Goal: Task Accomplishment & Management: Complete application form

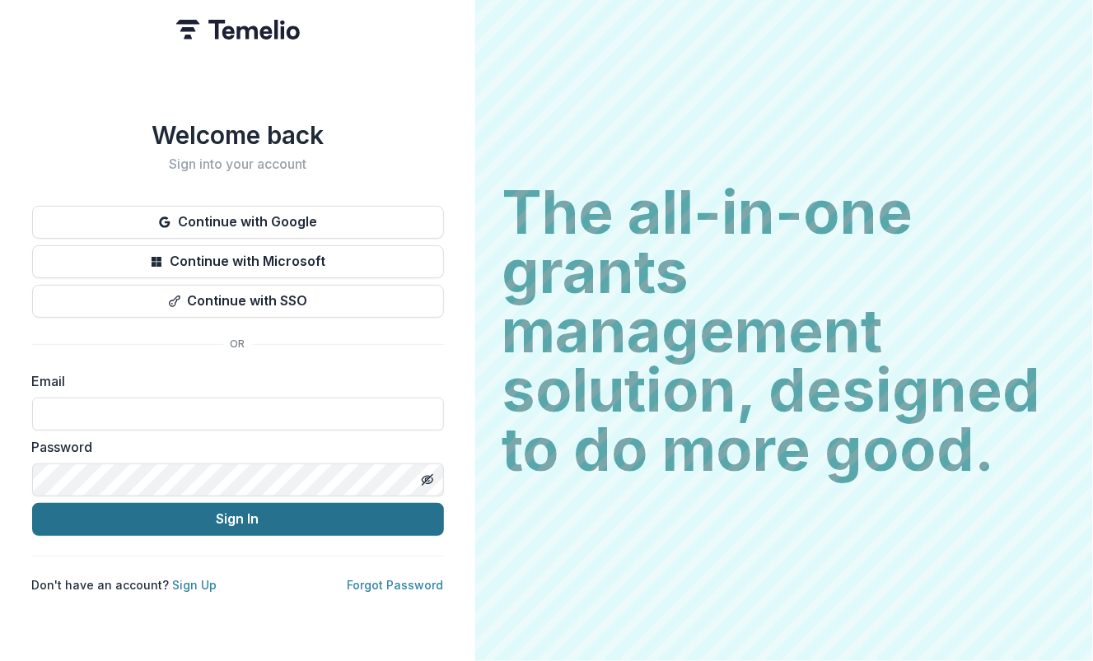
type input "**********"
click at [195, 517] on button "Sign In" at bounding box center [238, 519] width 412 height 33
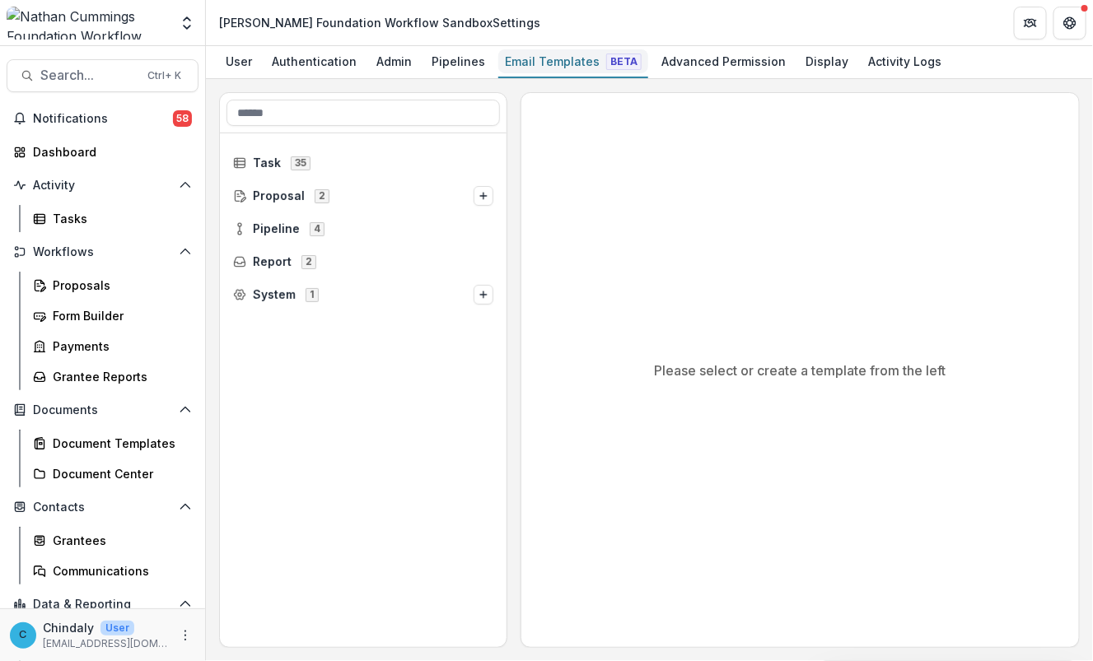
click at [558, 56] on div "Email Templates Beta" at bounding box center [573, 61] width 150 height 24
click at [266, 195] on span "Proposal" at bounding box center [279, 196] width 52 height 14
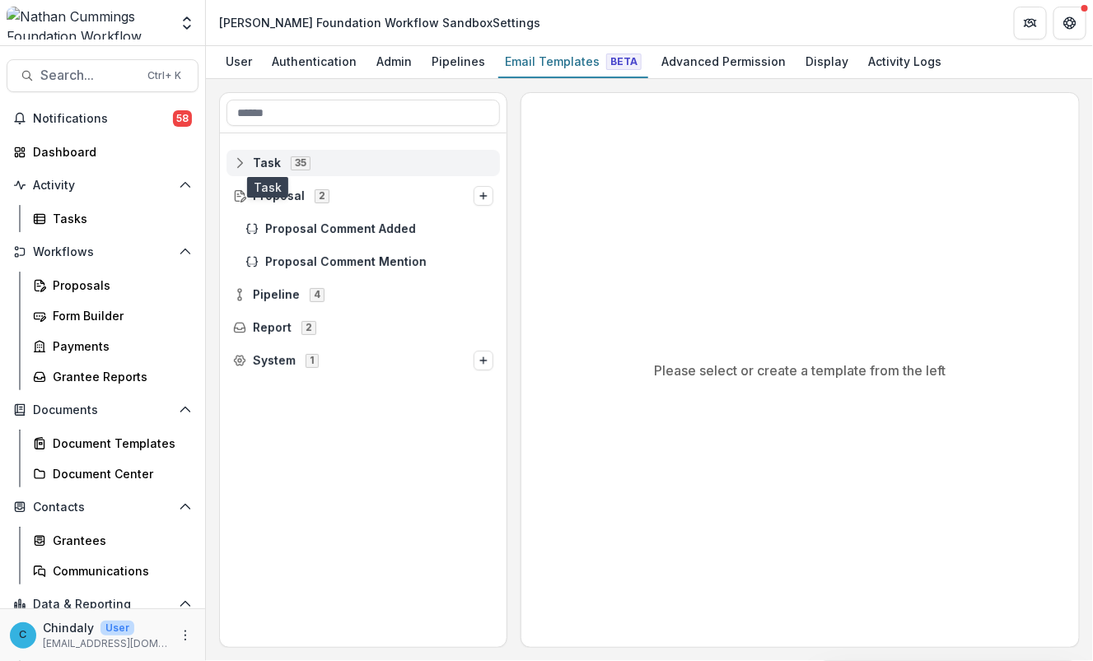
click at [260, 166] on span "Task" at bounding box center [267, 163] width 28 height 14
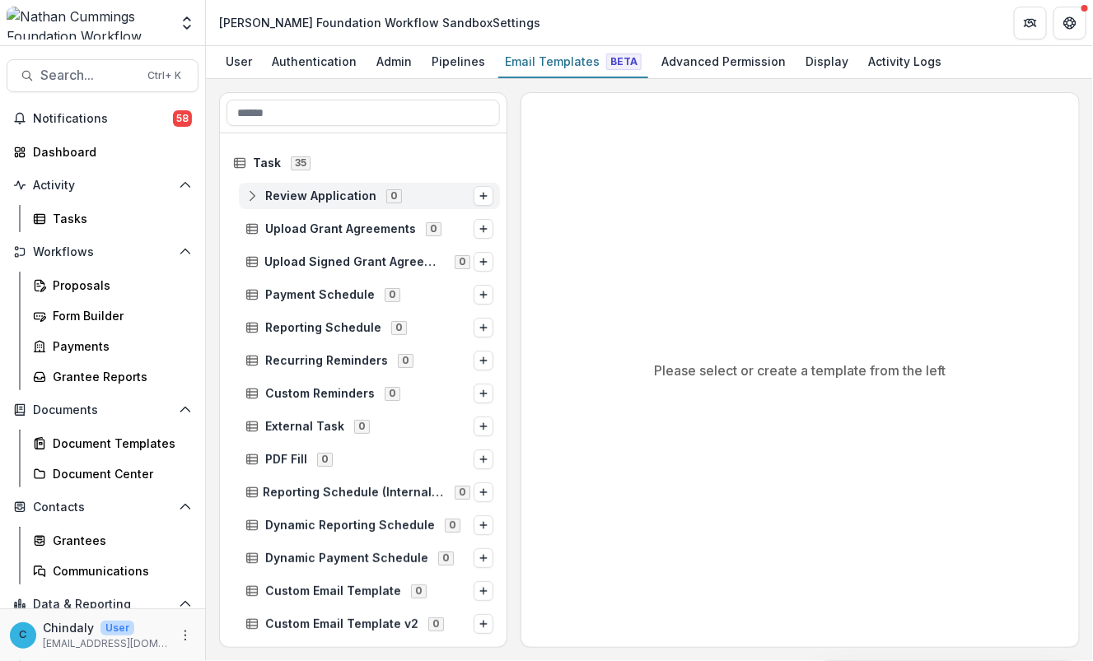
click at [253, 194] on icon at bounding box center [251, 195] width 13 height 13
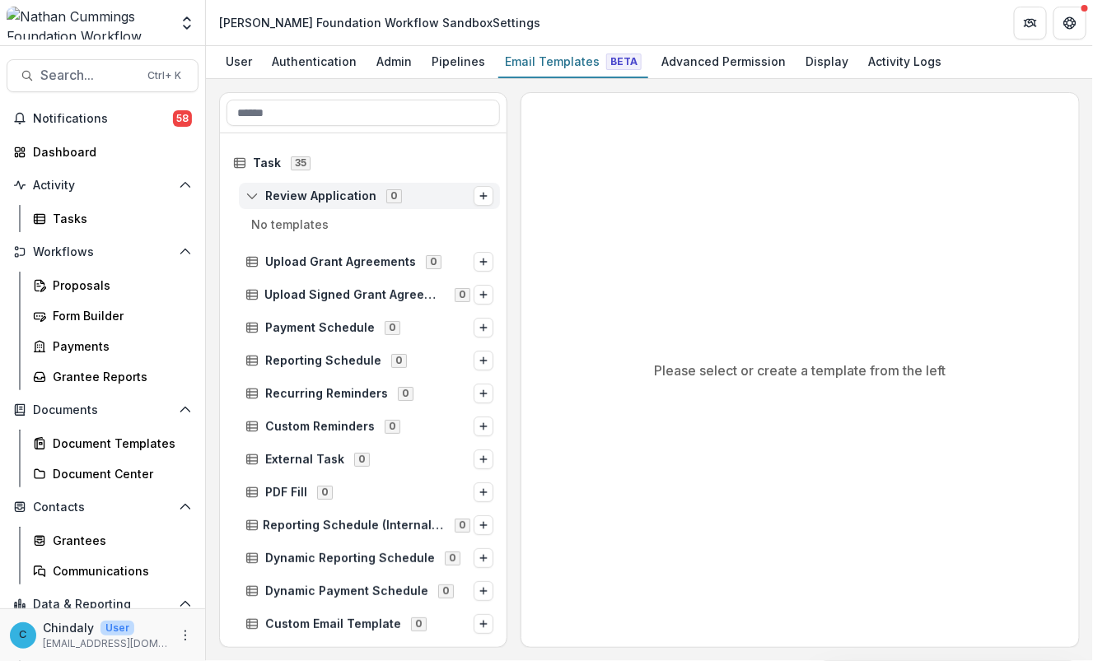
click at [253, 194] on icon at bounding box center [251, 195] width 13 height 13
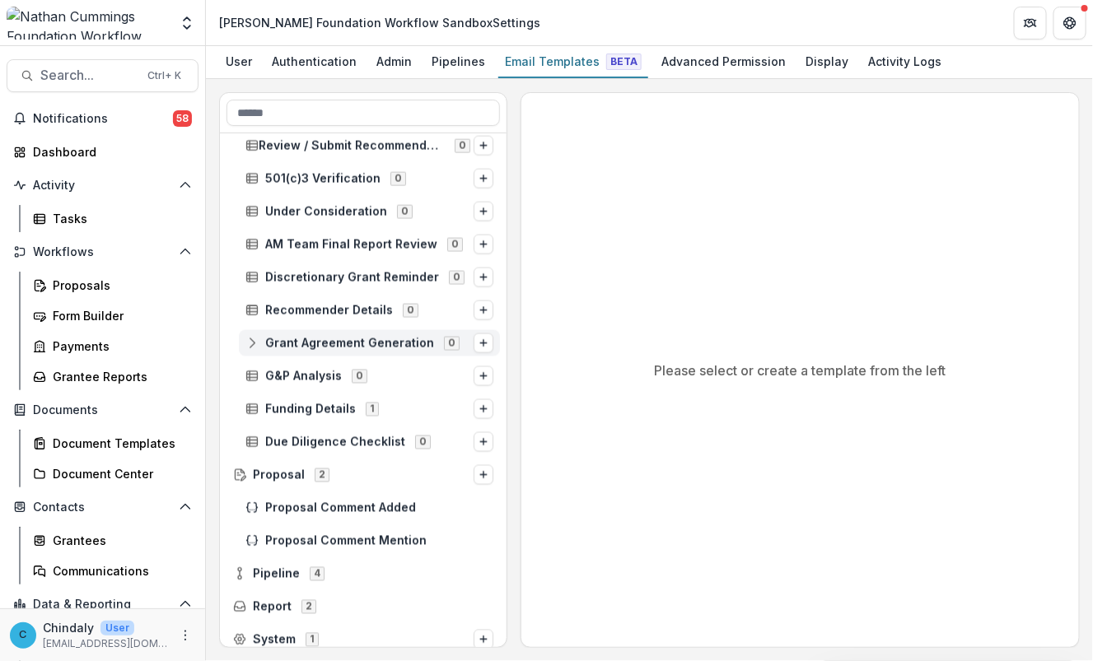
scroll to position [883, 0]
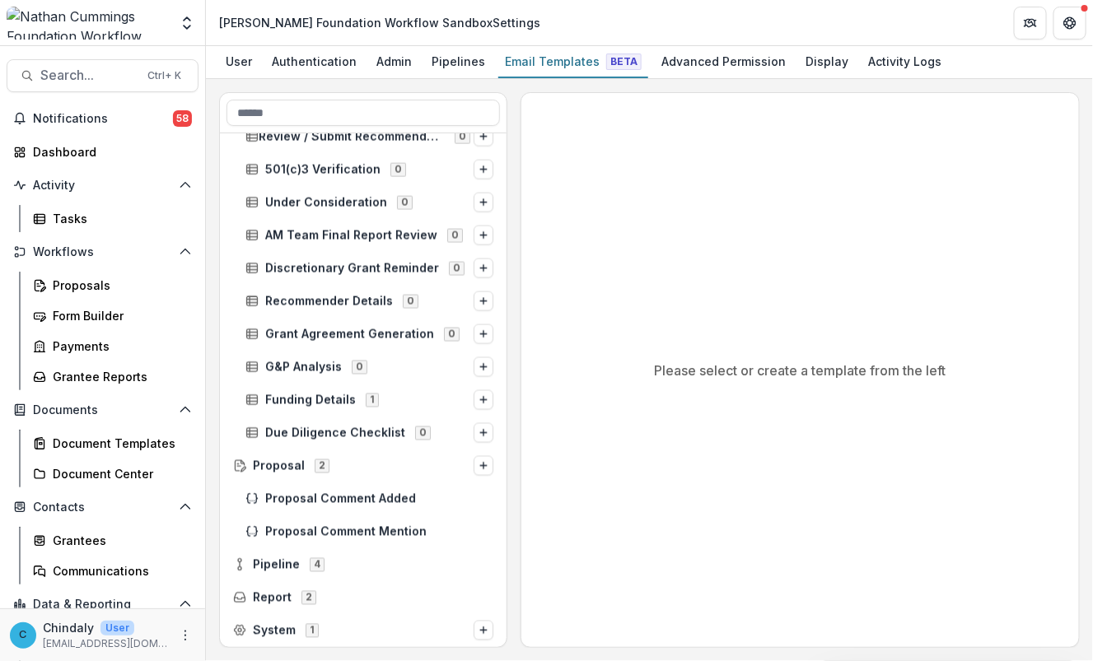
click at [1015, 252] on div "Please select or create a template from the left" at bounding box center [800, 370] width 558 height 554
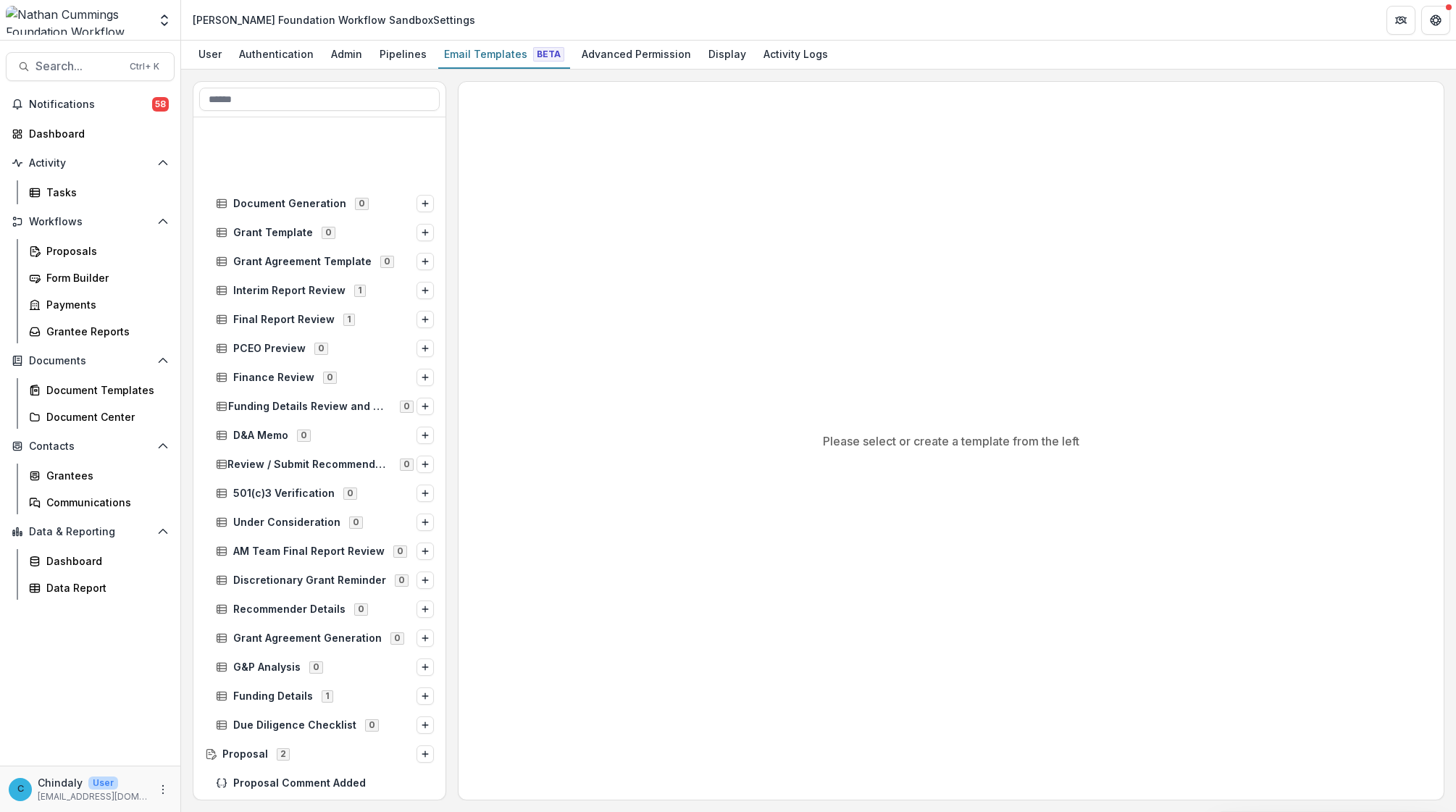
scroll to position [545, 0]
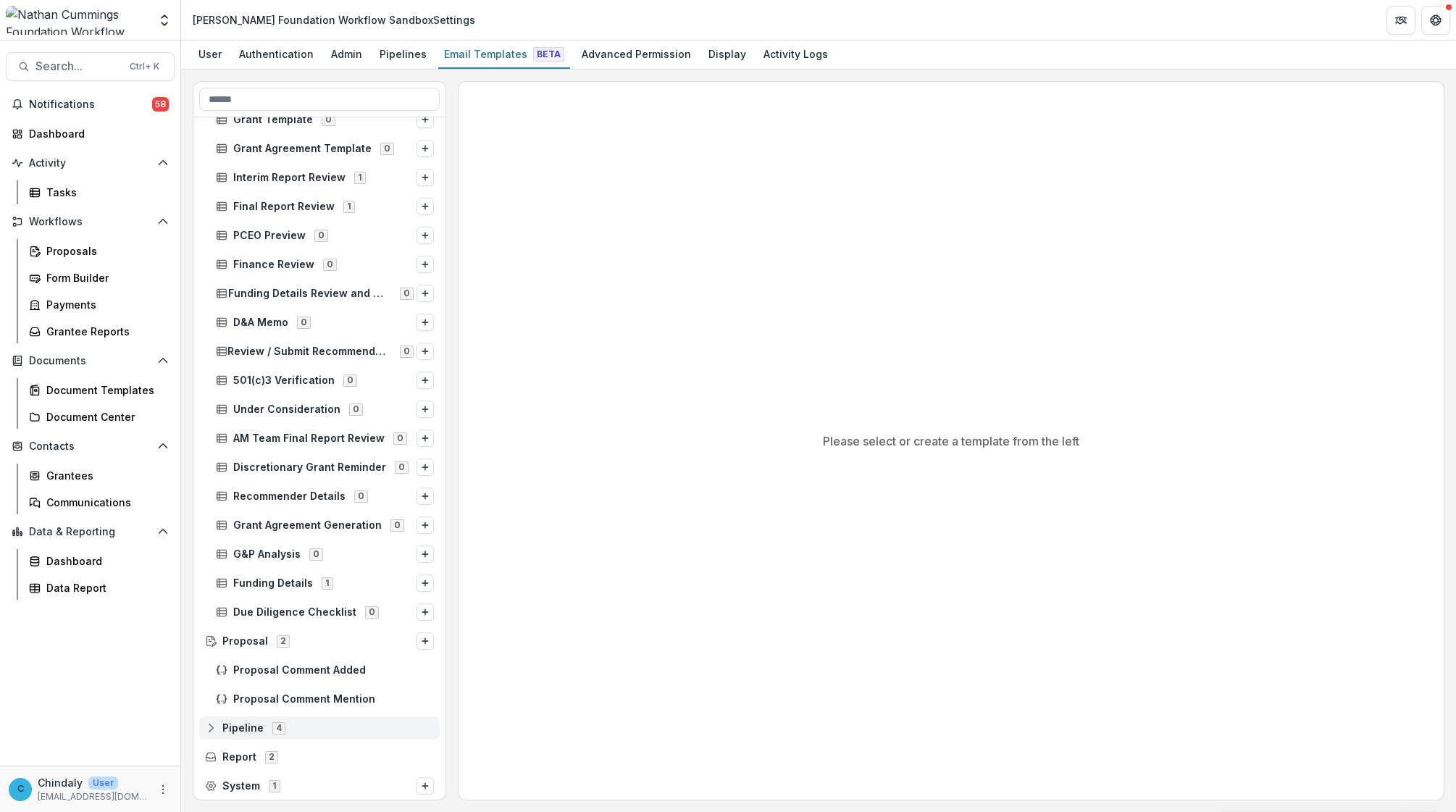
click at [277, 581] on span "4" at bounding box center [279, 728] width 13 height 11
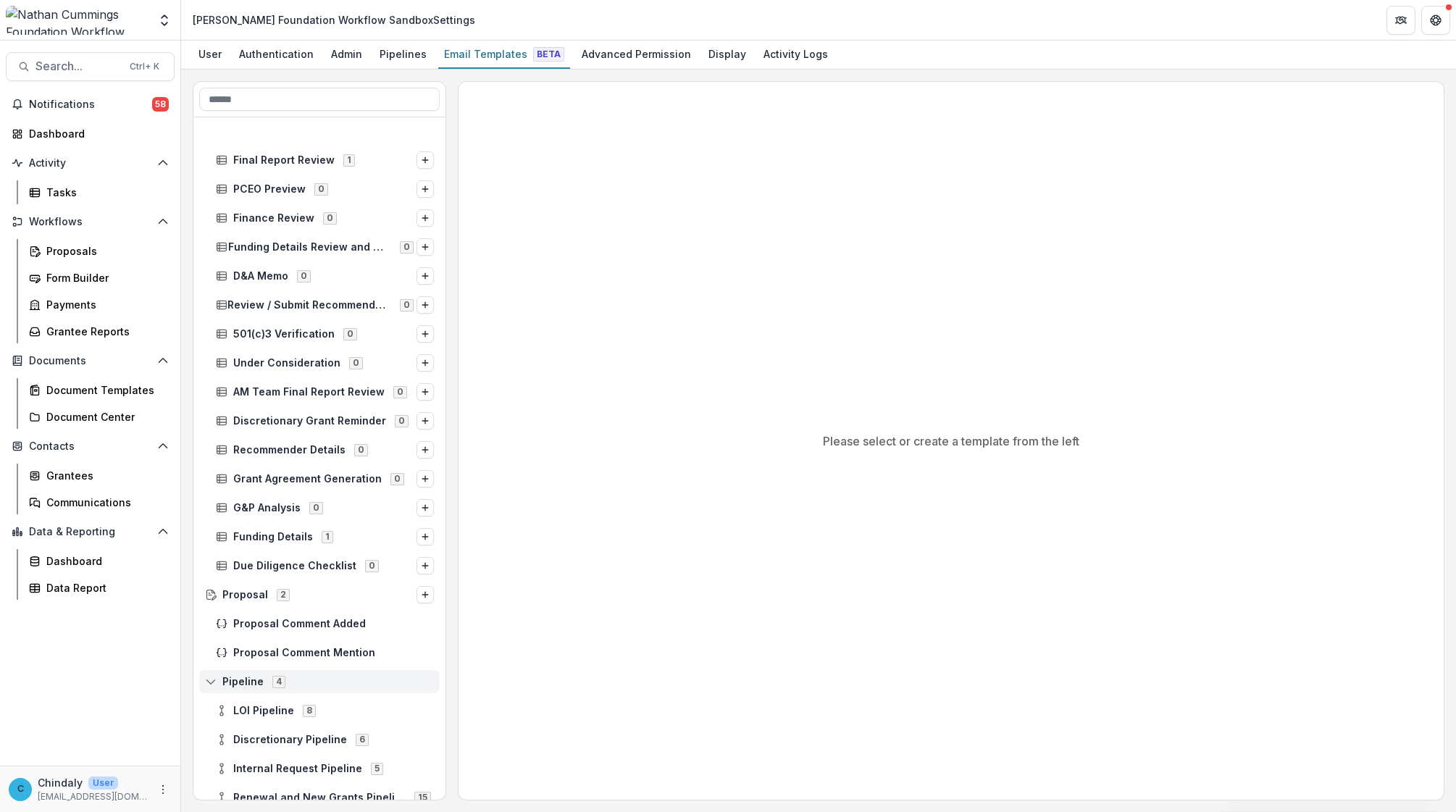
scroll to position [662, 0]
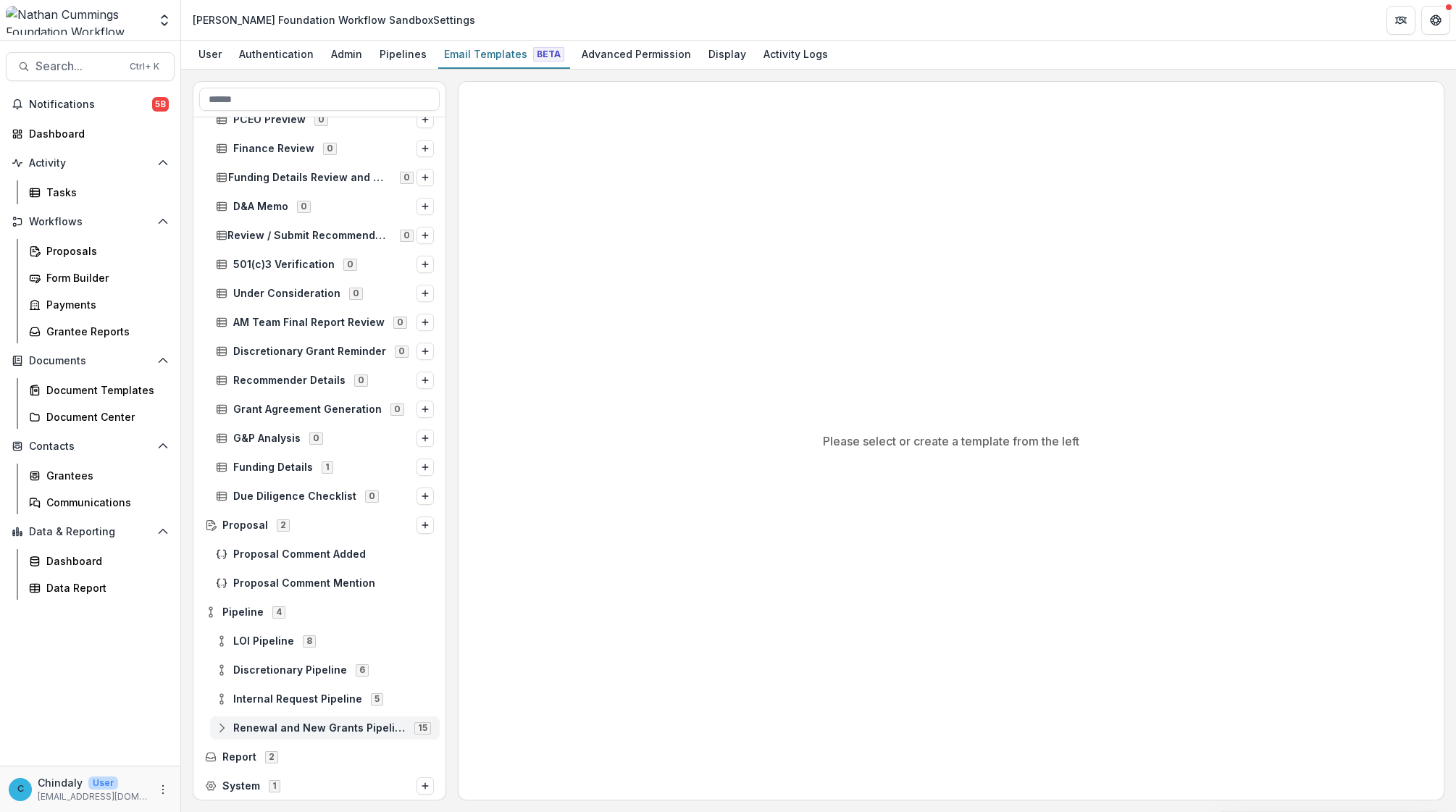
click at [219, 581] on icon at bounding box center [221, 728] width 11 height 11
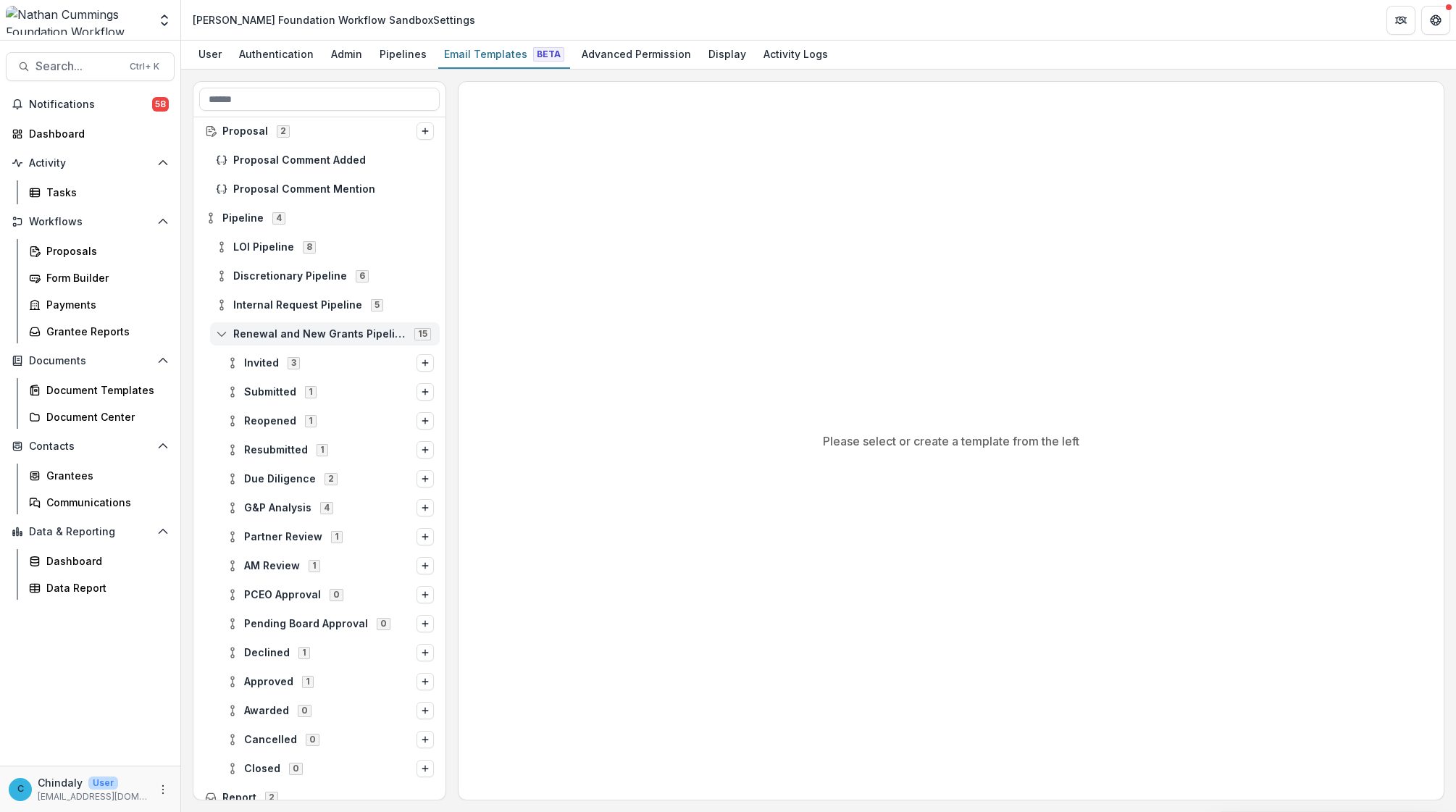
scroll to position [1096, 0]
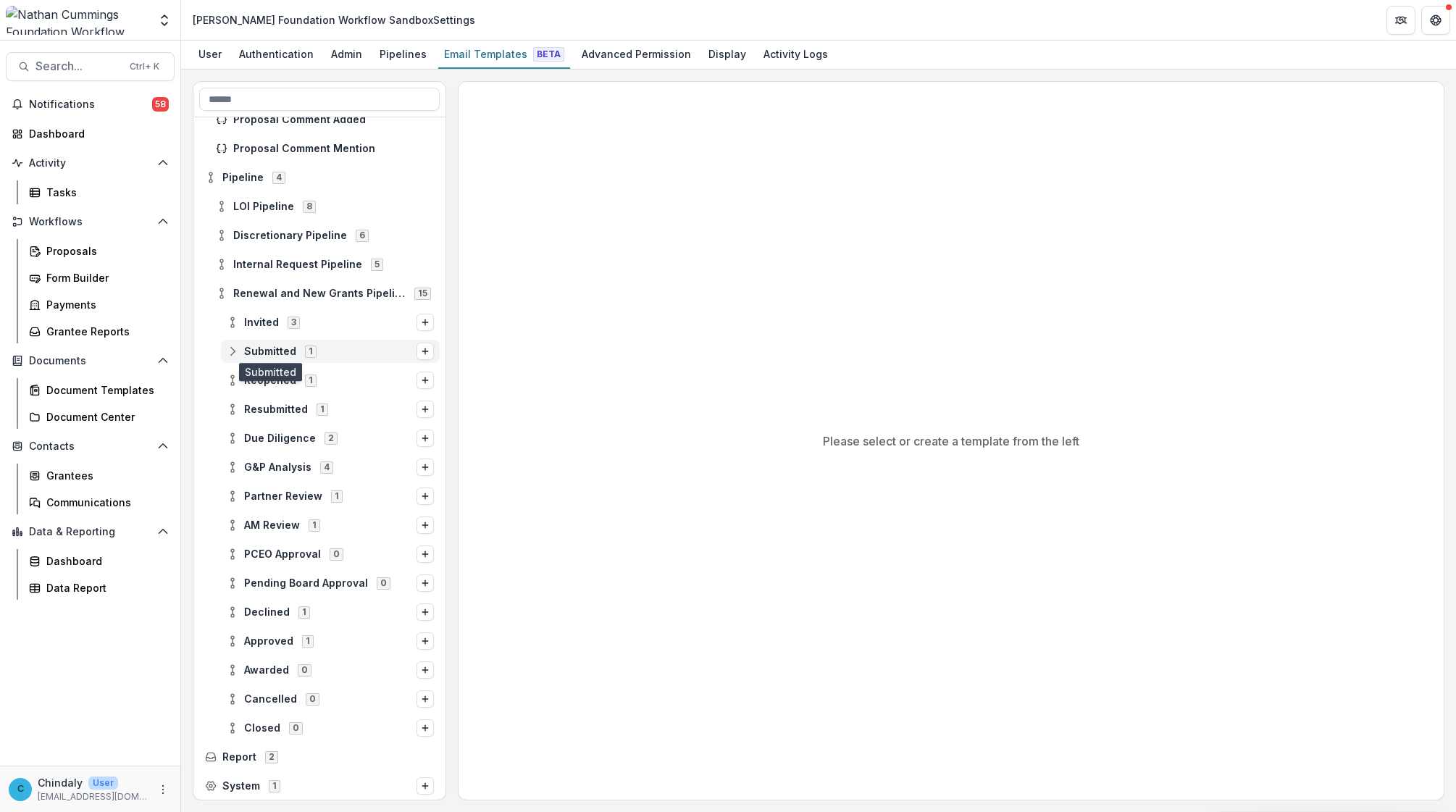
click at [265, 349] on span "Submitted" at bounding box center [270, 352] width 52 height 12
click at [265, 326] on span "Invited" at bounding box center [262, 323] width 35 height 12
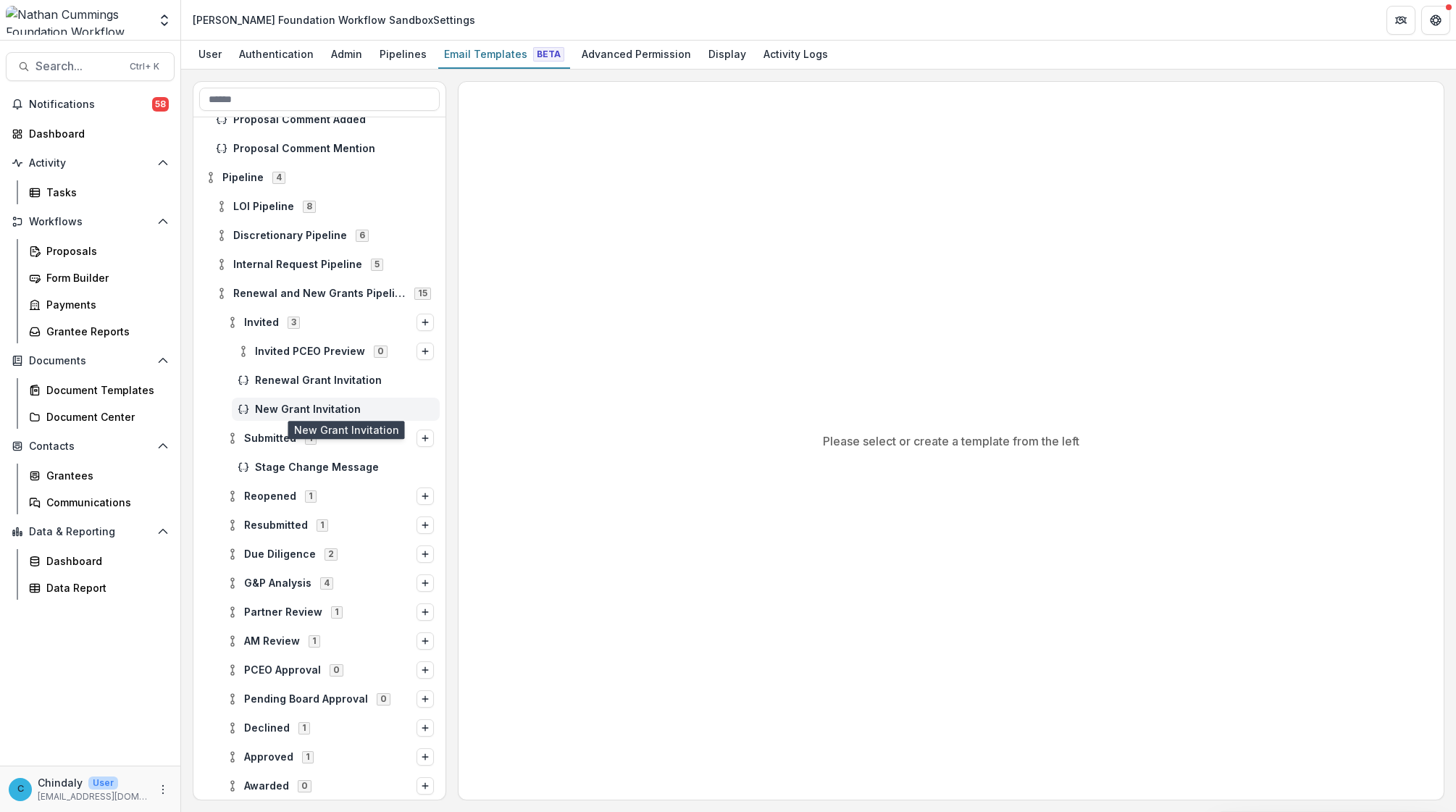
click at [289, 405] on span "New Grant Invitation" at bounding box center [344, 410] width 179 height 12
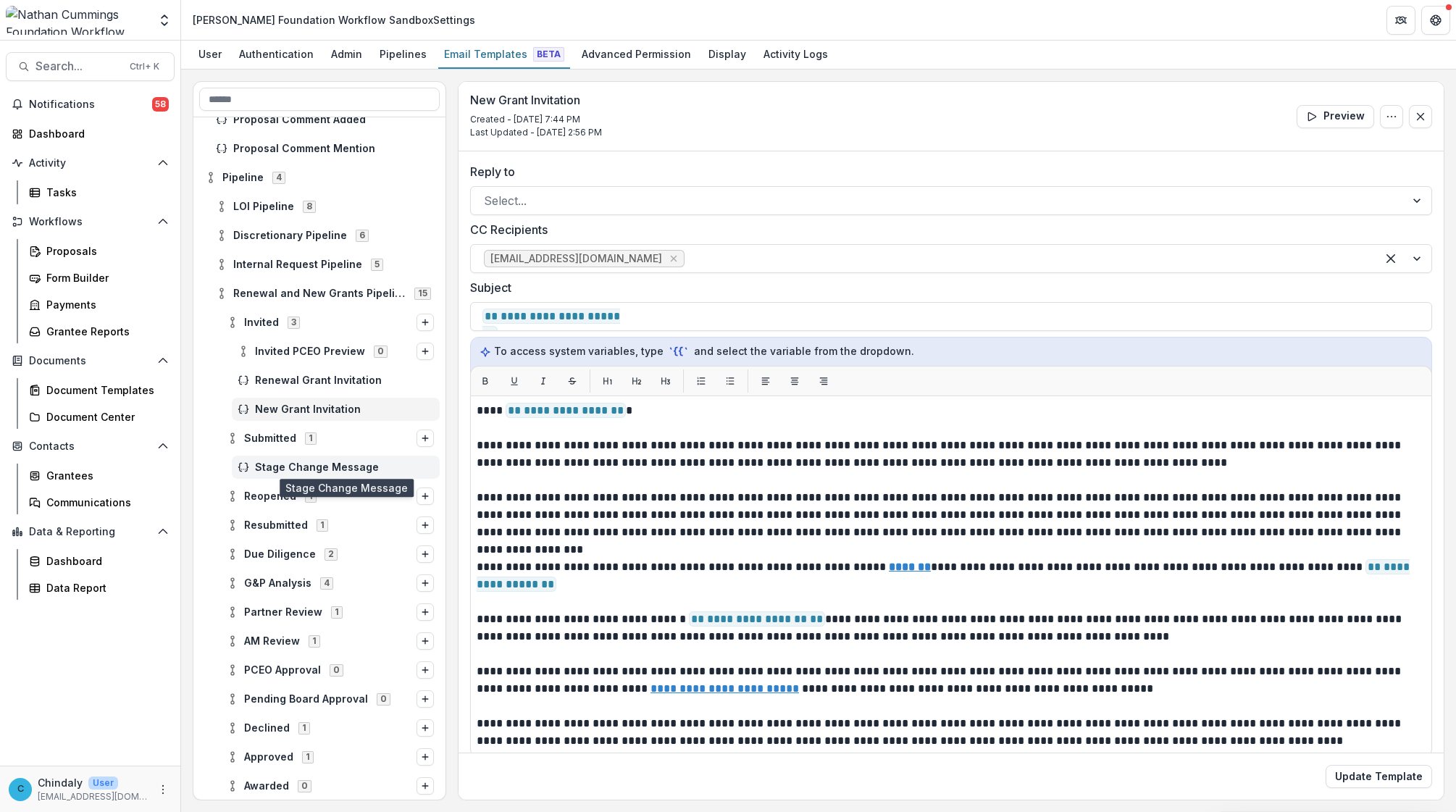
click at [302, 466] on span "Stage Change Message" at bounding box center [344, 468] width 179 height 12
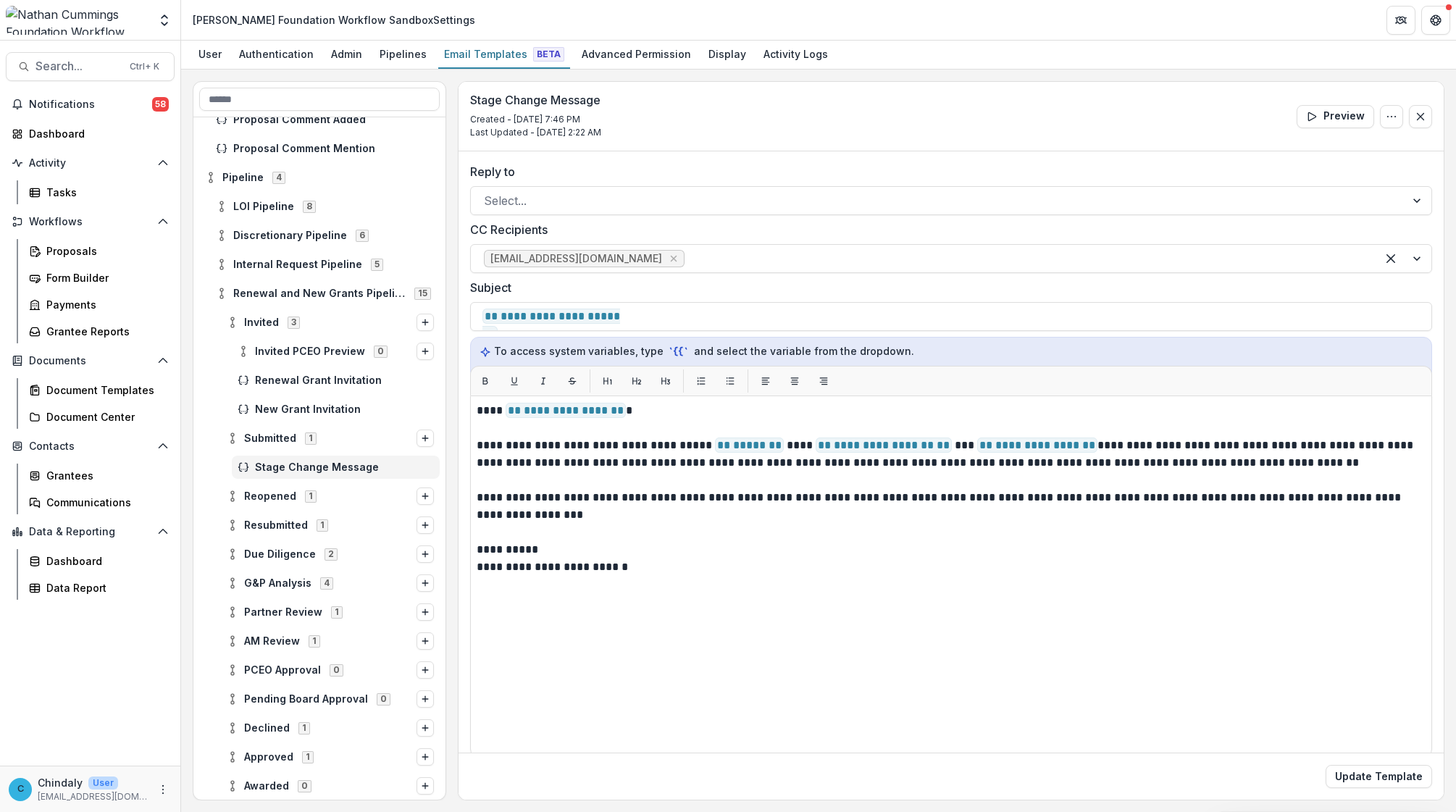
scroll to position [16, 0]
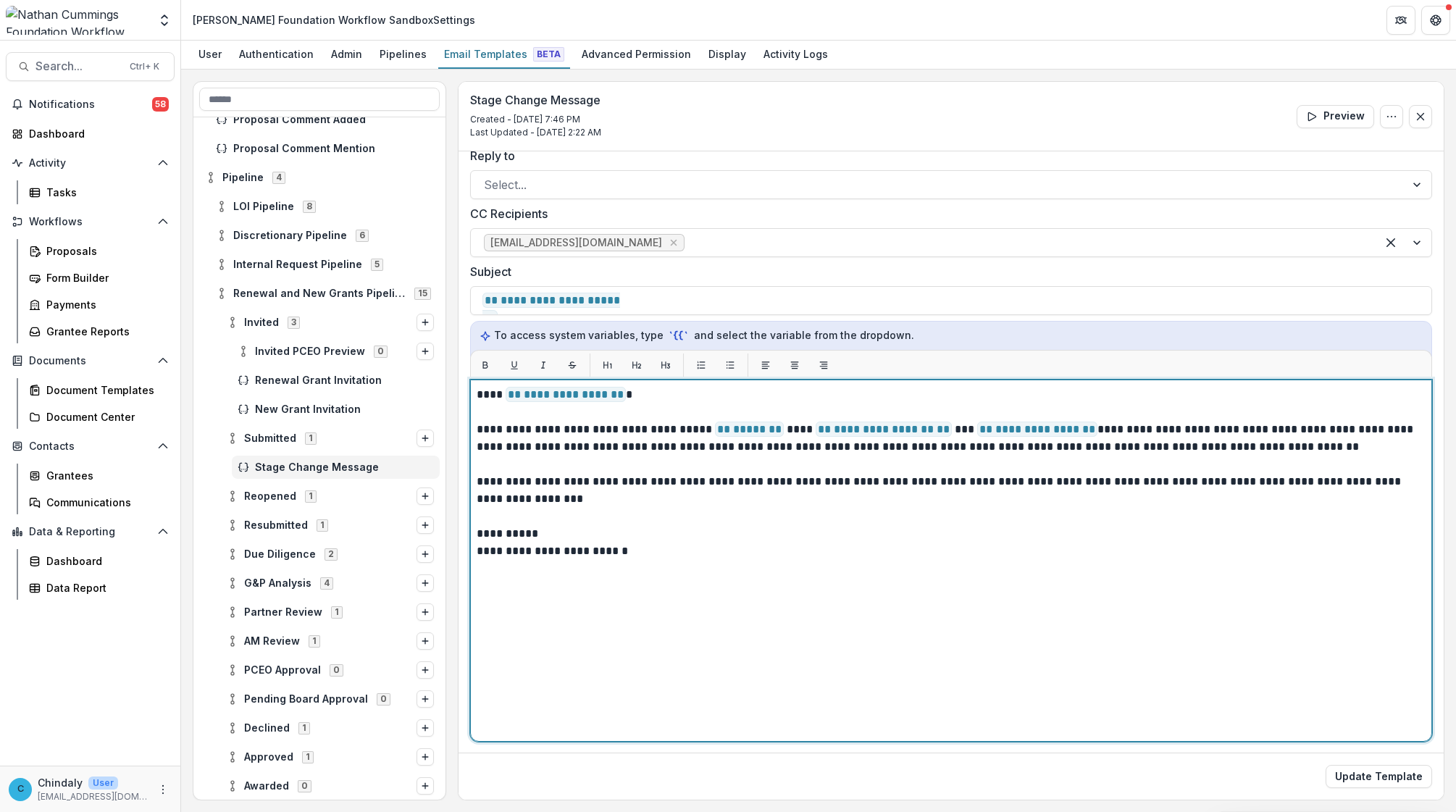
click at [783, 581] on div "**********" at bounding box center [951, 560] width 949 height 349
click at [961, 450] on p "**********" at bounding box center [949, 421] width 945 height 69
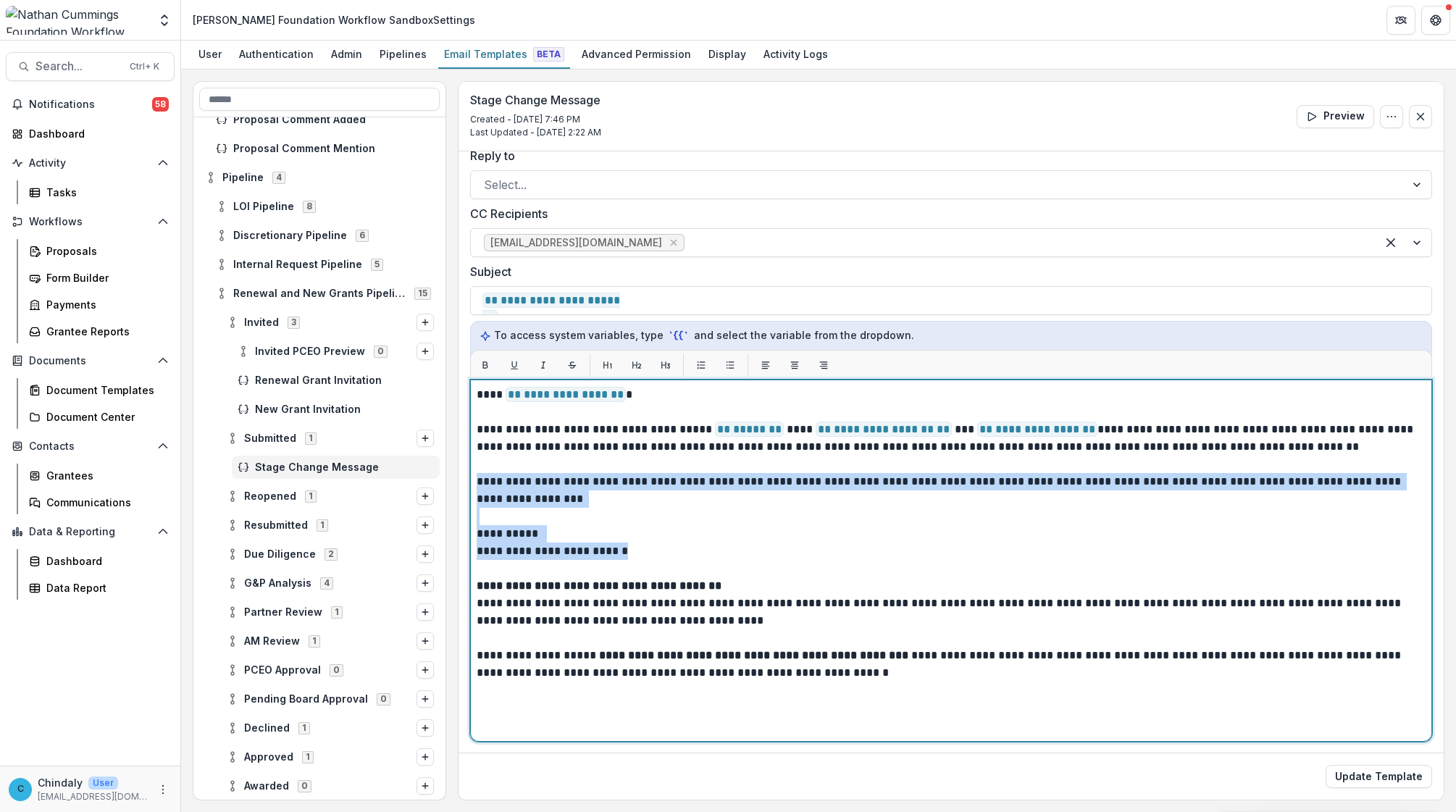
drag, startPoint x: 650, startPoint y: 549, endPoint x: 479, endPoint y: 484, distance: 182.9
click at [479, 484] on div "**********" at bounding box center [951, 560] width 949 height 349
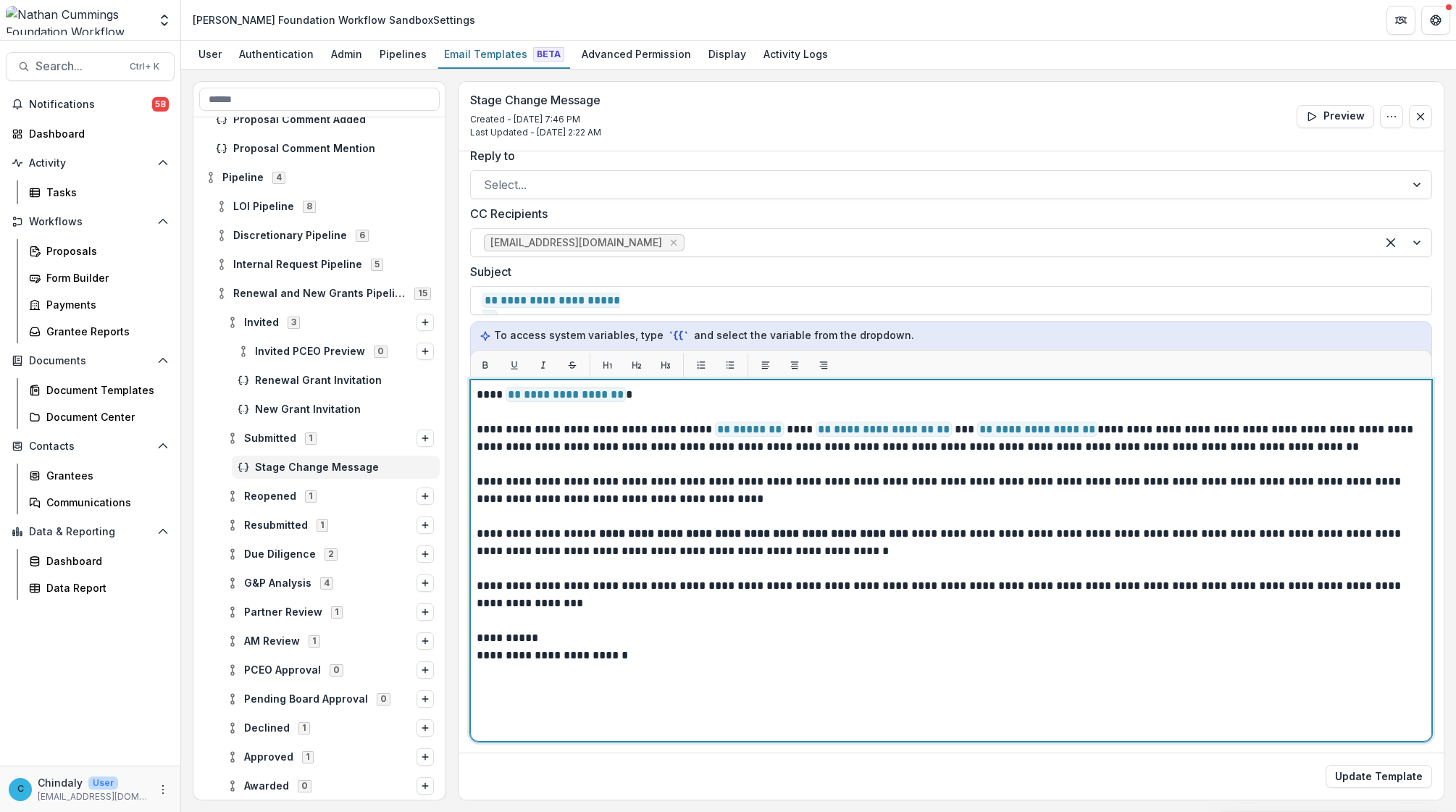
click at [961, 496] on p "**********" at bounding box center [949, 491] width 945 height 35
click at [950, 486] on p "**********" at bounding box center [949, 491] width 945 height 35
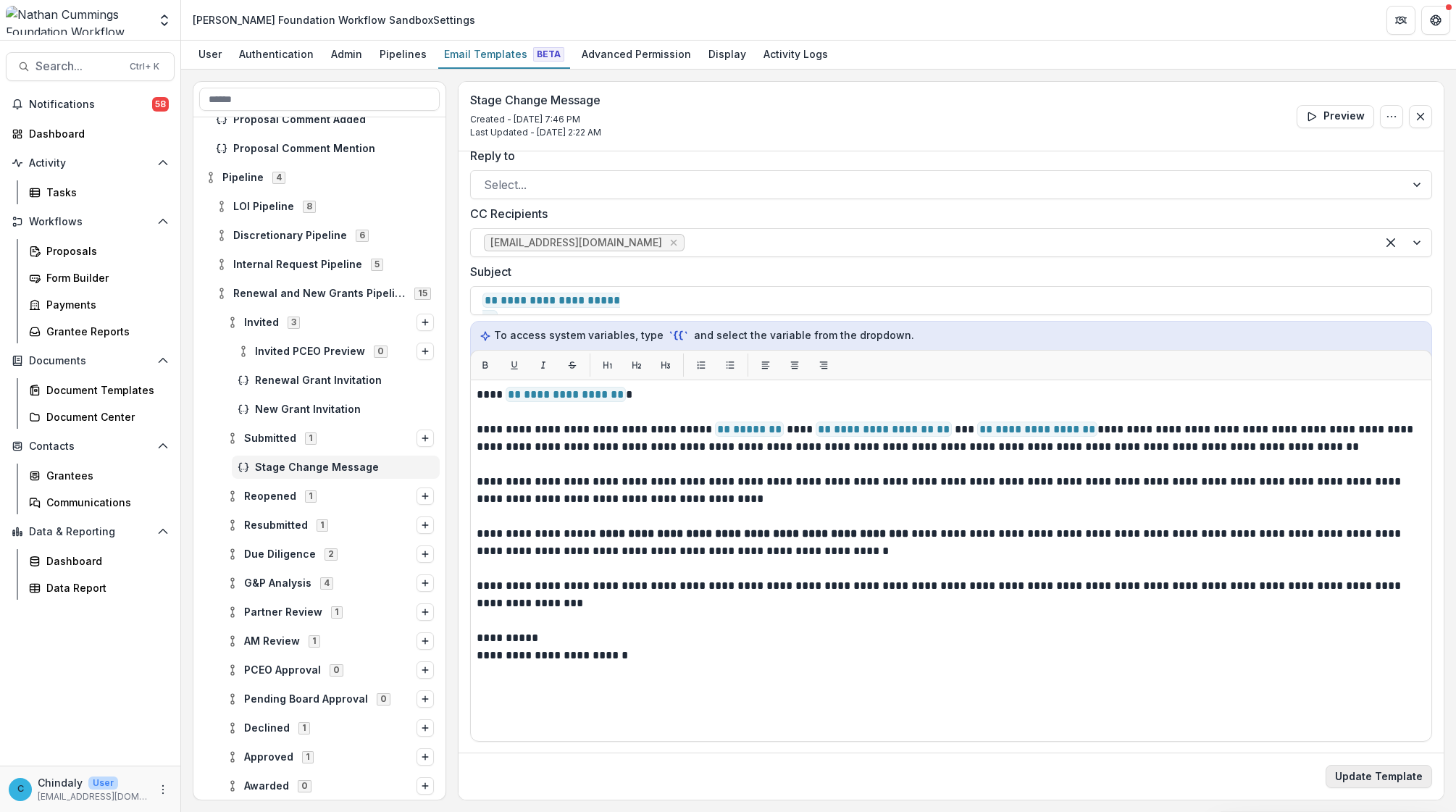
click at [961, 581] on button "Update Template" at bounding box center [1379, 777] width 106 height 23
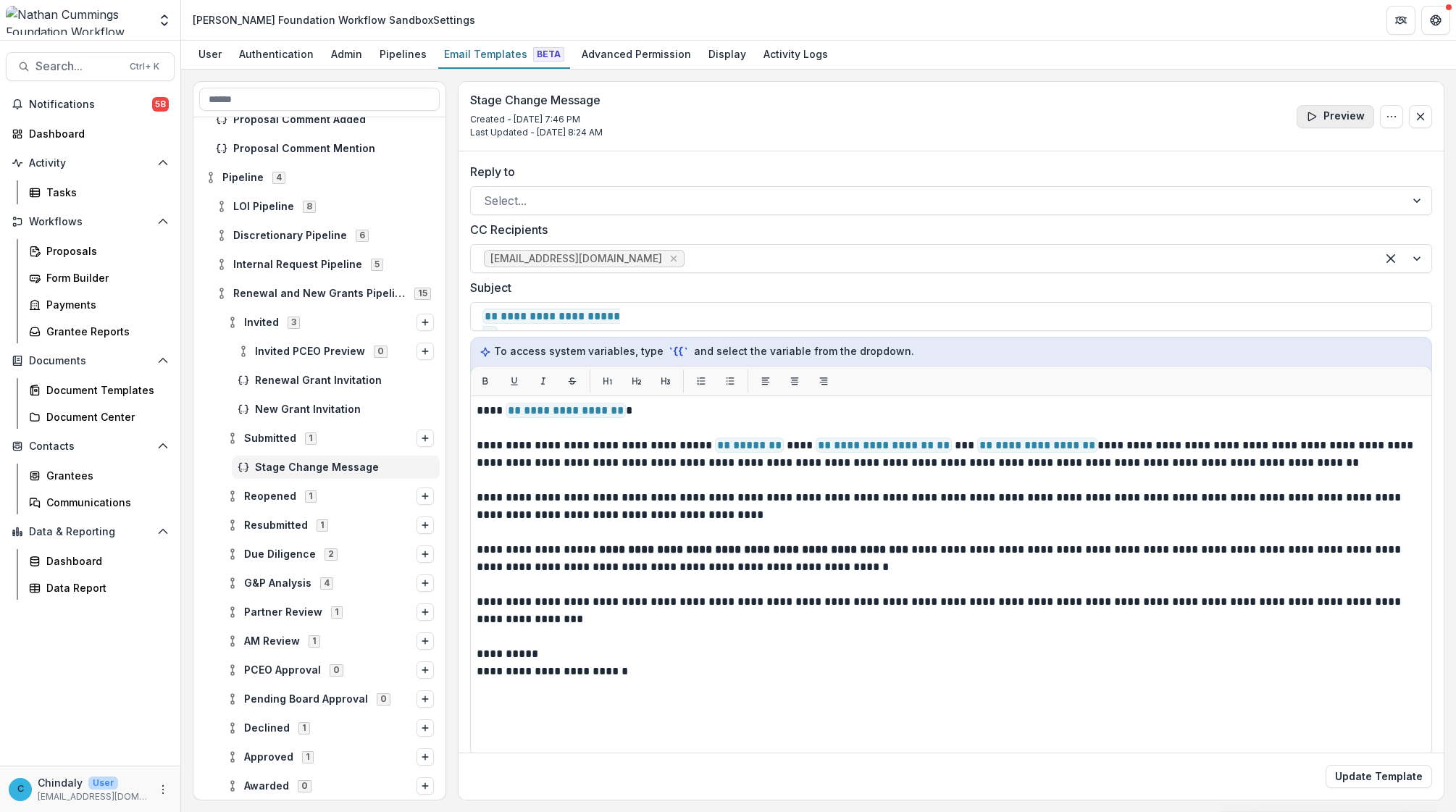
click at [961, 114] on icon "button" at bounding box center [1312, 116] width 11 height 11
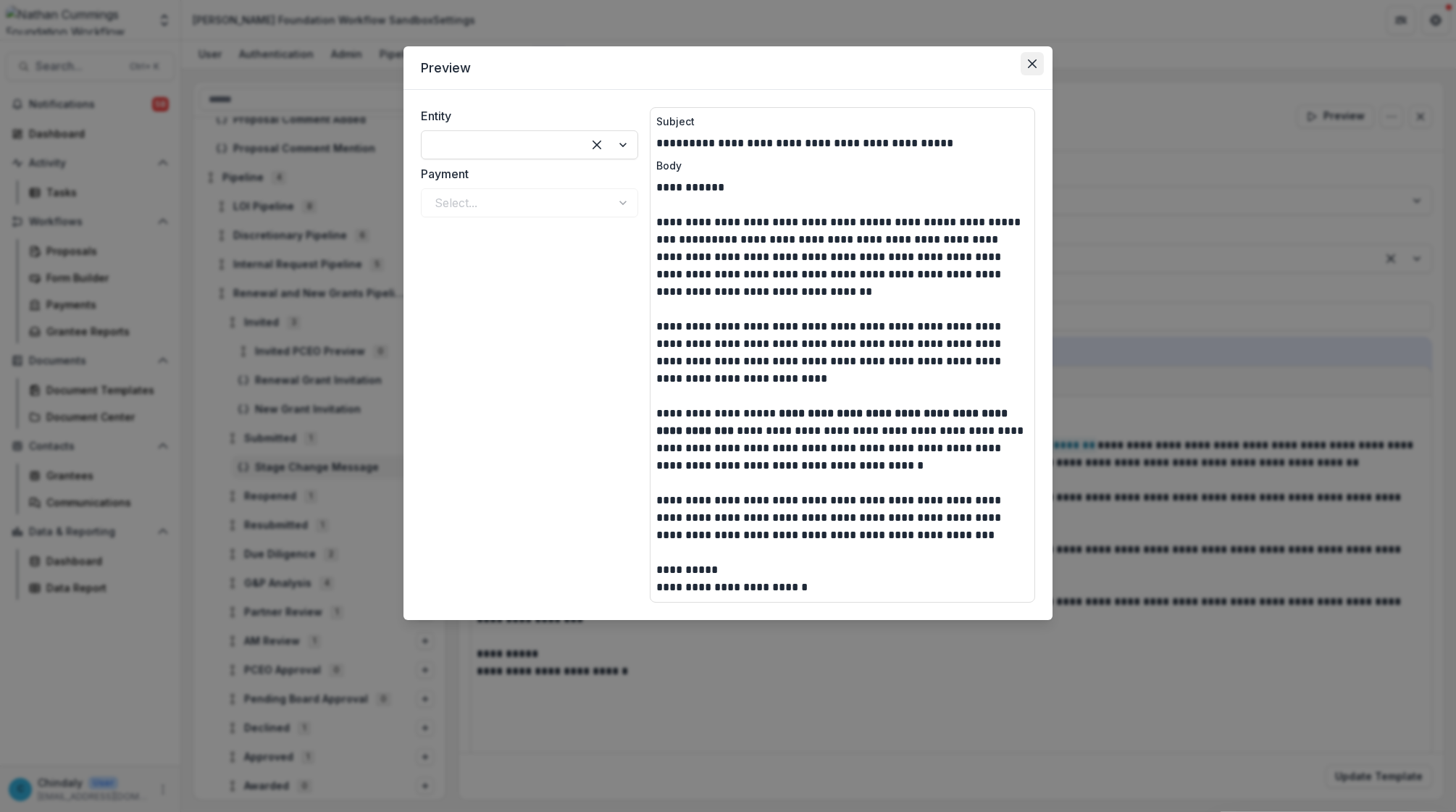
click at [961, 65] on button "Close" at bounding box center [1032, 63] width 23 height 23
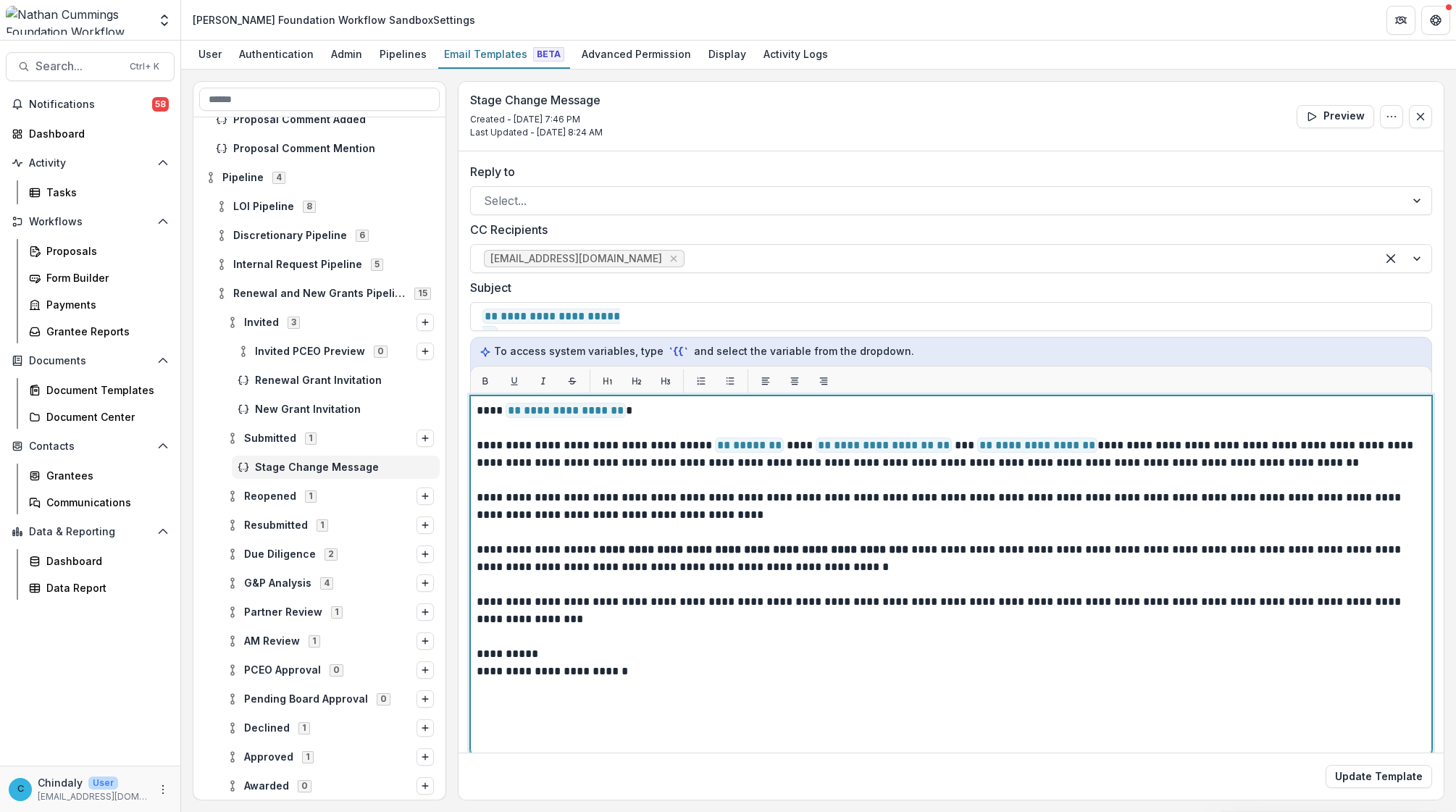
click at [961, 551] on p "**********" at bounding box center [949, 559] width 945 height 35
click at [961, 545] on p "**********" at bounding box center [949, 559] width 945 height 35
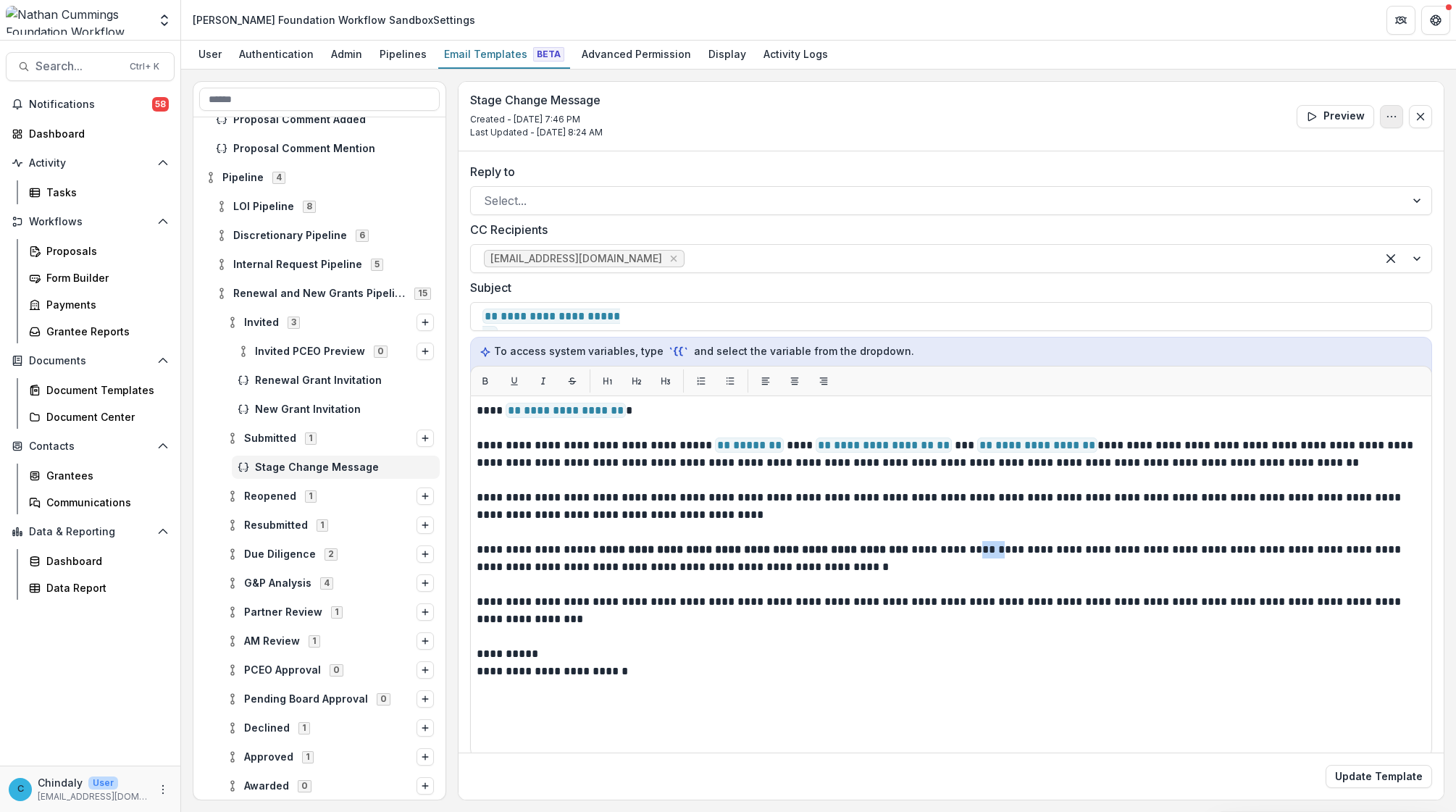
click at [961, 114] on icon "Options" at bounding box center [1391, 116] width 11 height 11
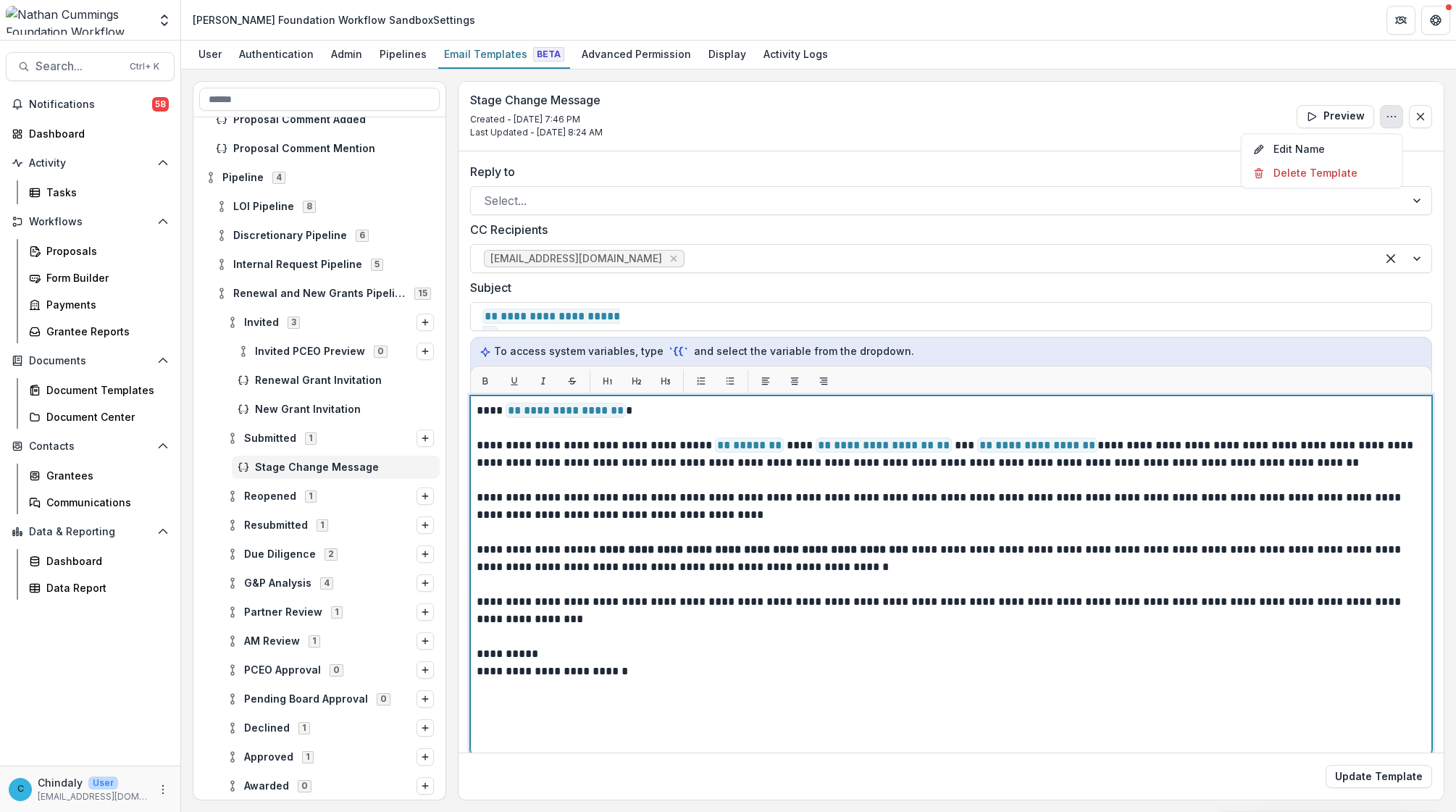
click at [961, 581] on p at bounding box center [951, 637] width 949 height 18
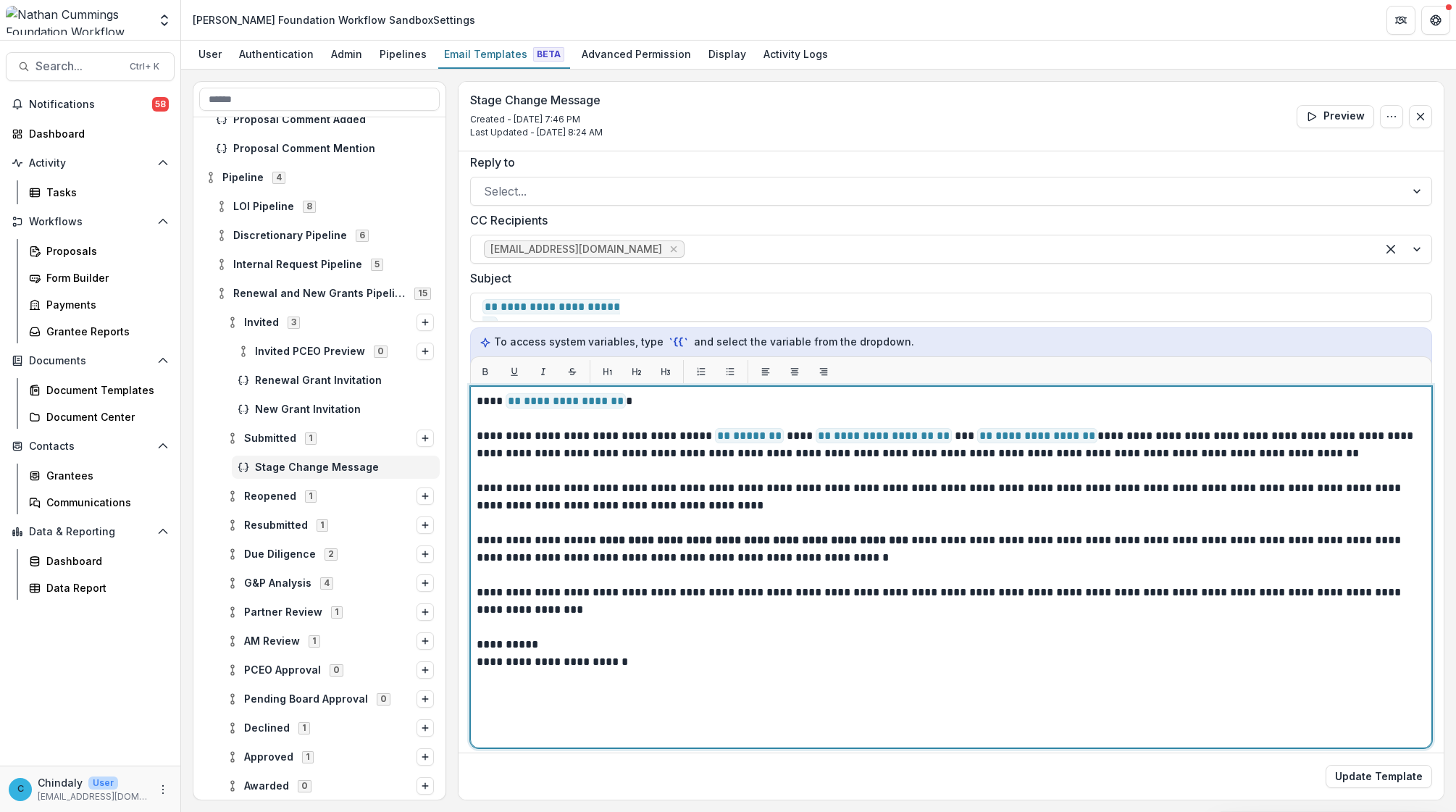
scroll to position [16, 0]
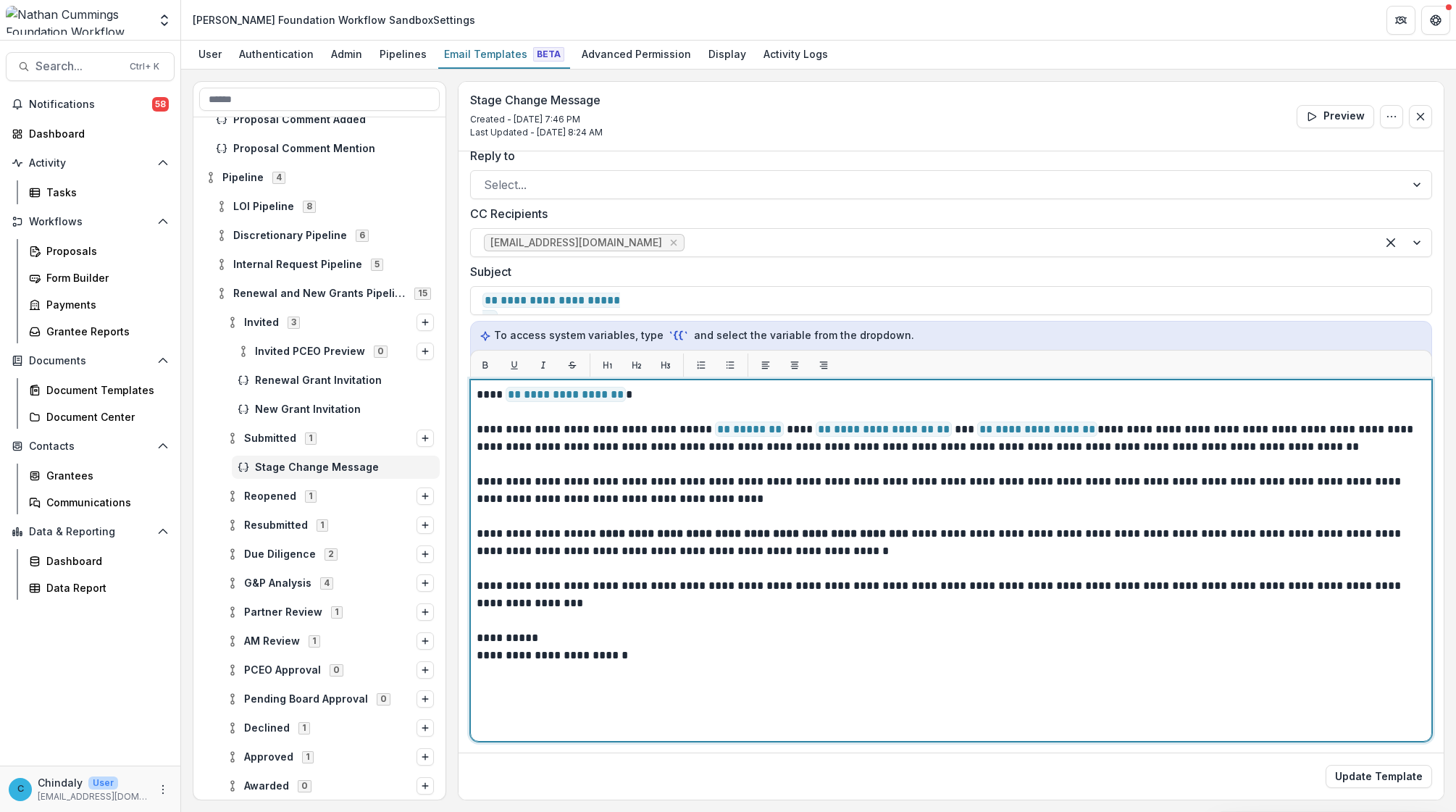
click at [961, 540] on p "**********" at bounding box center [949, 543] width 945 height 35
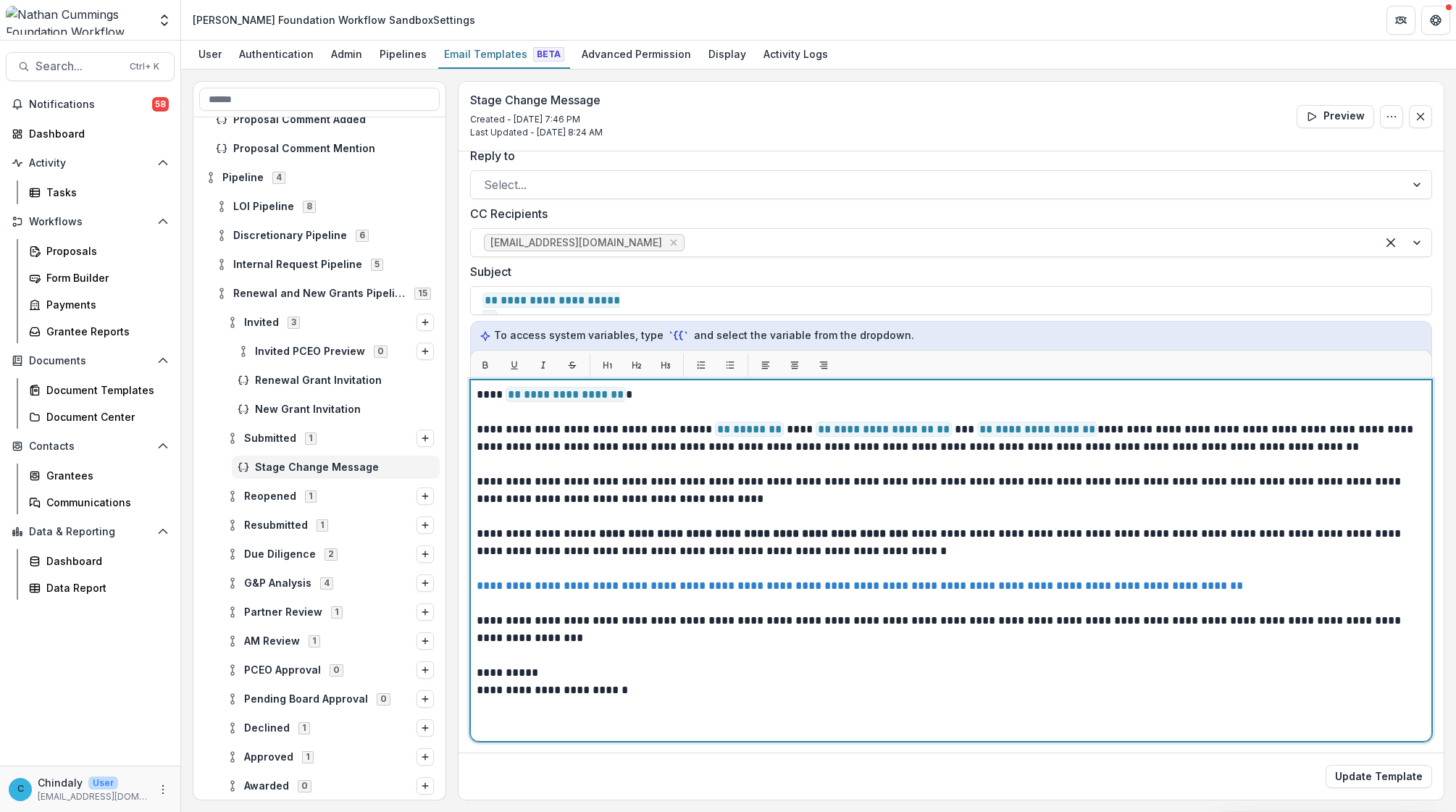
click at [961, 535] on p "**********" at bounding box center [949, 543] width 945 height 35
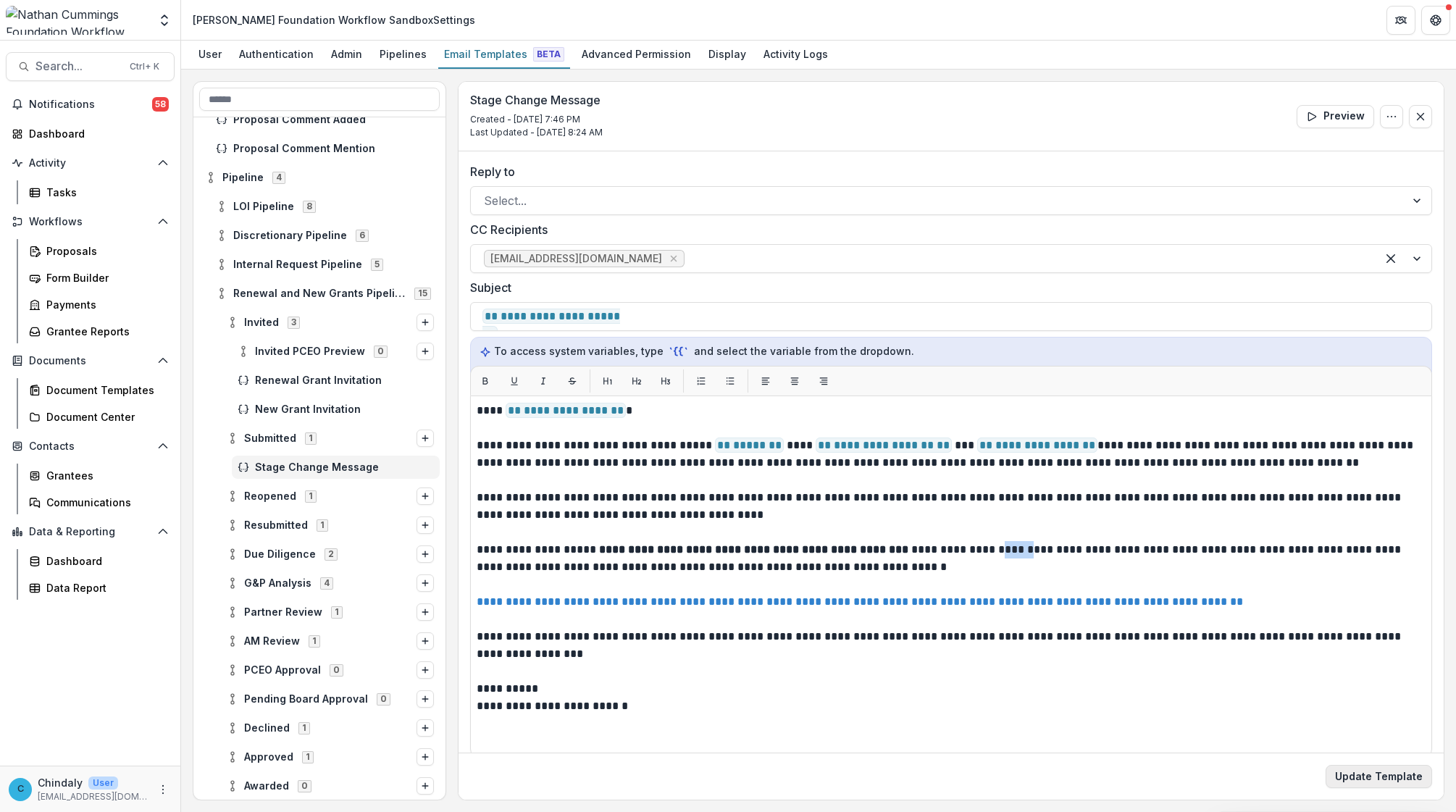
click at [961, 581] on button "Update Template" at bounding box center [1379, 777] width 106 height 23
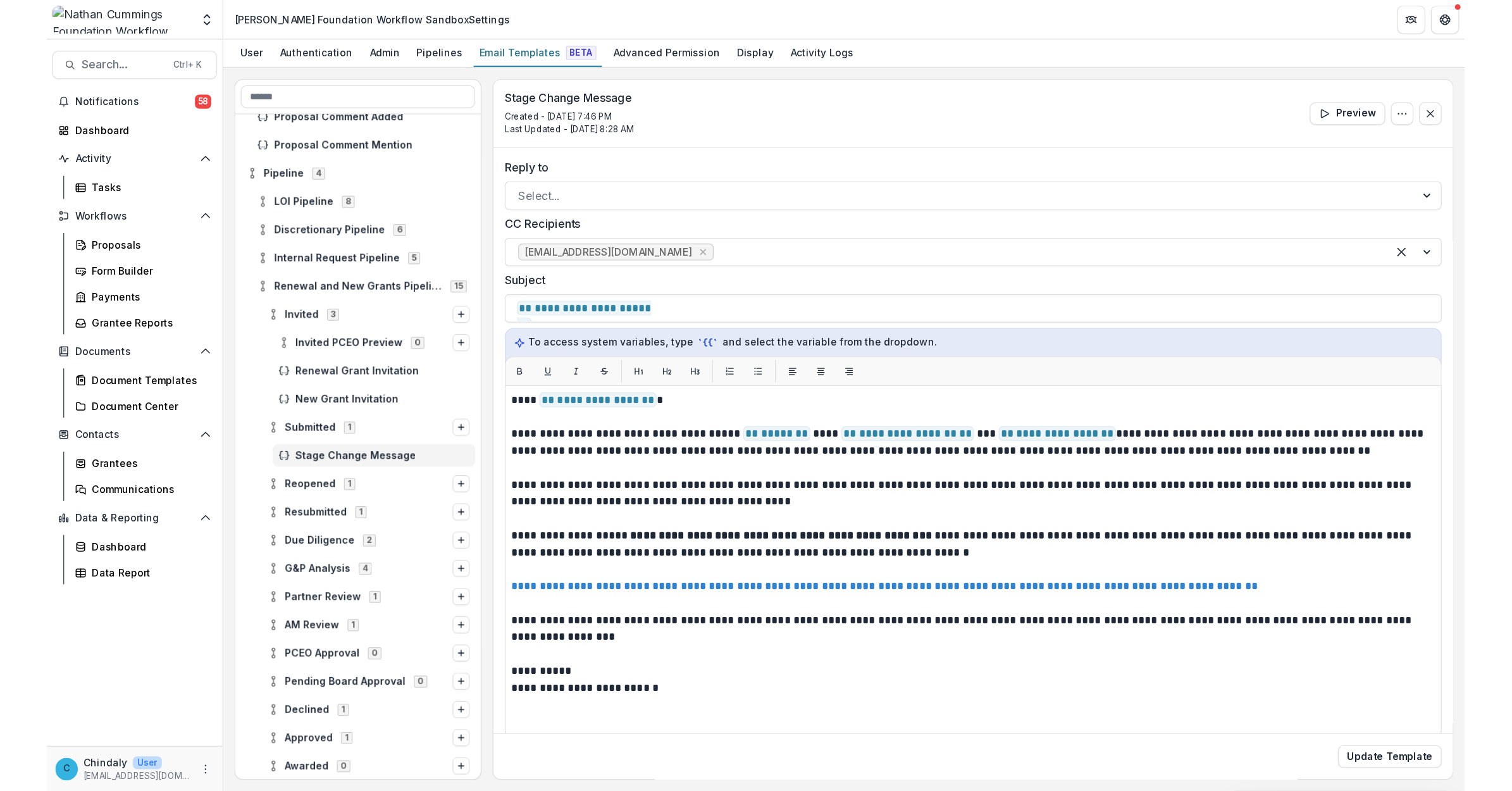
scroll to position [957, 0]
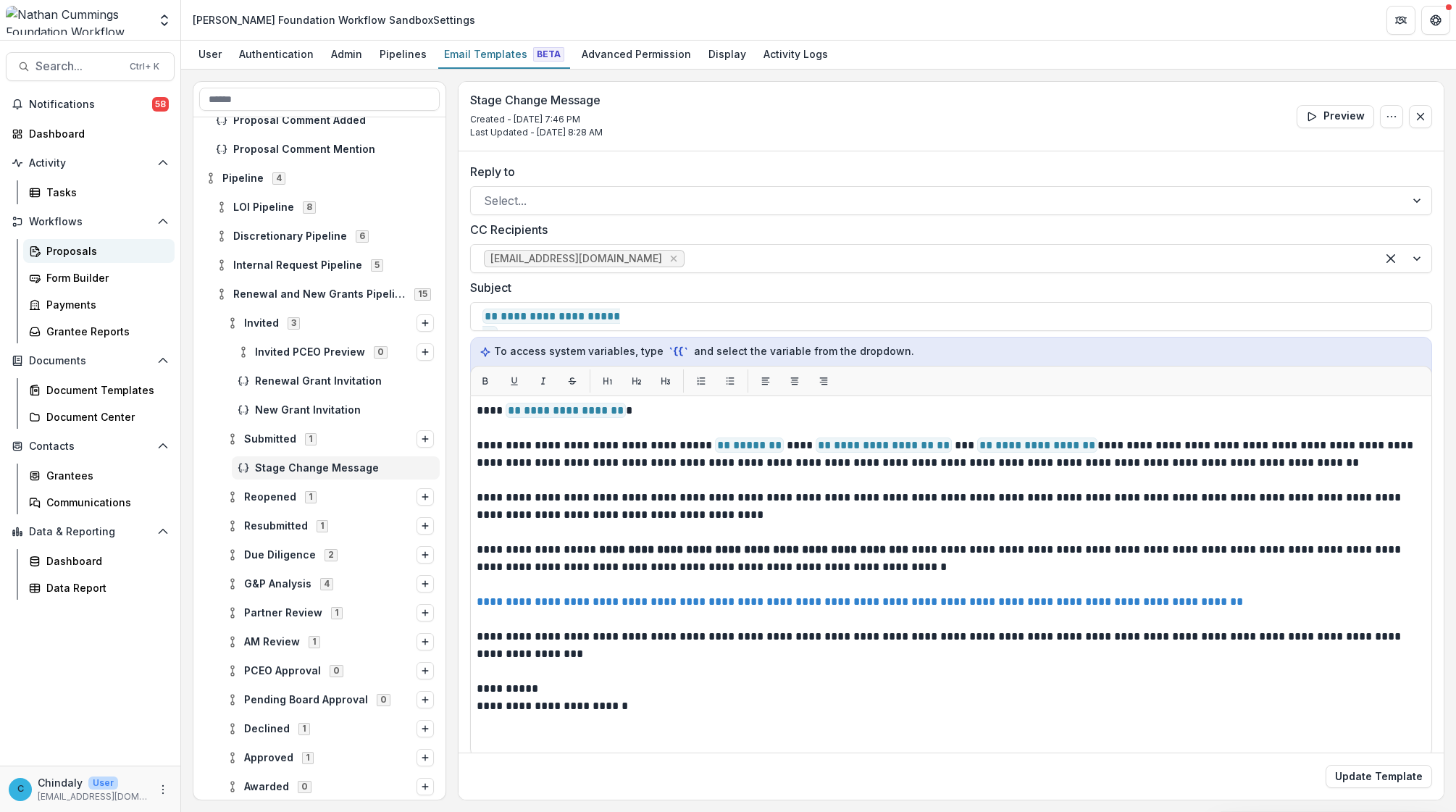
click at [52, 260] on link "Proposals" at bounding box center [99, 251] width 151 height 24
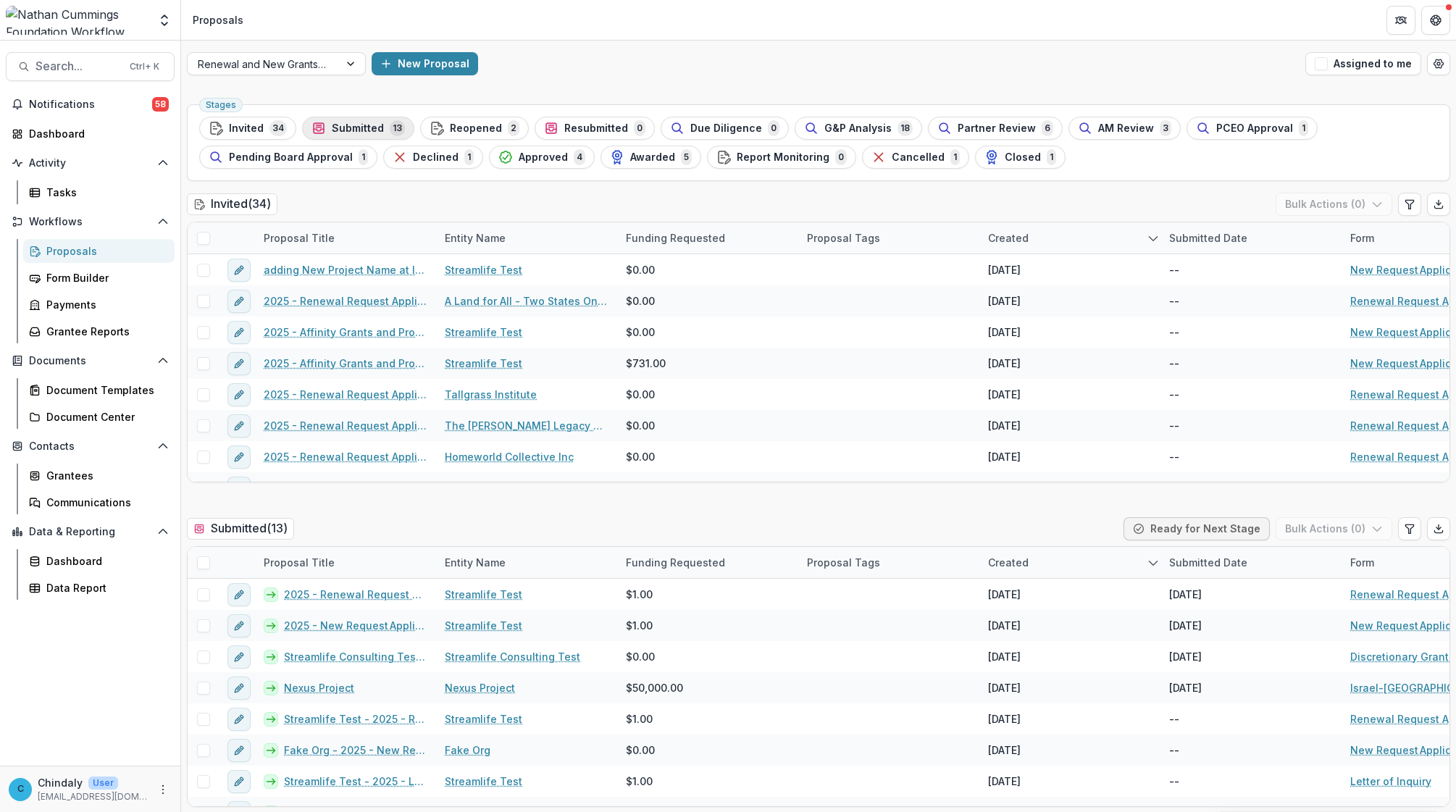
click at [374, 128] on span "Submitted" at bounding box center [357, 128] width 52 height 12
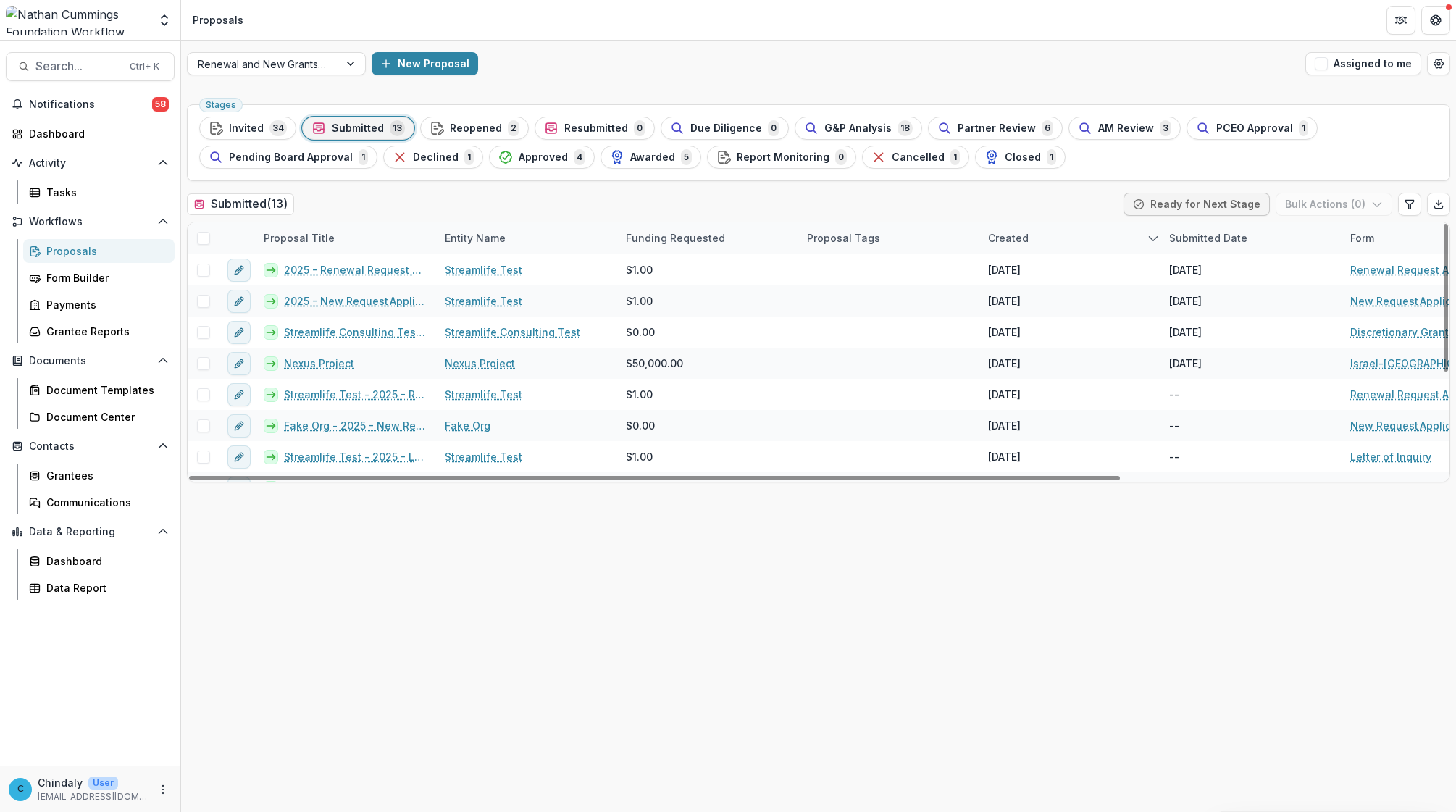
click at [961, 232] on div "Submitted Date" at bounding box center [1208, 238] width 96 height 15
click at [961, 302] on span "Sort Ascending" at bounding box center [1227, 301] width 77 height 12
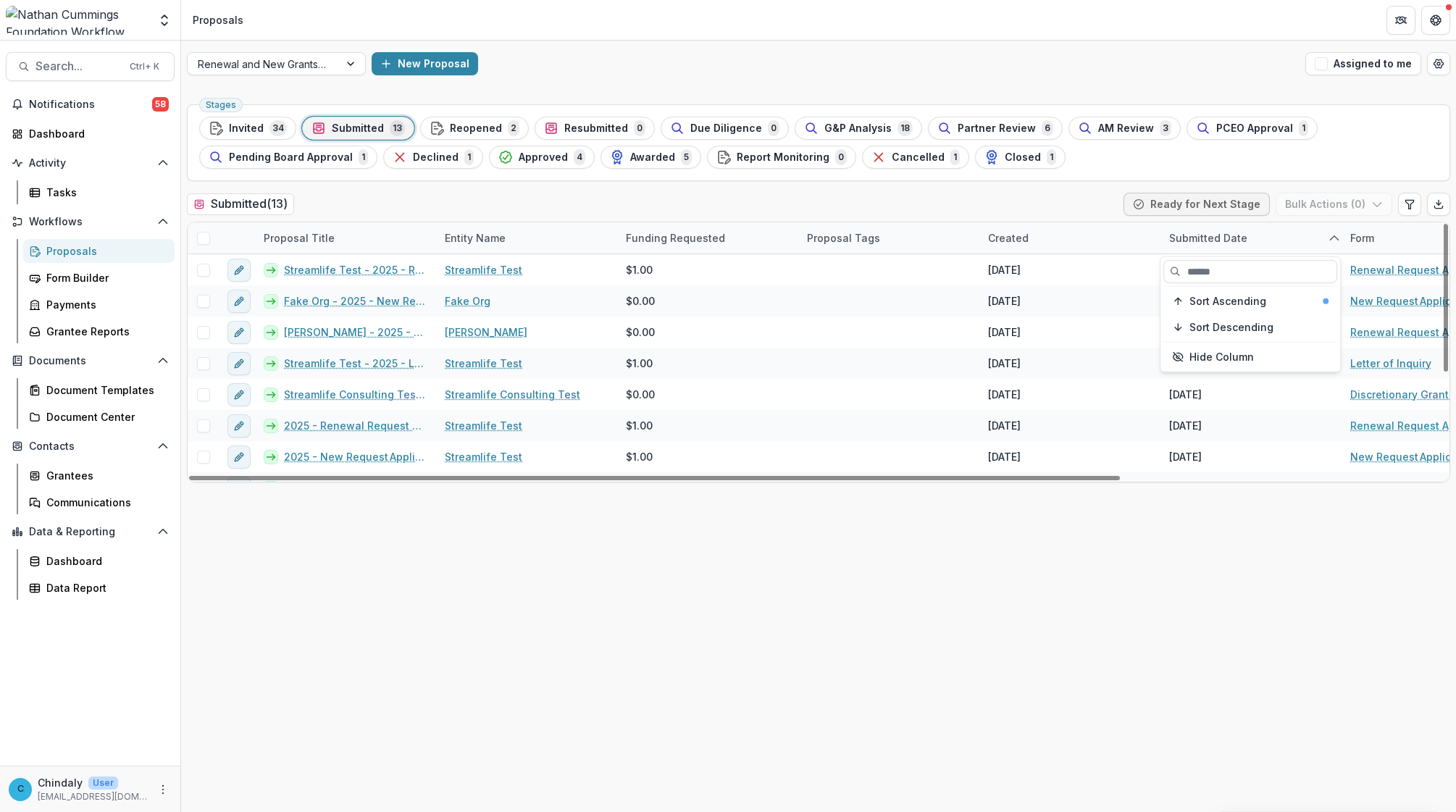
click at [961, 230] on div "Created" at bounding box center [1070, 238] width 181 height 31
click at [961, 238] on div "Submitted Date" at bounding box center [1208, 238] width 96 height 15
click at [961, 321] on span "Sort Descending" at bounding box center [1232, 327] width 84 height 12
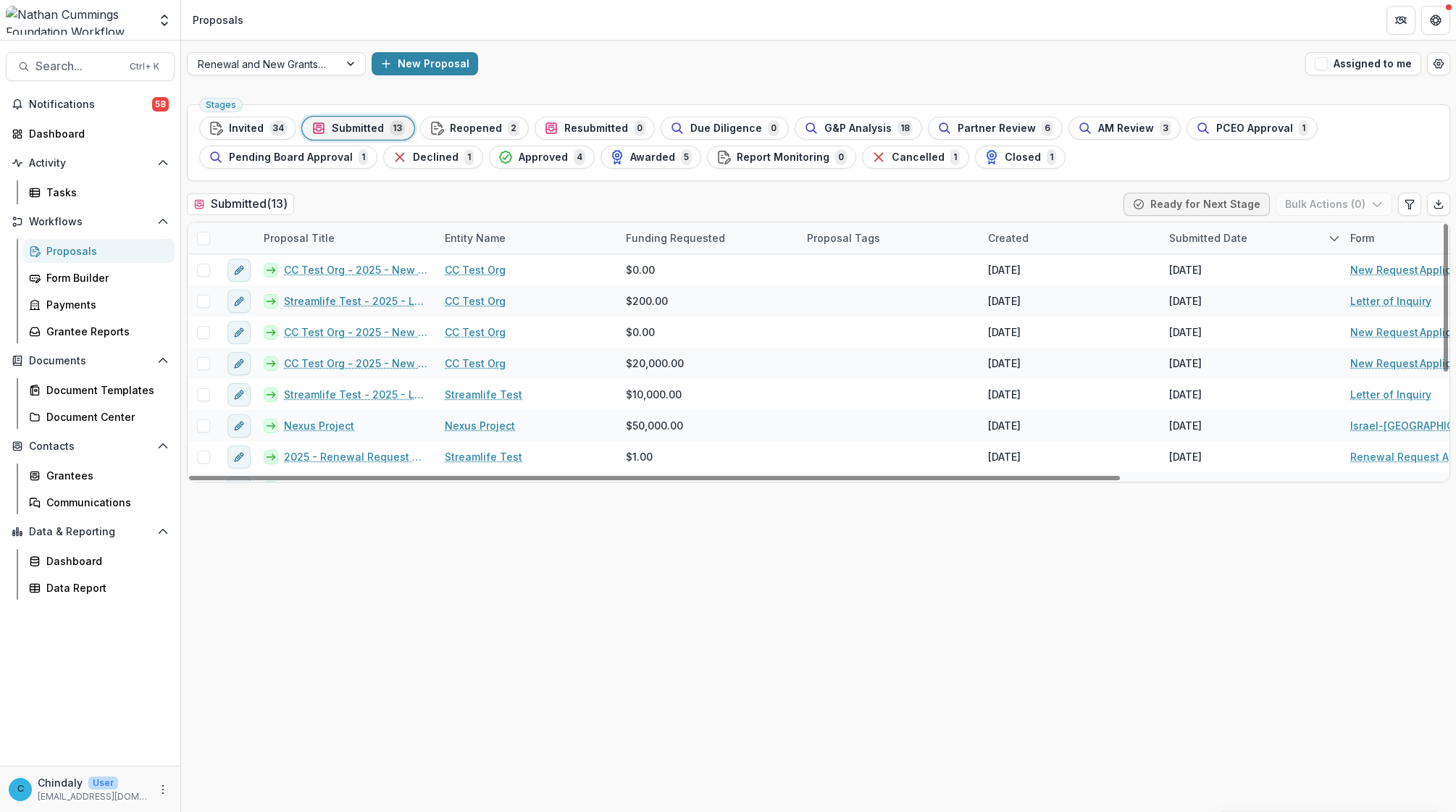
click at [961, 581] on div "Stages Invited 34 Submitted 13 Reopened 2 Resubmitted 0 Due Diligence 0 G&P Ana…" at bounding box center [818, 455] width 1275 height 713
click at [248, 125] on span "Invited" at bounding box center [246, 128] width 35 height 12
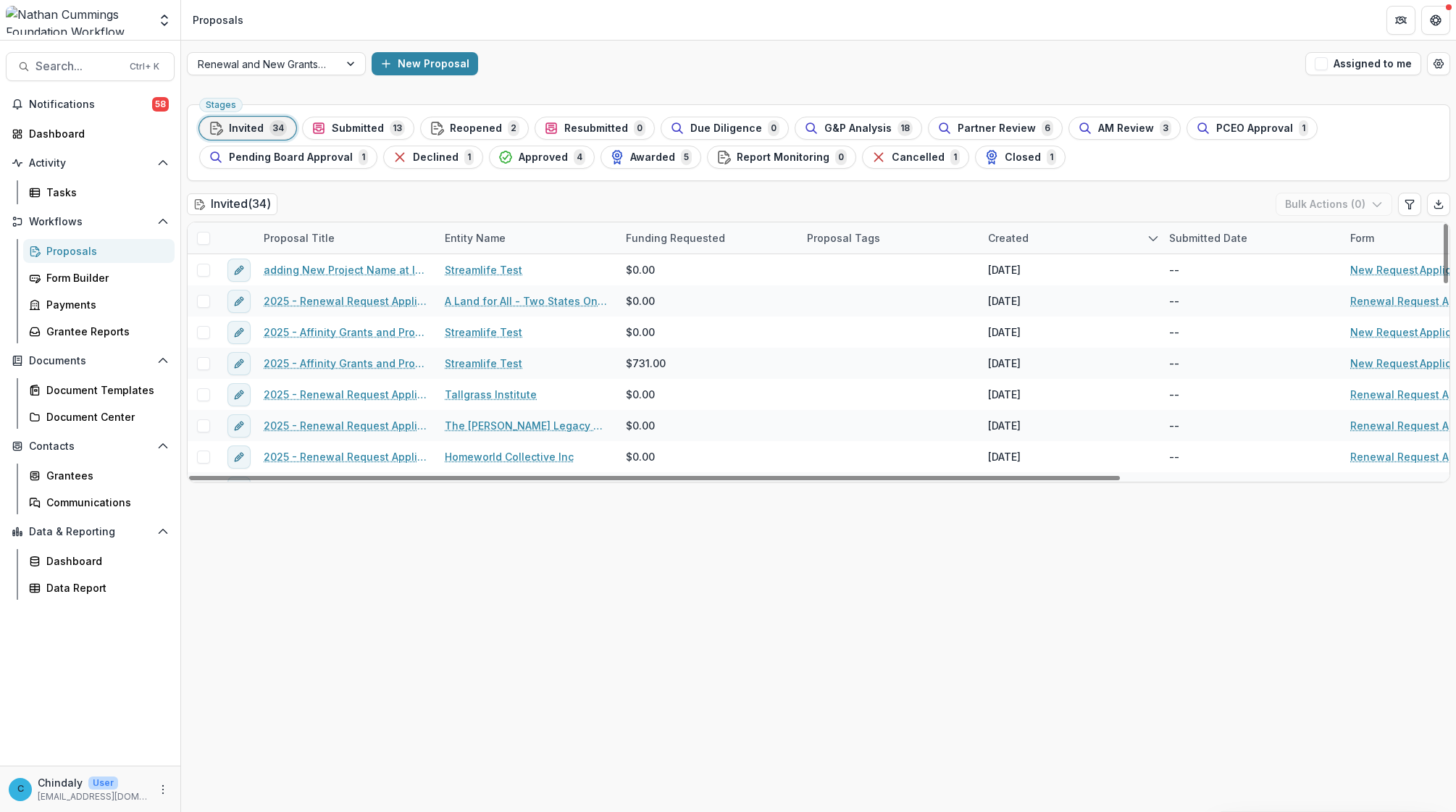
click at [961, 233] on div "Created" at bounding box center [1008, 238] width 58 height 15
click at [961, 306] on span "Sort Ascending" at bounding box center [1046, 301] width 77 height 12
click at [961, 581] on div "Stages Invited 34 Submitted 13 Reopened 2 Resubmitted 0 Due Diligence 0 G&P Ana…" at bounding box center [818, 455] width 1275 height 713
click at [961, 233] on div "Created" at bounding box center [1008, 238] width 58 height 15
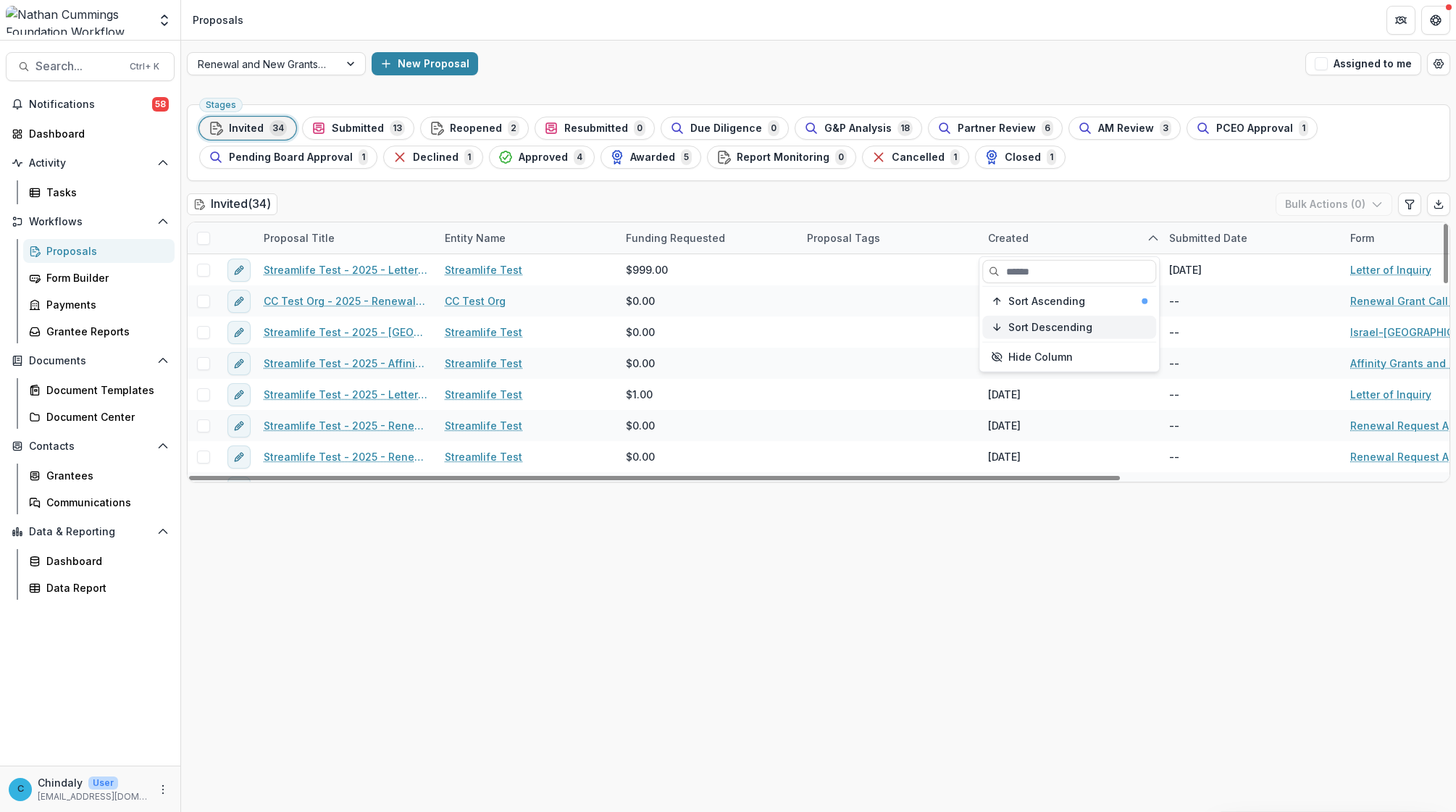
click at [961, 321] on span "Sort Descending" at bounding box center [1050, 327] width 84 height 12
click at [961, 581] on div "Stages Invited 34 Submitted 13 Reopened 2 Resubmitted 0 Due Diligence 0 G&P Ana…" at bounding box center [818, 455] width 1275 height 713
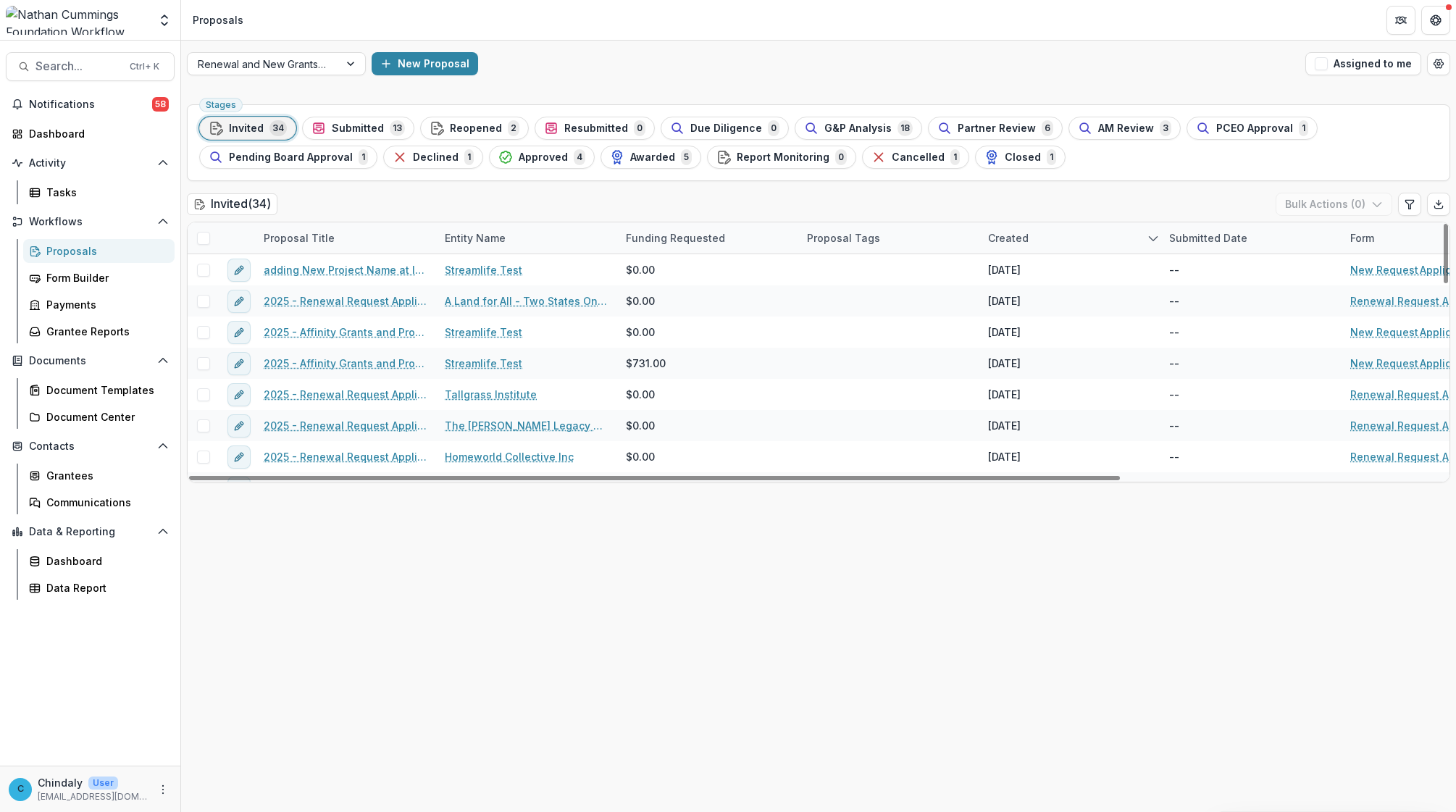
click at [146, 16] on div at bounding box center [77, 20] width 143 height 29
click at [160, 20] on icon "Open entity switcher" at bounding box center [165, 20] width 14 height 14
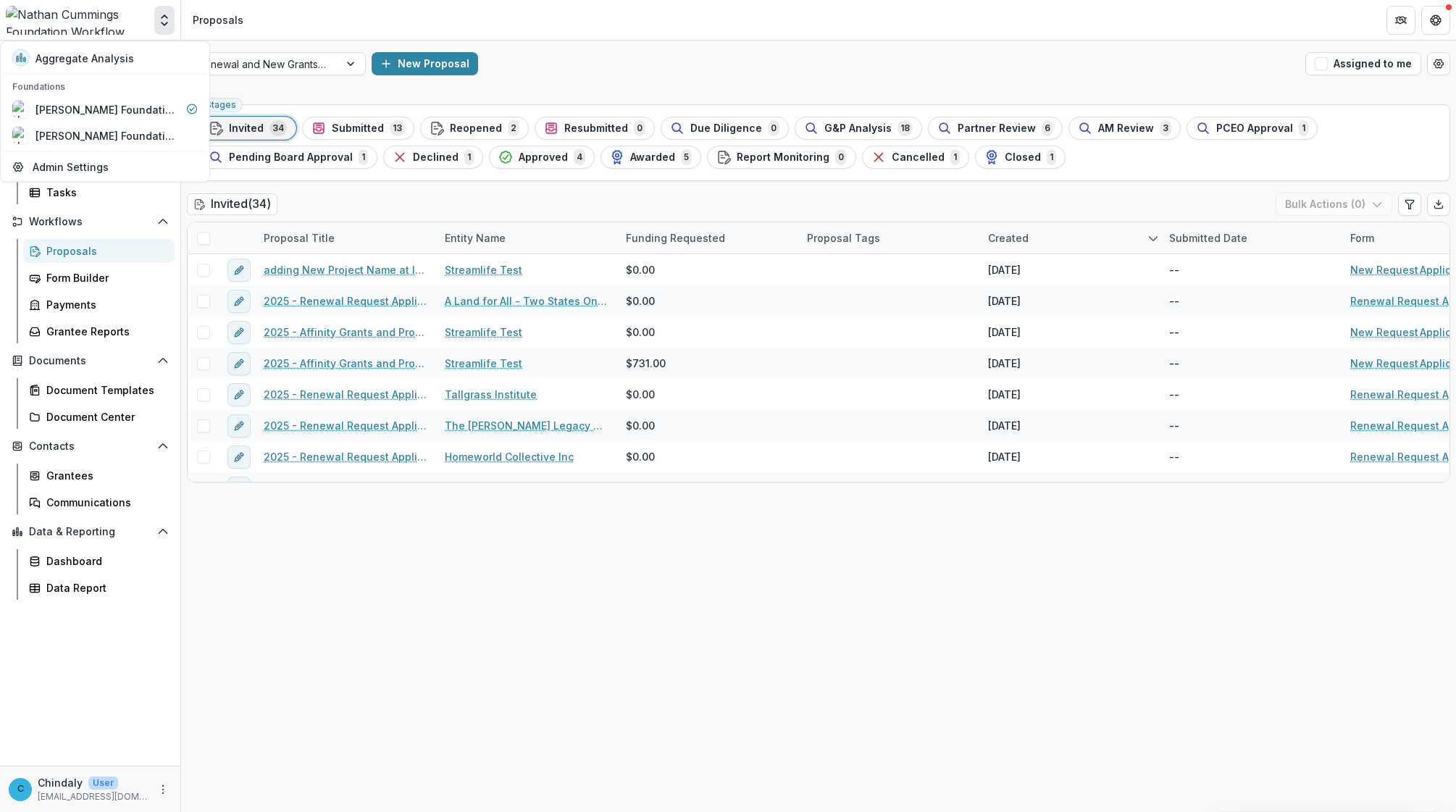
click at [160, 20] on icon "Open entity switcher" at bounding box center [165, 20] width 14 height 14
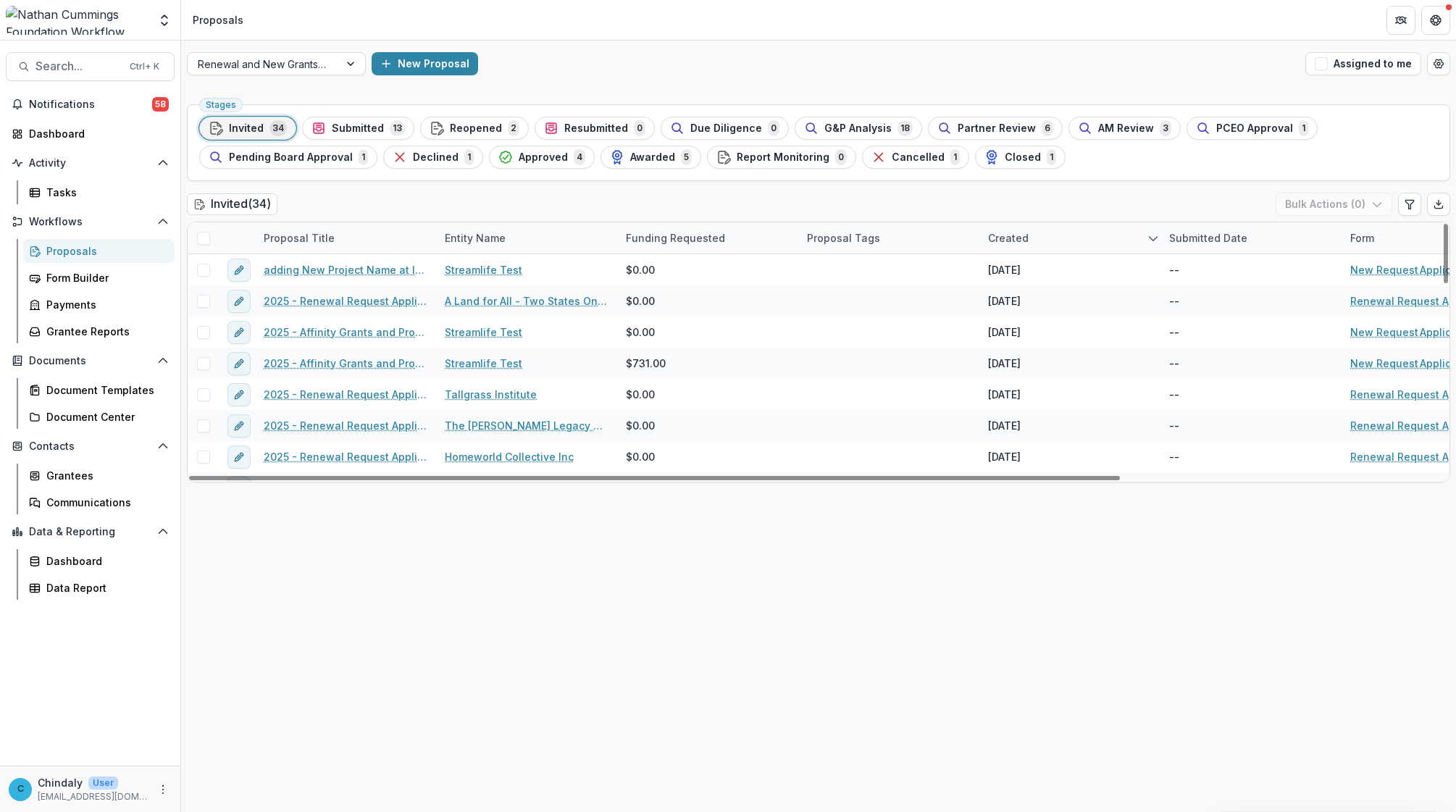
click at [735, 532] on div "Stages Invited 34 Submitted 13 Reopened 2 Resubmitted 0 Due Diligence 0 G&P Ana…" at bounding box center [818, 455] width 1275 height 713
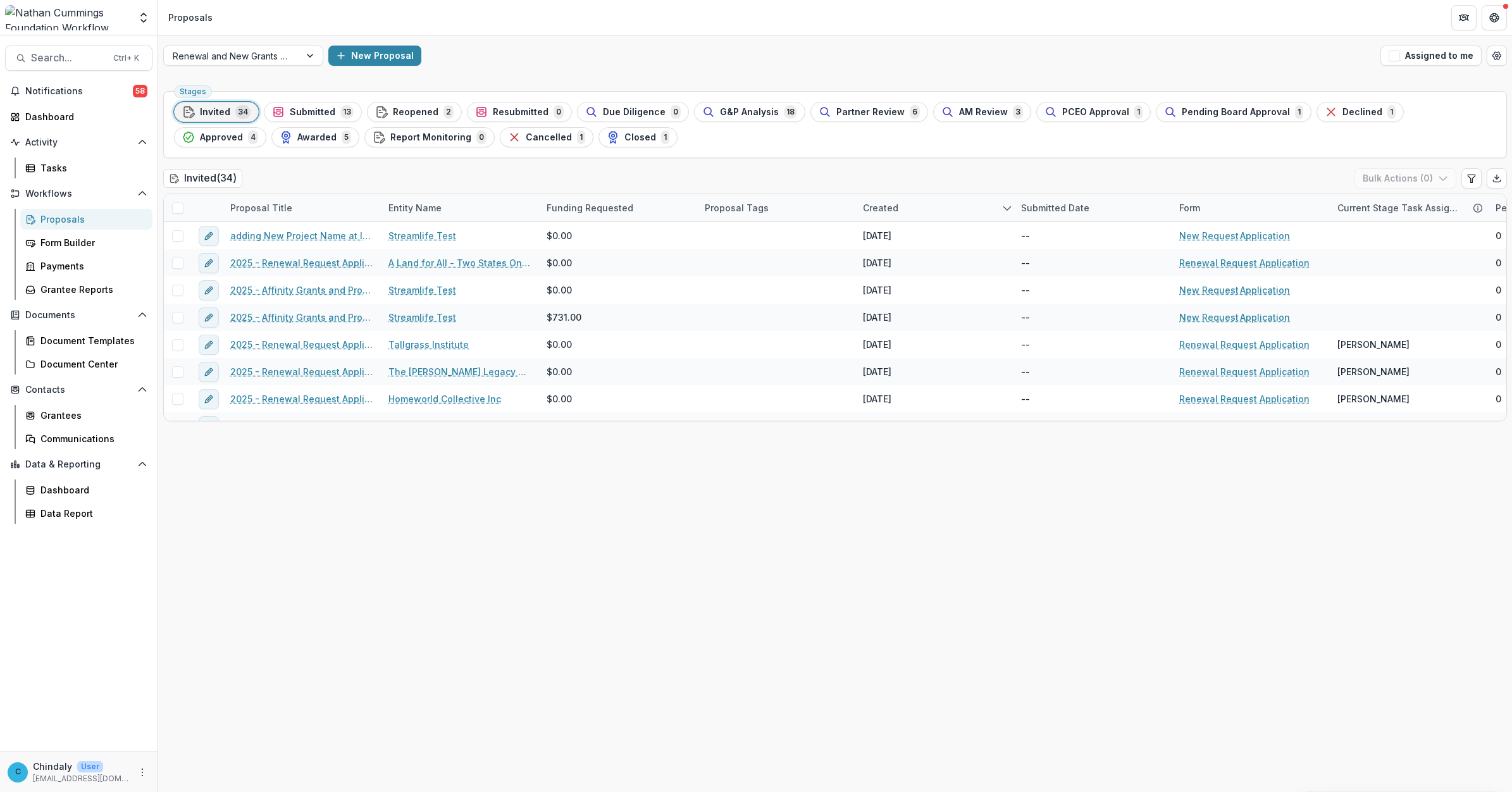
drag, startPoint x: 276, startPoint y: 529, endPoint x: 267, endPoint y: 506, distance: 24.7
click at [276, 507] on div "Stages Invited 34 Submitted 13 Reopened 2 Resubmitted 0 Due Diligence 0 G&P Ana…" at bounding box center [835, 439] width 1354 height 706
click at [57, 219] on div "Proposals" at bounding box center [91, 219] width 102 height 13
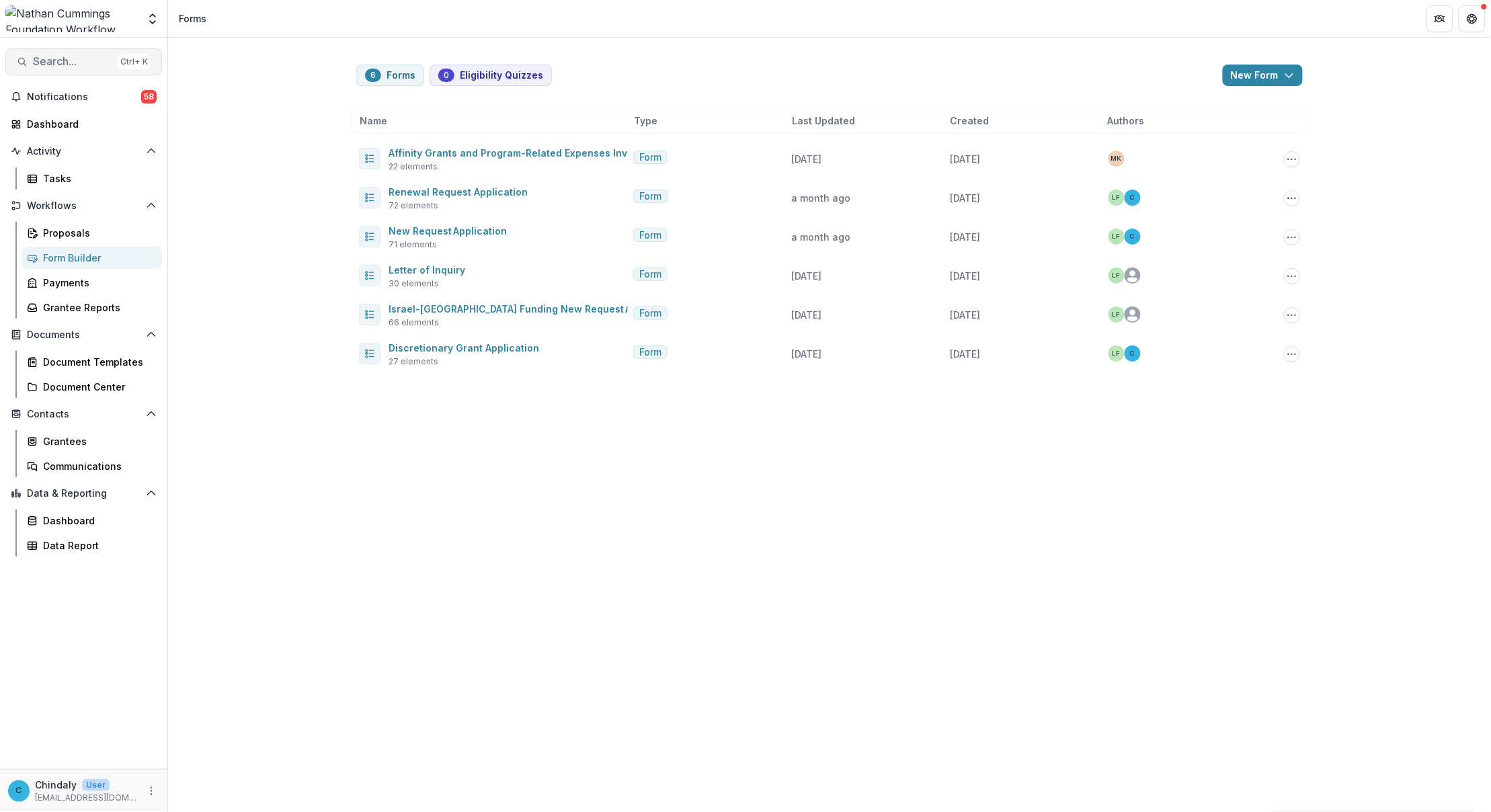
click at [74, 61] on span "Search..." at bounding box center [72, 62] width 79 height 13
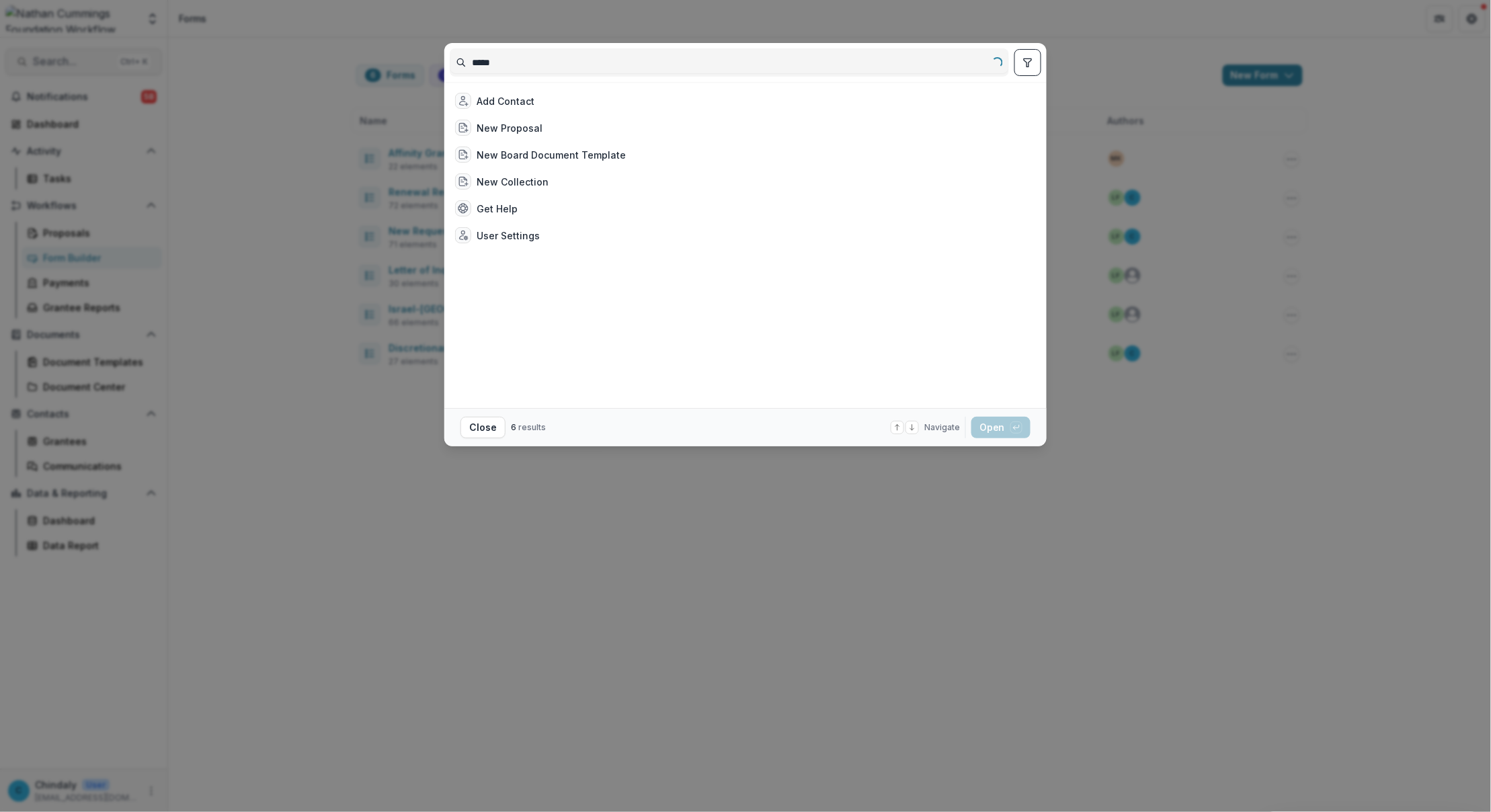
type input "*****"
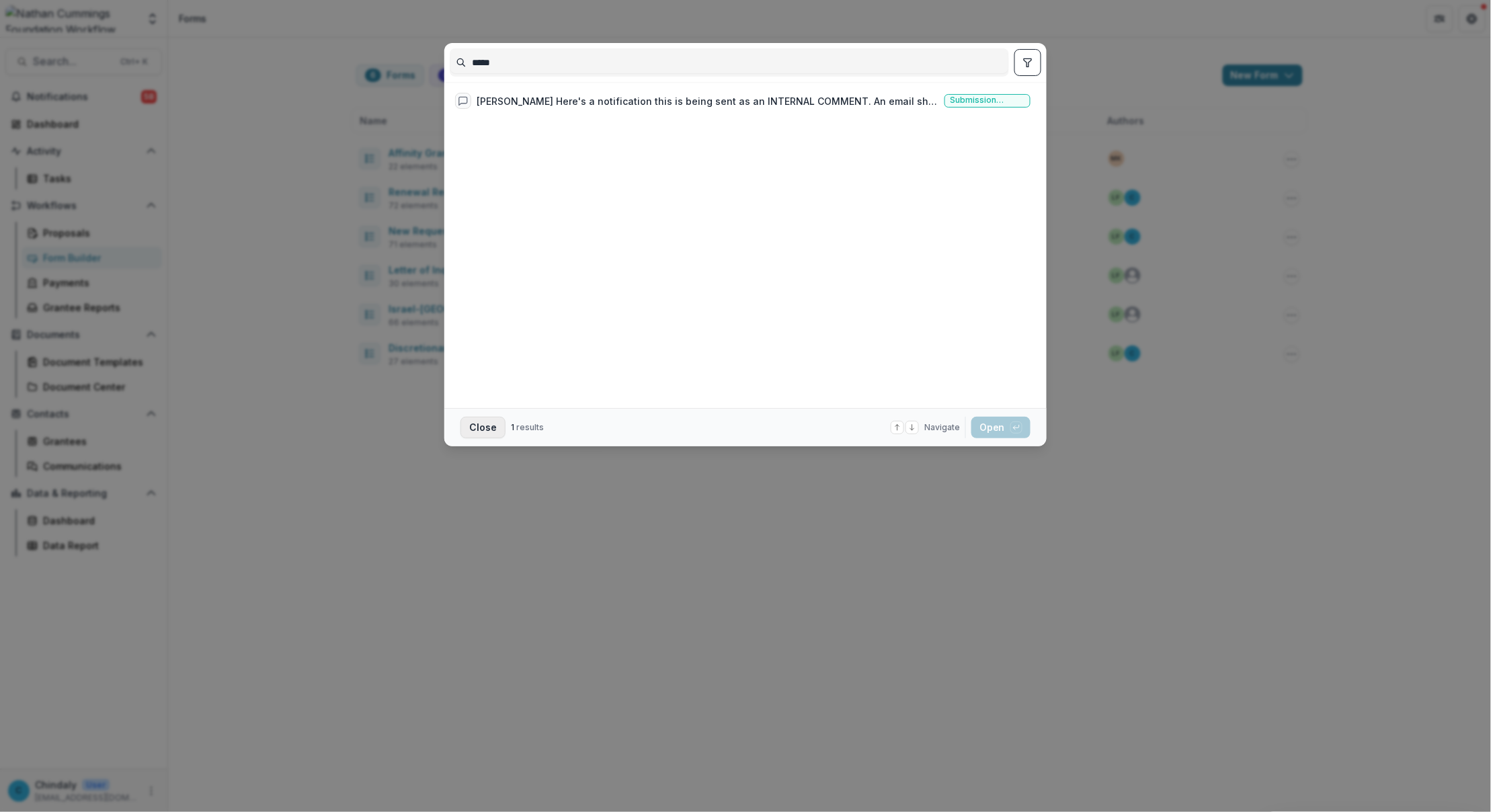
click at [476, 424] on button "Close" at bounding box center [482, 428] width 45 height 21
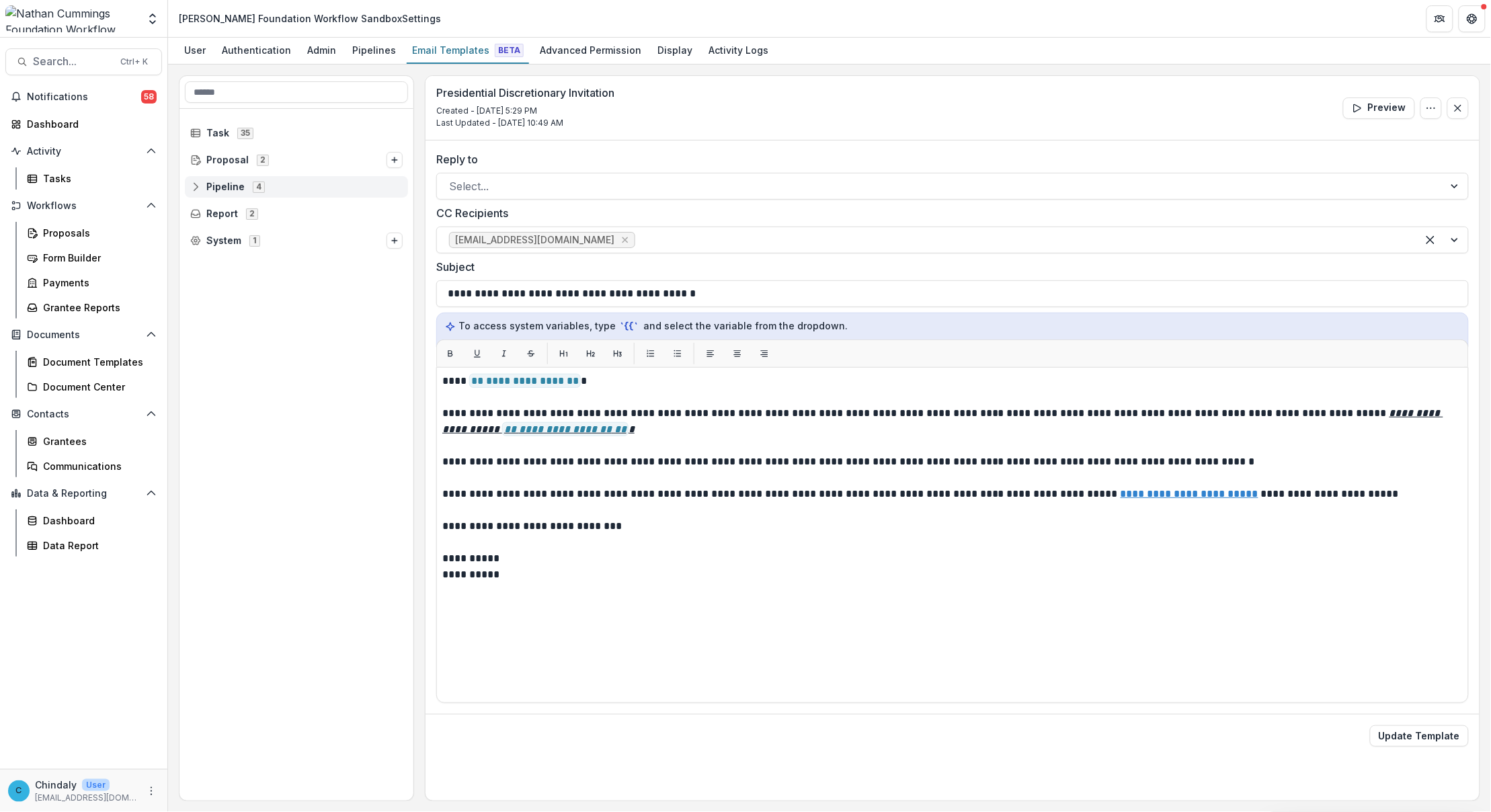
click at [193, 189] on icon at bounding box center [195, 186] width 11 height 11
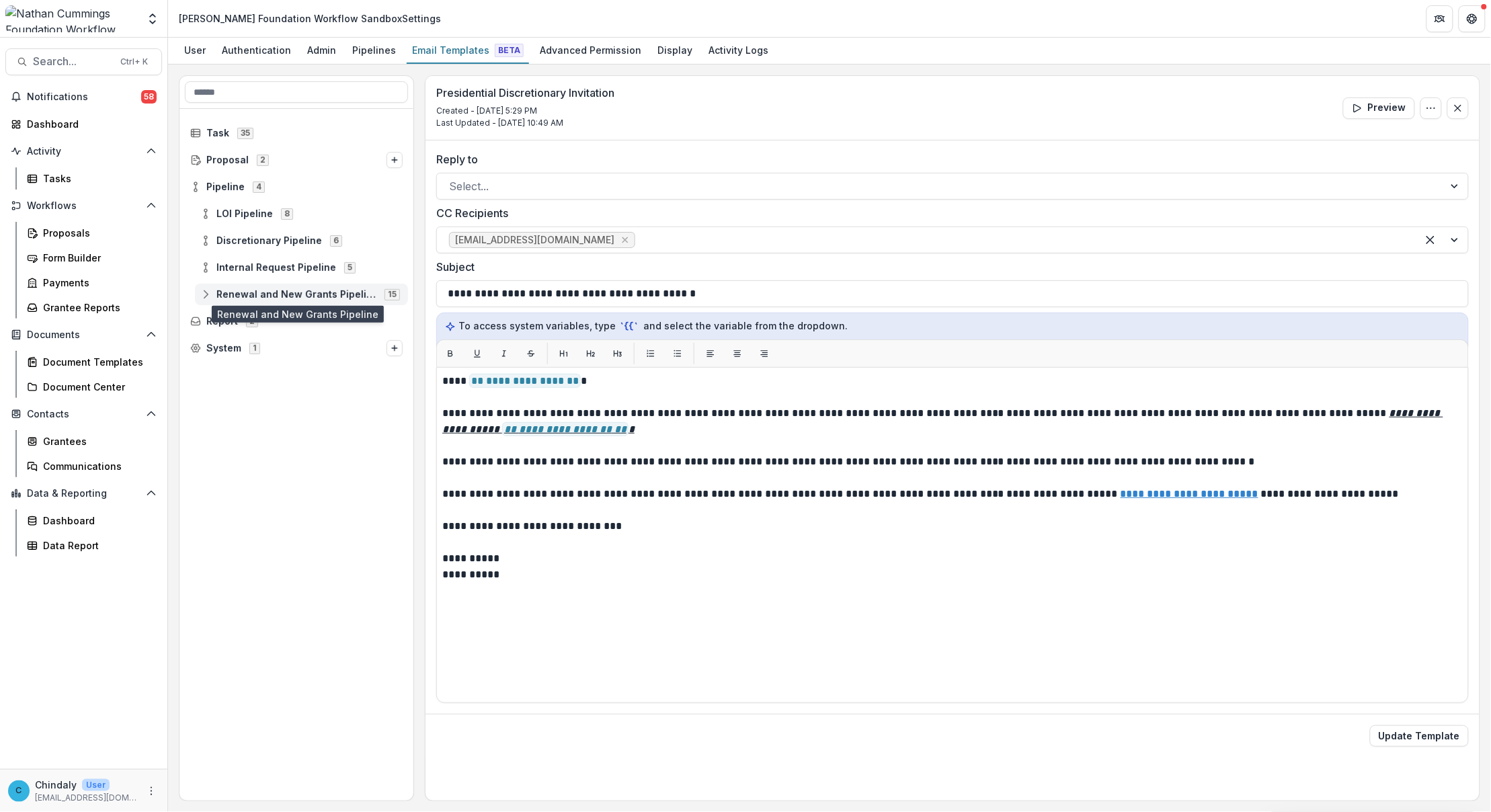
click at [224, 296] on span "Renewal and New Grants Pipeline" at bounding box center [296, 295] width 160 height 11
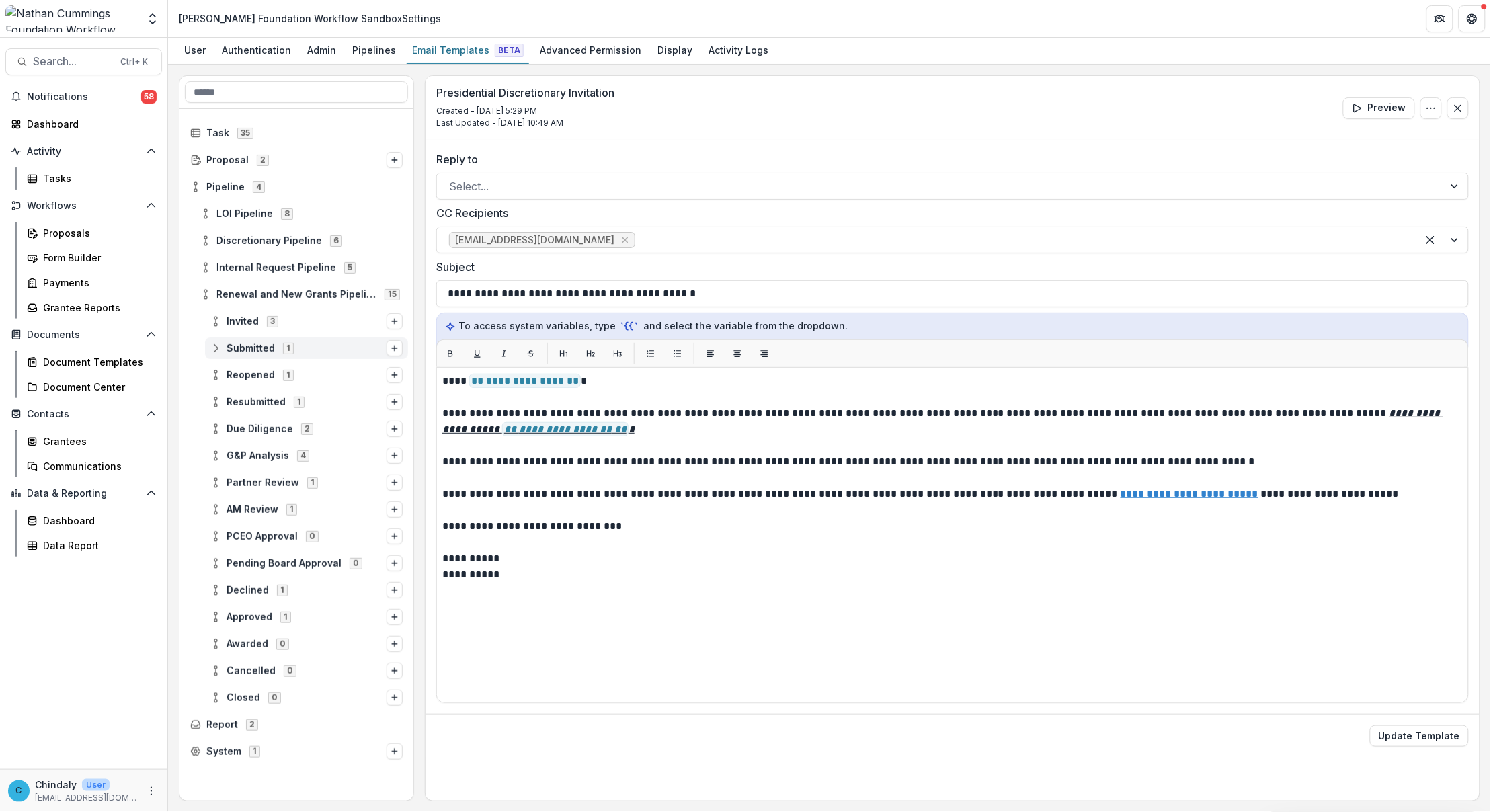
click at [233, 350] on span "Submitted" at bounding box center [251, 348] width 48 height 11
click at [269, 378] on span "Stage Change Message" at bounding box center [319, 375] width 166 height 11
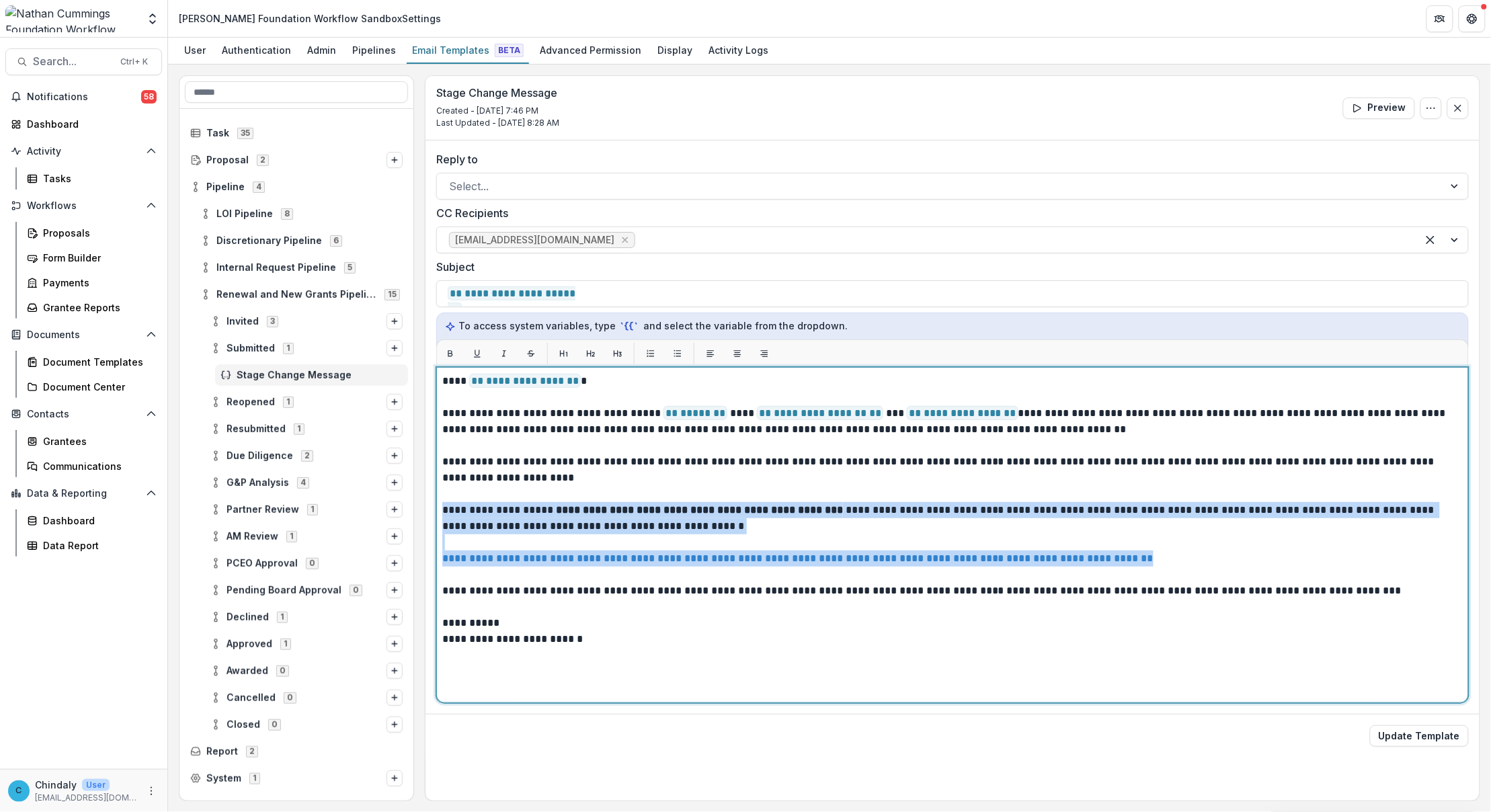
drag, startPoint x: 1241, startPoint y: 559, endPoint x: 444, endPoint y: 509, distance: 798.6
click at [444, 509] on div "**********" at bounding box center [952, 535] width 1020 height 324
paste div
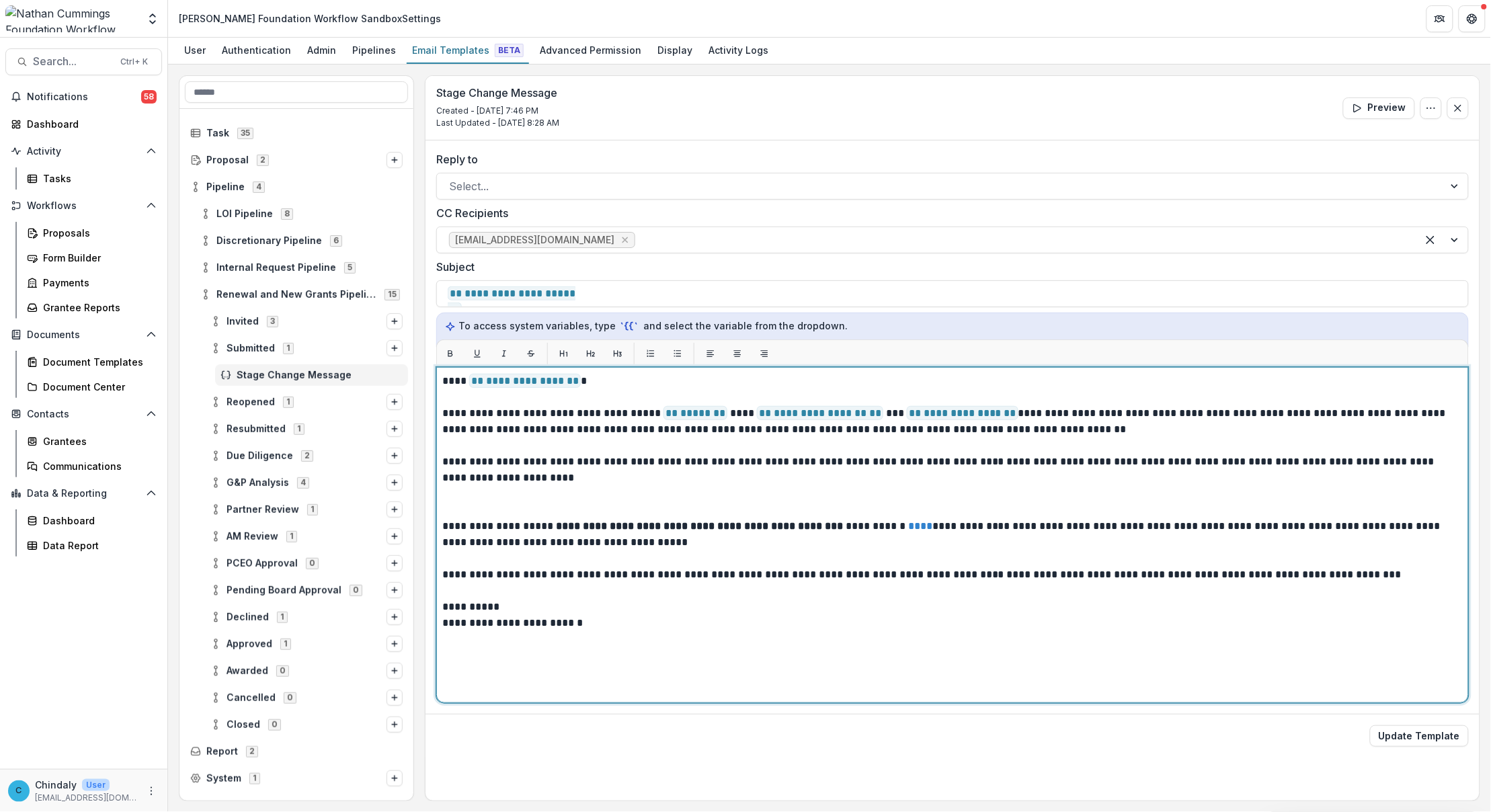
click at [491, 509] on p at bounding box center [952, 510] width 1020 height 16
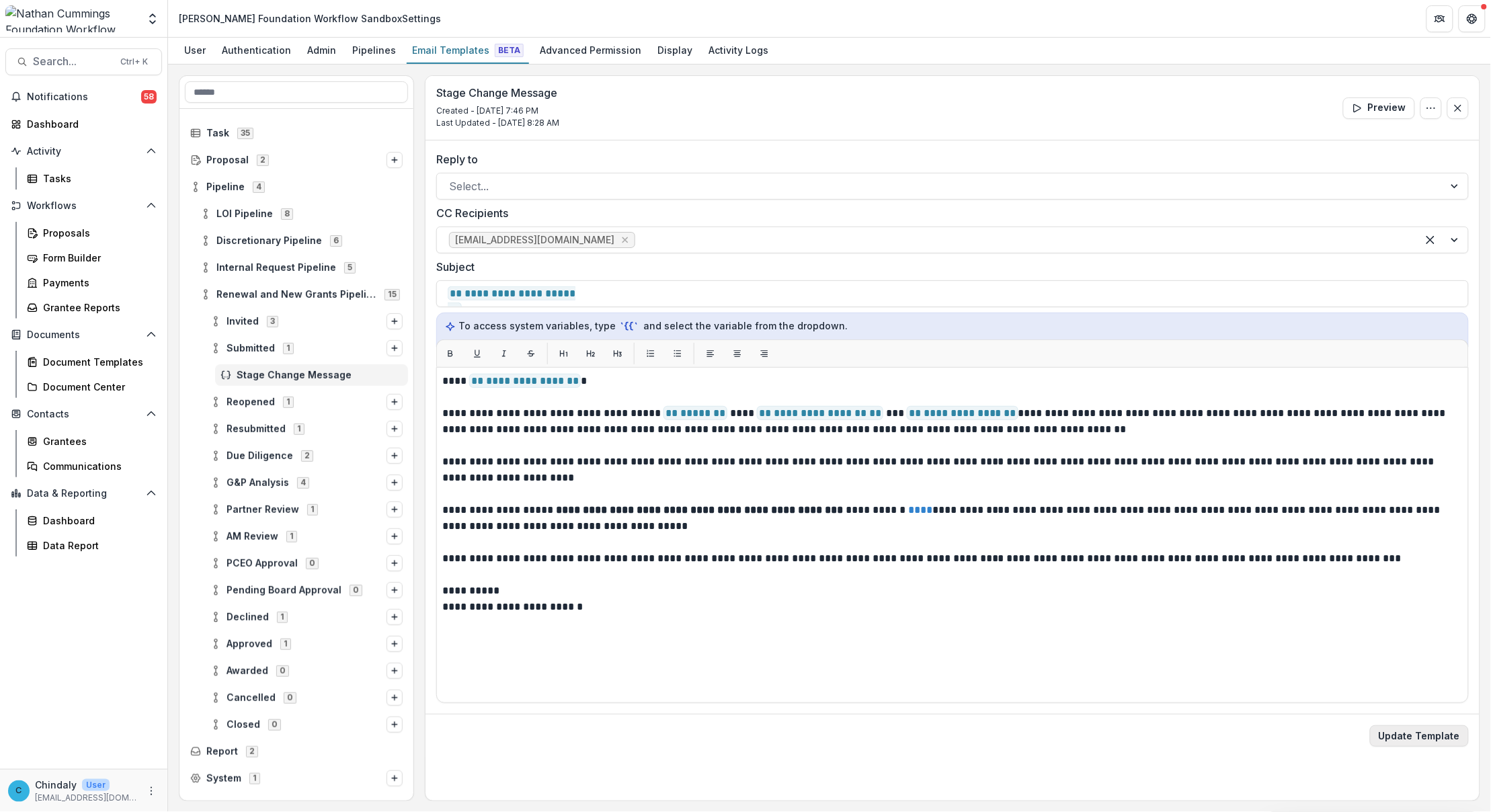
click at [1459, 736] on button "Update Template" at bounding box center [1418, 736] width 99 height 21
click at [1398, 743] on button "Update Template" at bounding box center [1418, 736] width 99 height 21
click at [59, 226] on div "Proposals" at bounding box center [97, 233] width 109 height 14
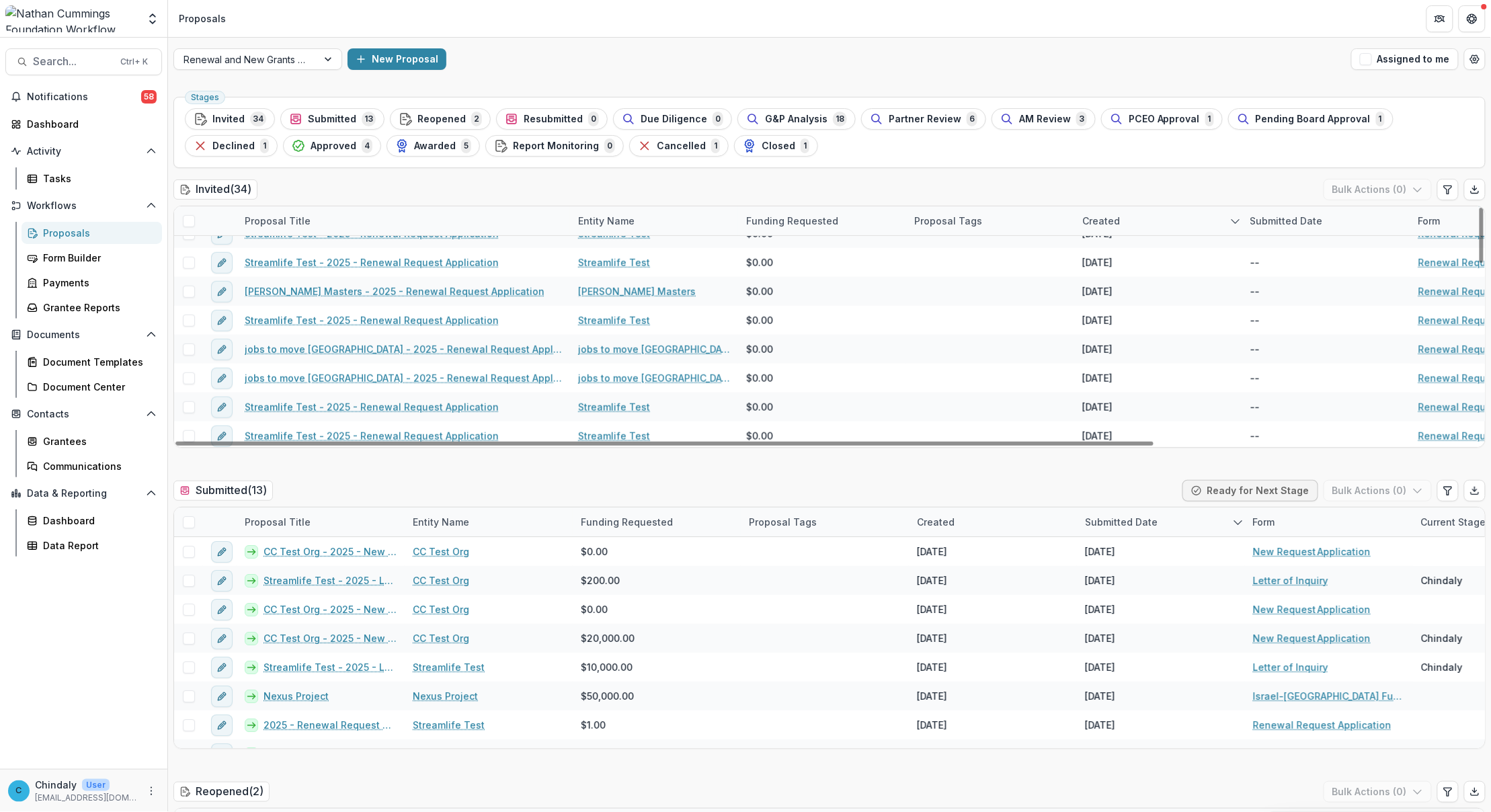
scroll to position [336, 0]
click at [266, 222] on div "Proposal Title" at bounding box center [277, 220] width 82 height 14
click at [284, 274] on span "Sort Ascending" at bounding box center [299, 279] width 71 height 11
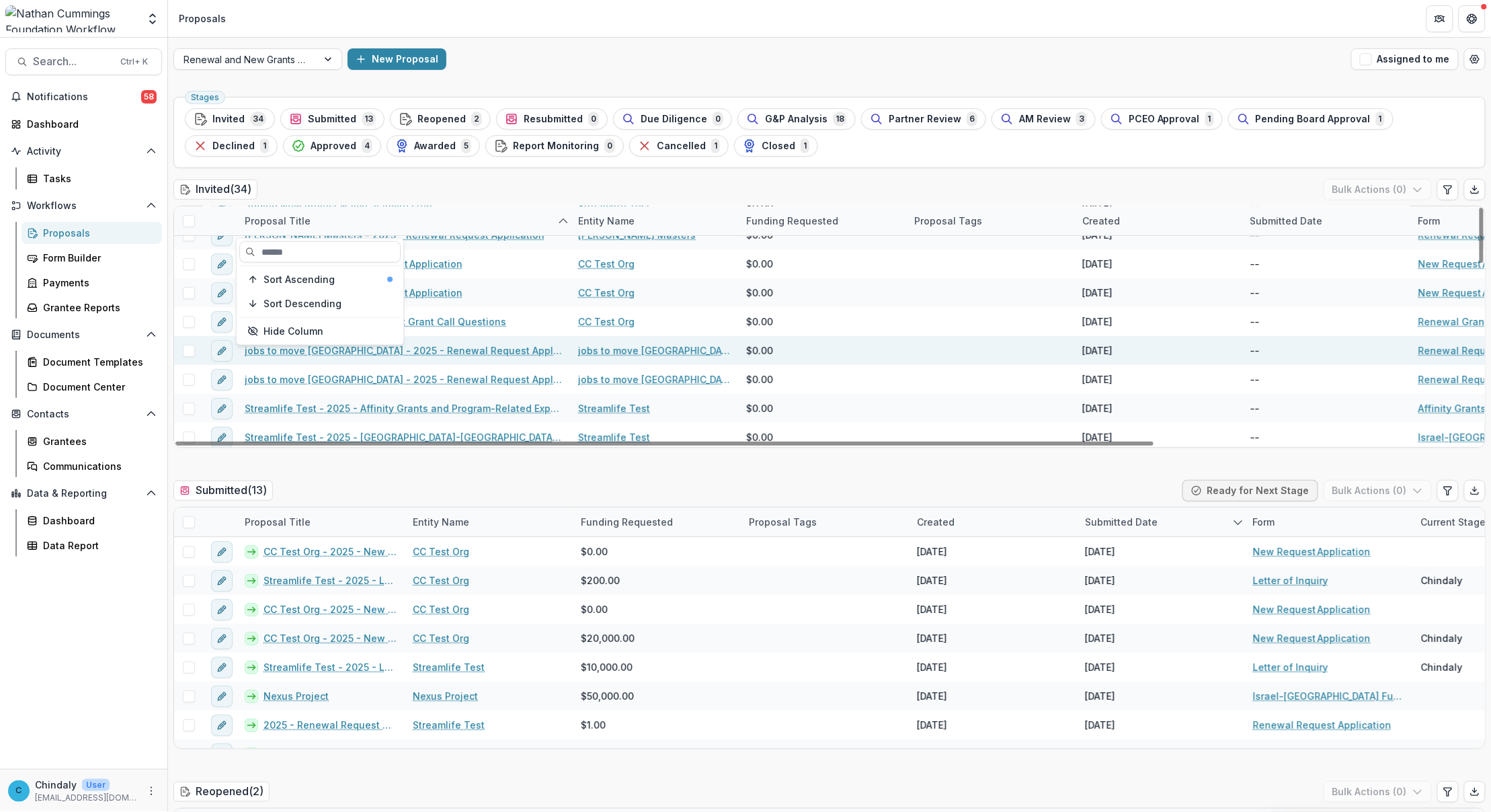
scroll to position [0, 0]
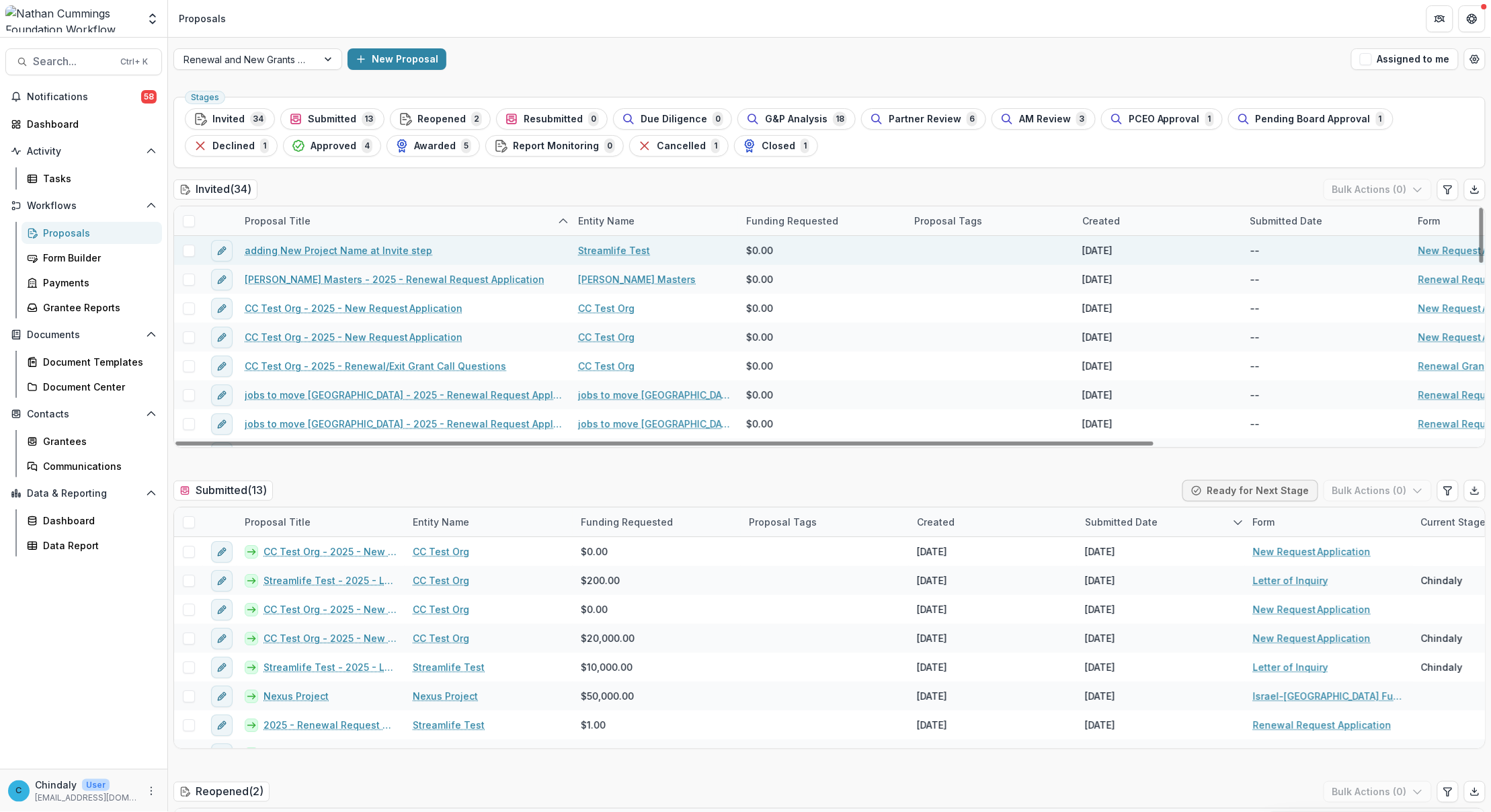
click at [375, 253] on link "adding New Project Name at Invite step" at bounding box center [339, 250] width 188 height 14
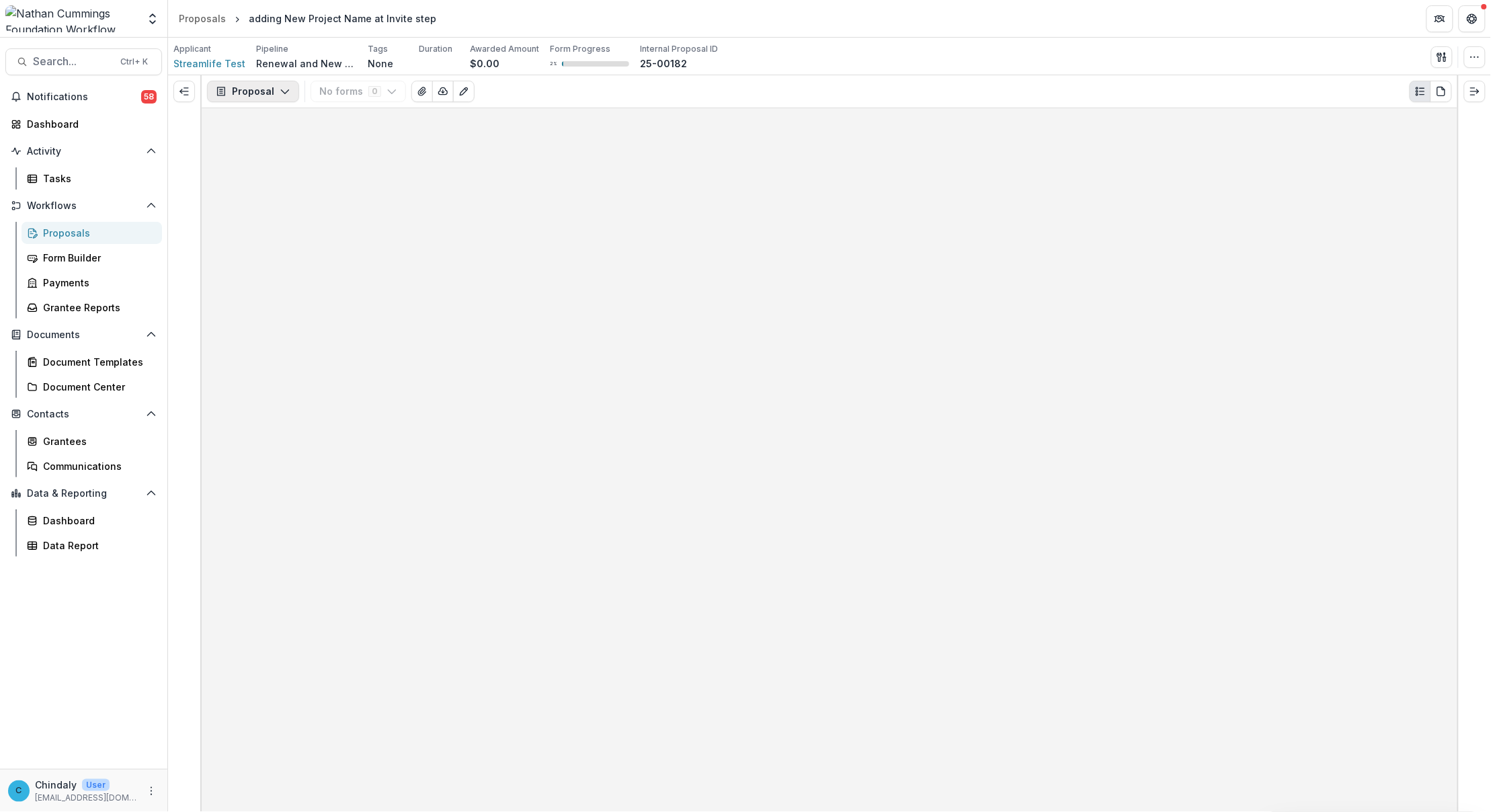
click at [274, 88] on button "Proposal" at bounding box center [253, 91] width 92 height 21
click at [459, 95] on icon "Edit as form" at bounding box center [464, 91] width 11 height 11
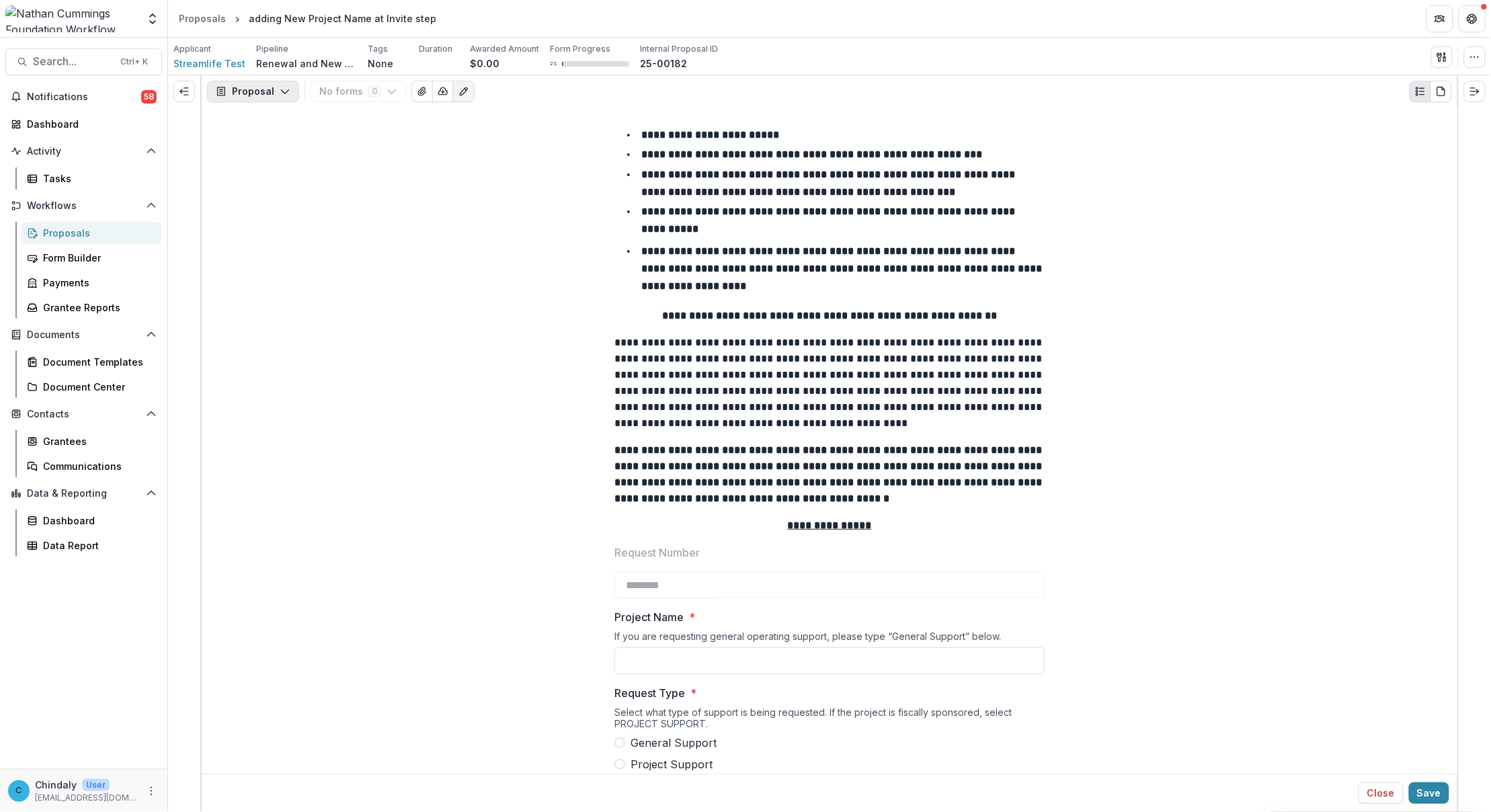
scroll to position [85, 0]
click at [206, 56] on span "Streamlife Test" at bounding box center [209, 63] width 72 height 14
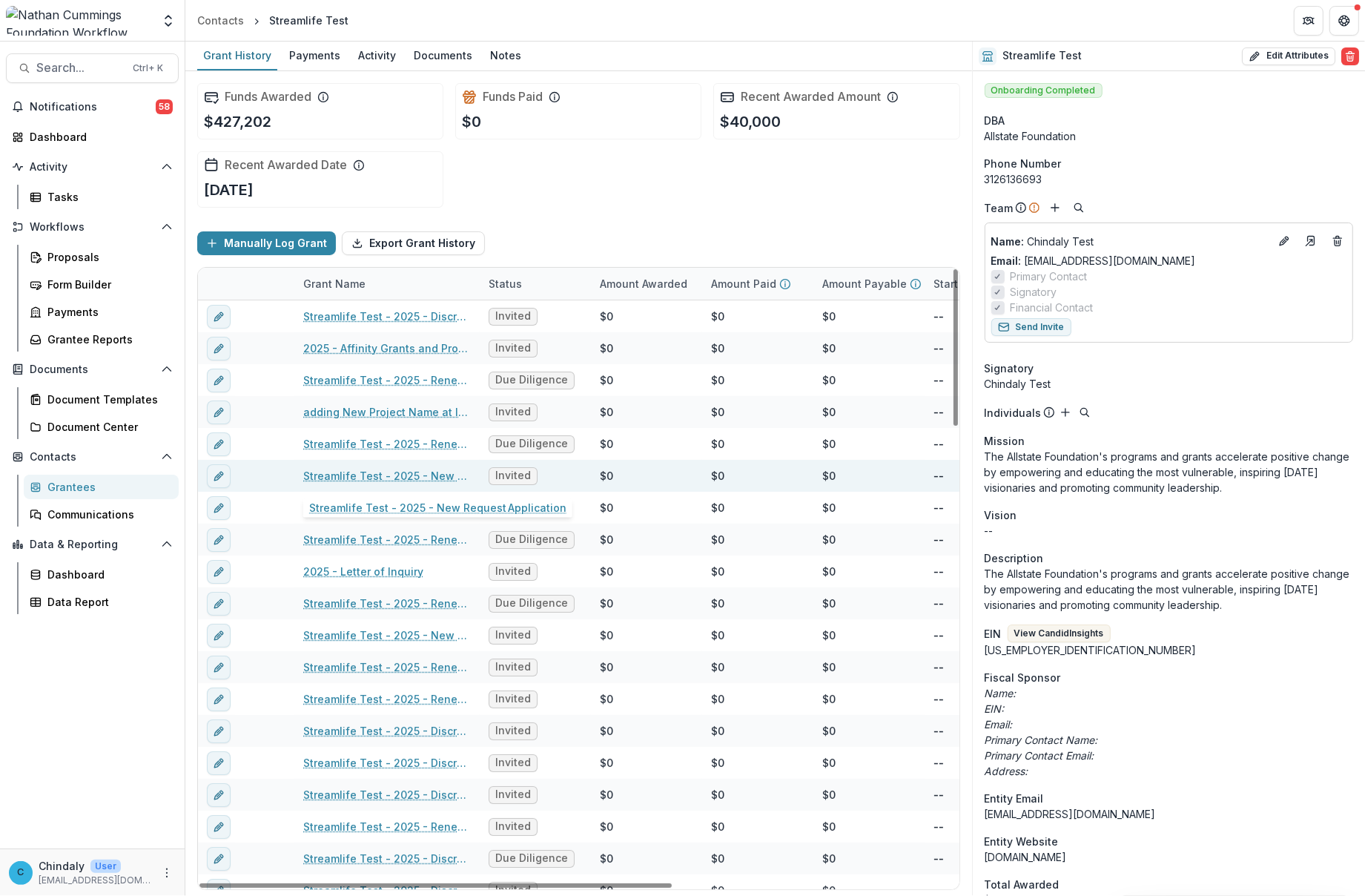
click at [394, 479] on link "Streamlife Test - 2025 - New Request Application" at bounding box center [387, 475] width 167 height 15
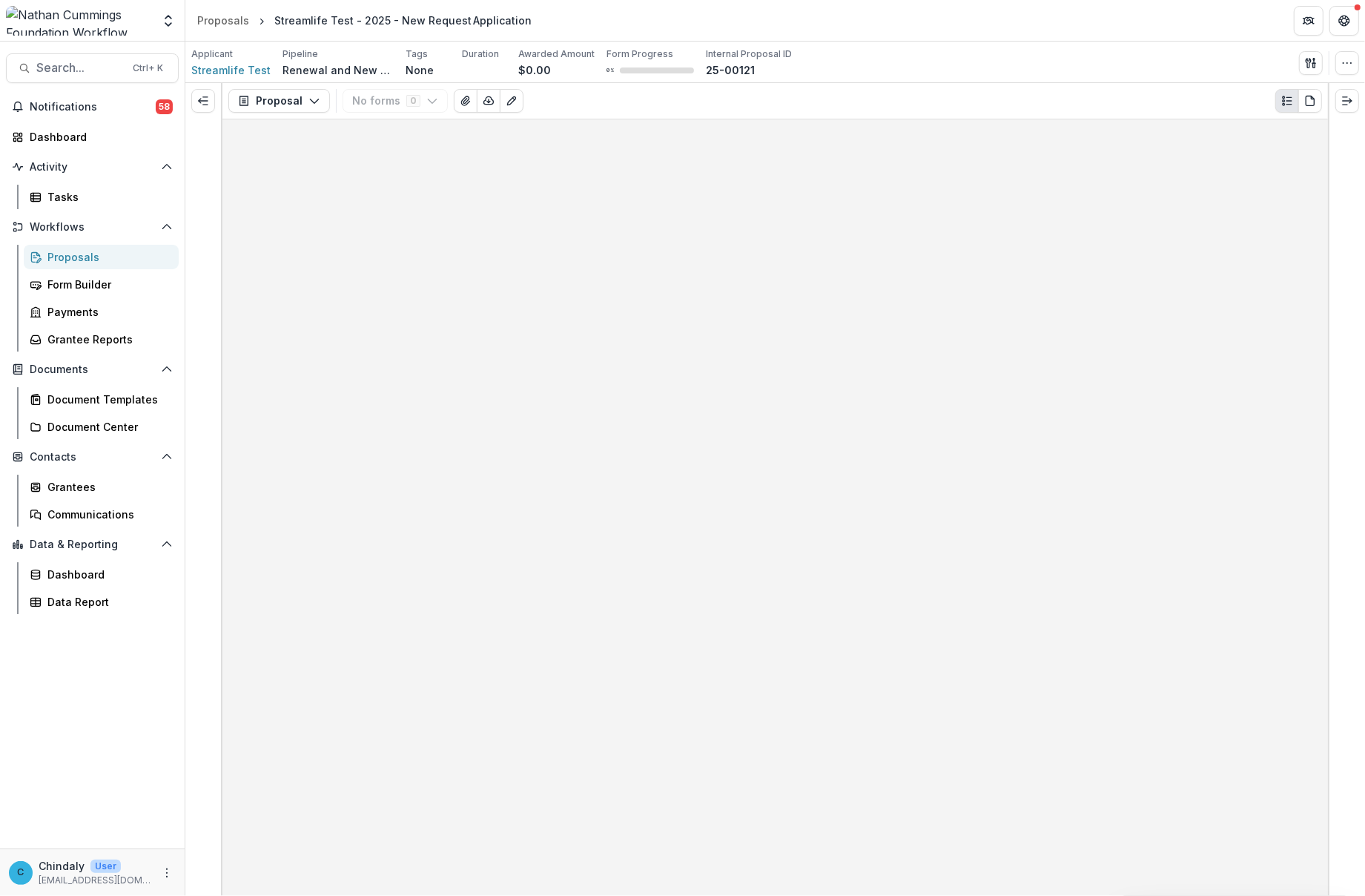
click at [718, 179] on div at bounding box center [775, 508] width 1106 height 776
click at [1343, 99] on icon "Expand right" at bounding box center [1347, 100] width 12 height 12
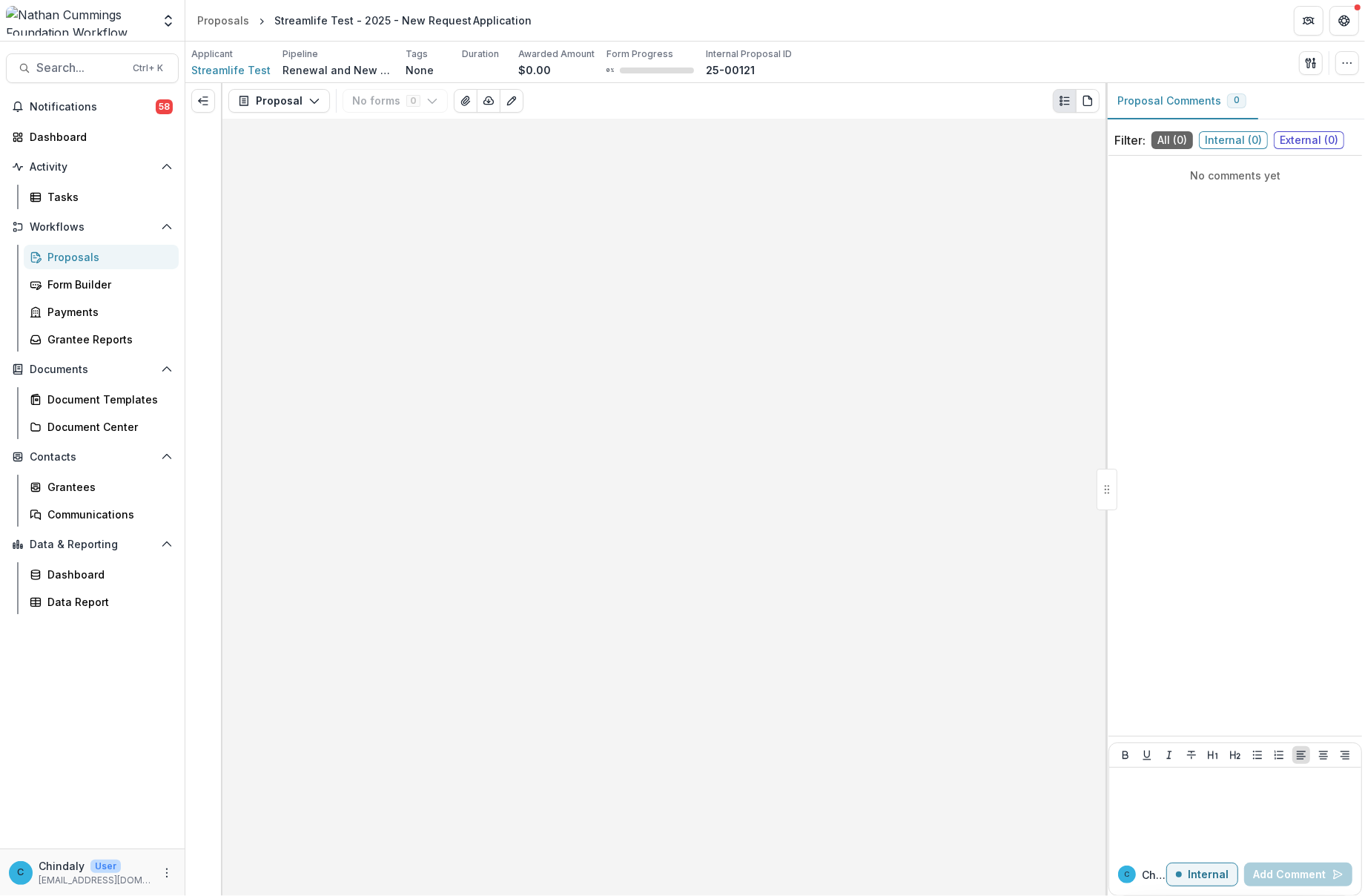
click at [1299, 137] on span "External ( 0 )" at bounding box center [1309, 140] width 70 height 18
click at [315, 98] on icon "button" at bounding box center [314, 100] width 12 height 12
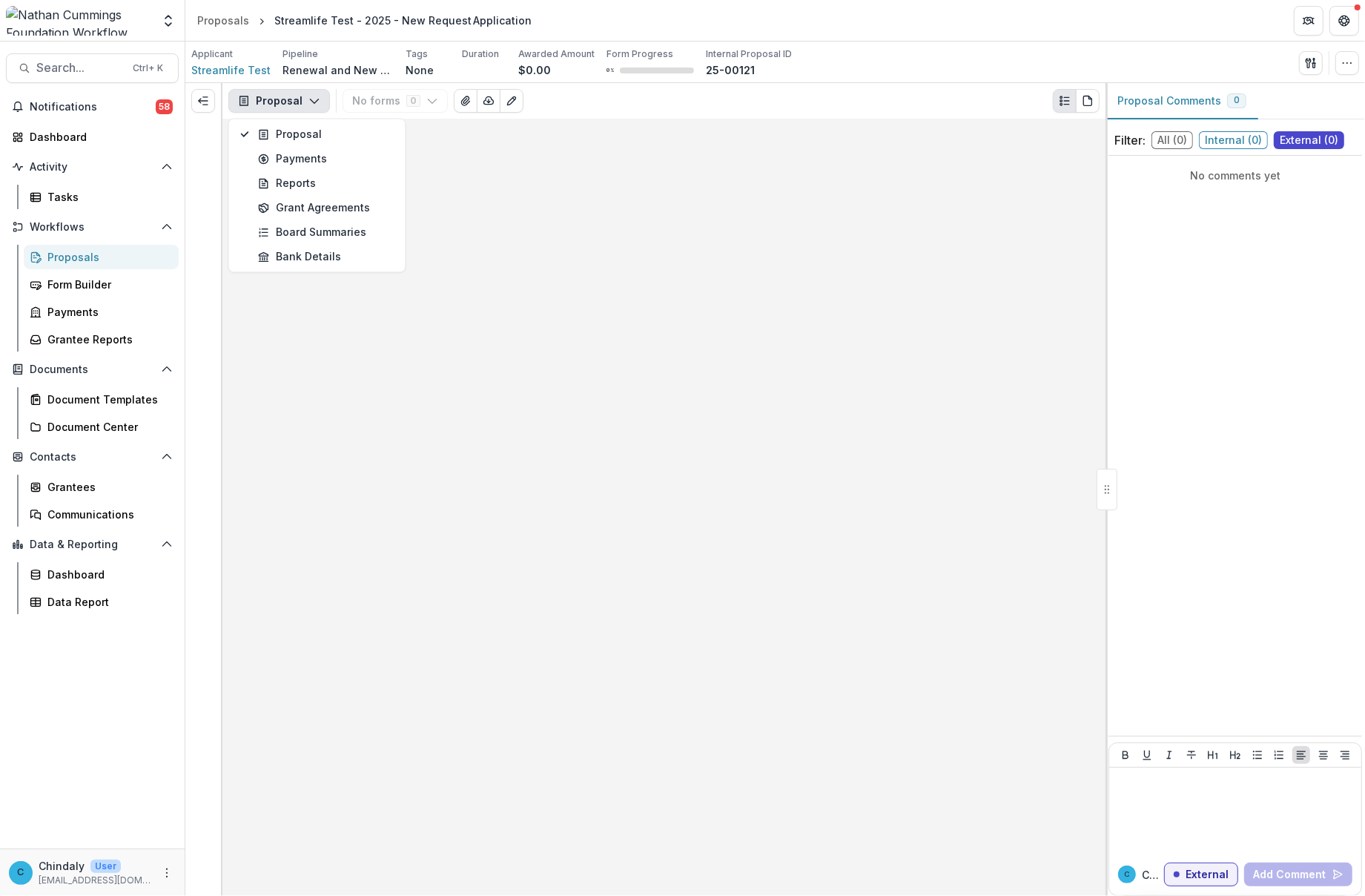
click at [95, 256] on div "Proposals" at bounding box center [107, 257] width 120 height 15
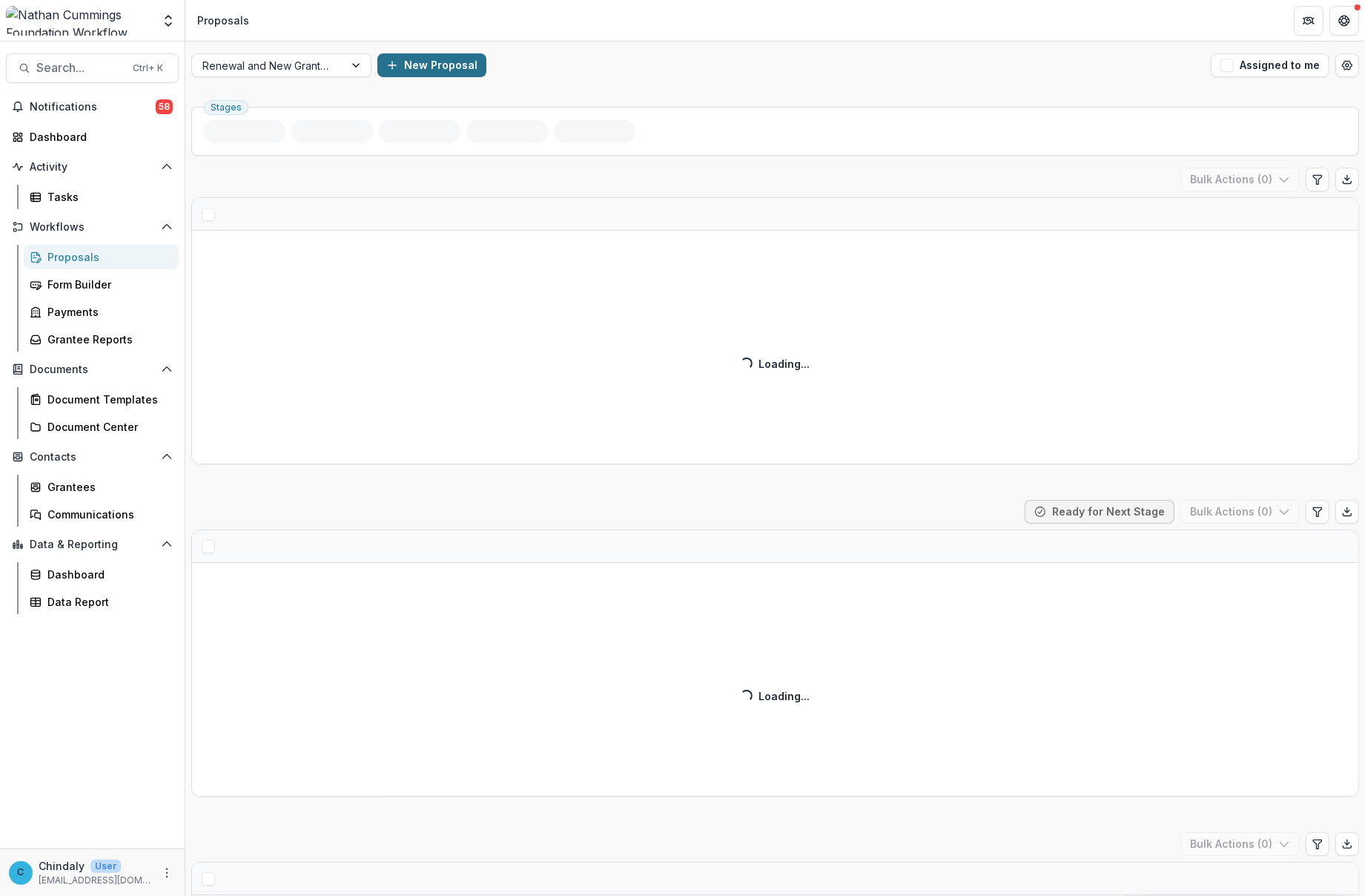
click at [467, 60] on button "New Proposal" at bounding box center [431, 65] width 109 height 23
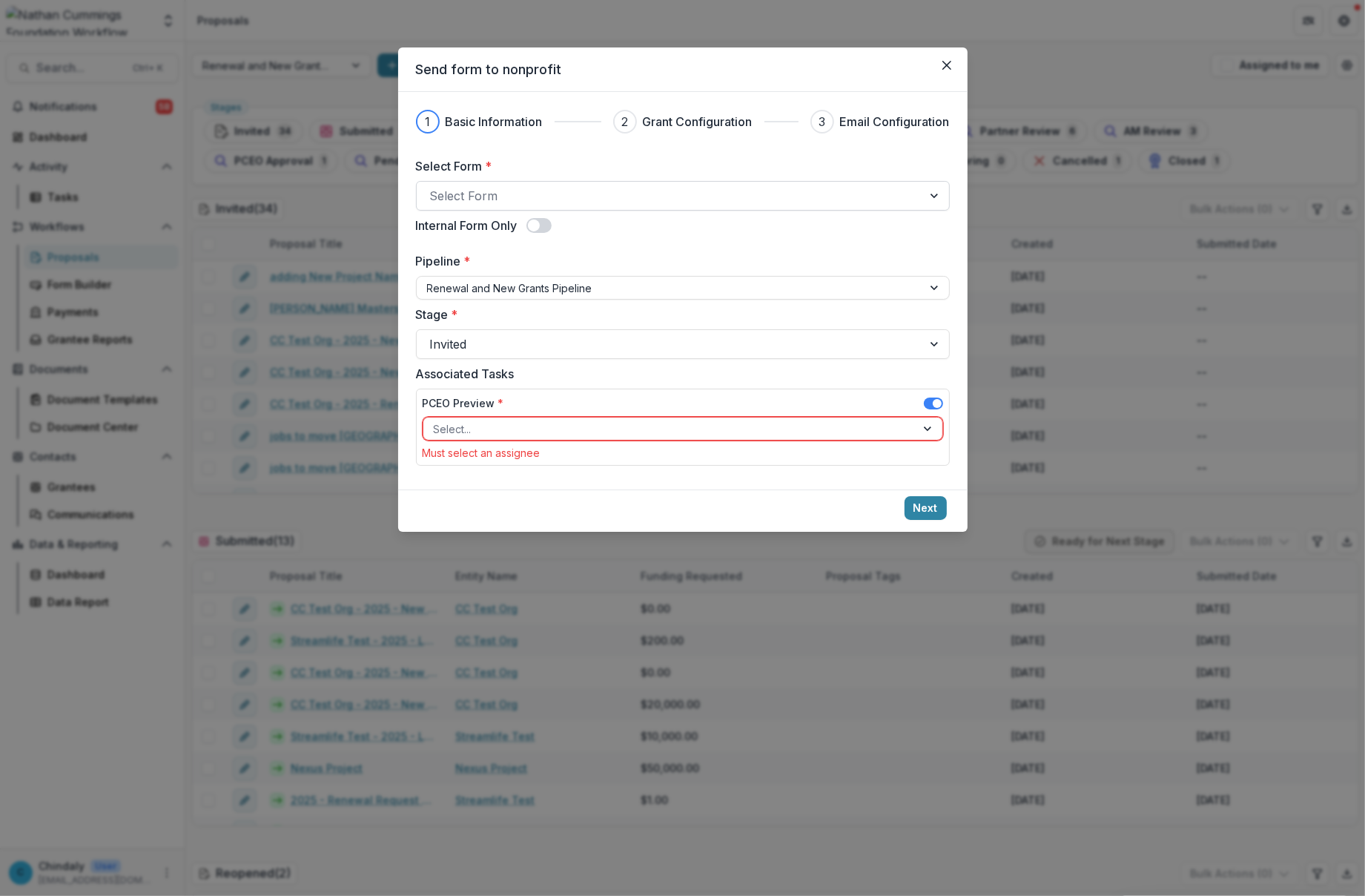
click at [506, 187] on div at bounding box center [670, 195] width 479 height 21
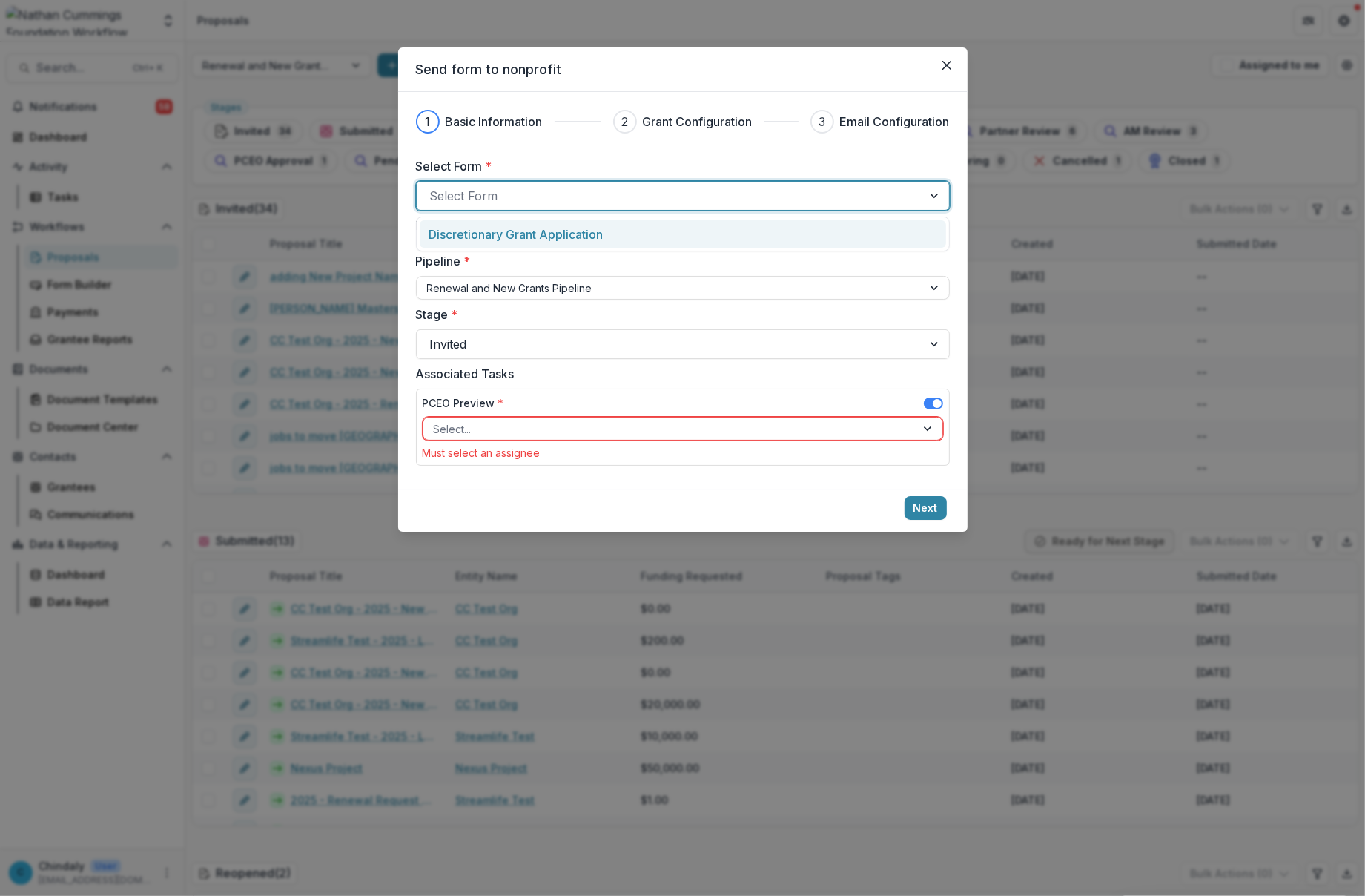
click at [687, 179] on div "Select Form * 1 result available. Use Up and Down to choose options, press Ente…" at bounding box center [682, 184] width 534 height 53
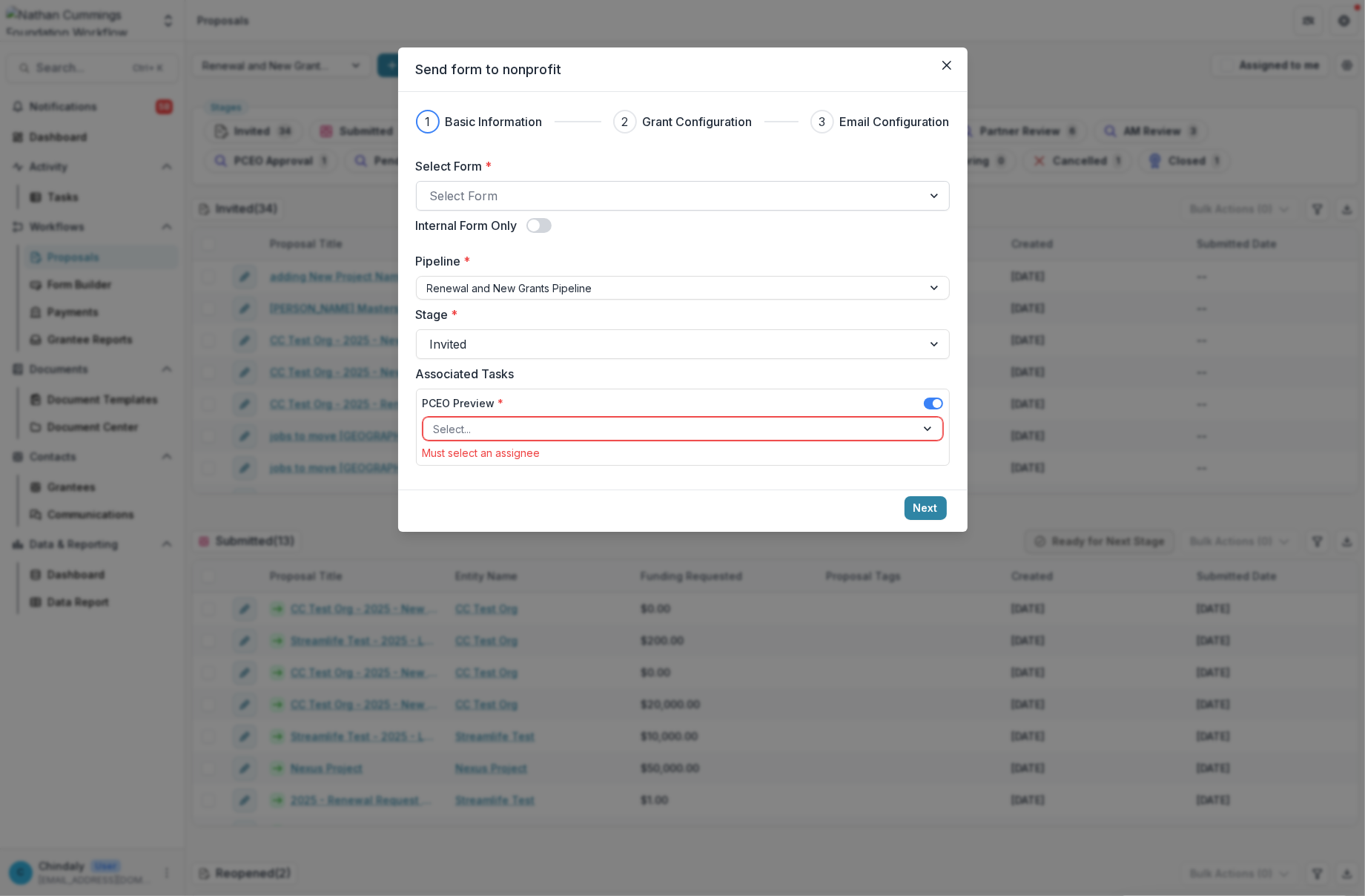
click at [694, 186] on div at bounding box center [670, 195] width 479 height 21
click at [942, 201] on div at bounding box center [936, 195] width 27 height 28
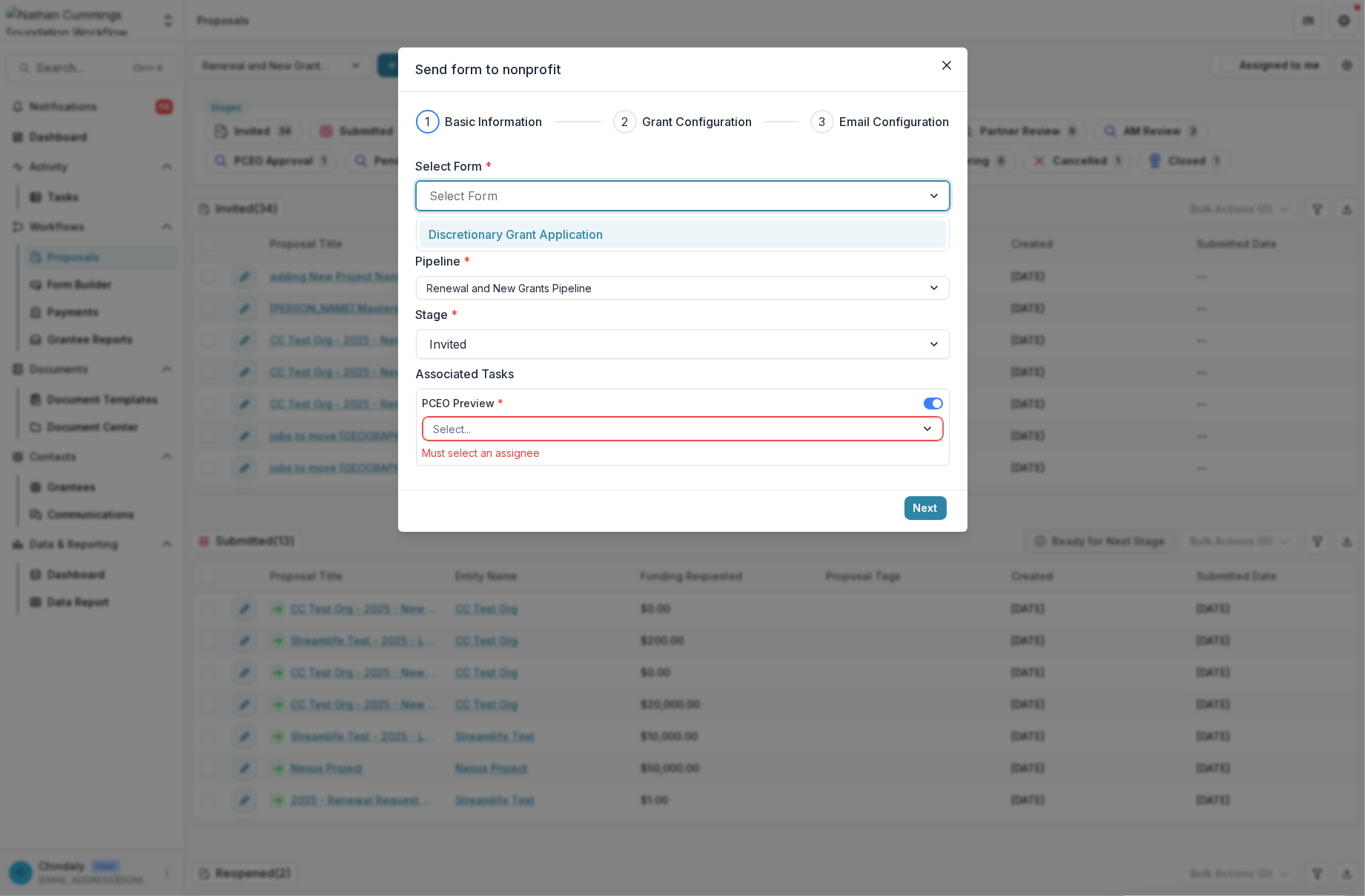
click at [942, 201] on div at bounding box center [936, 195] width 27 height 28
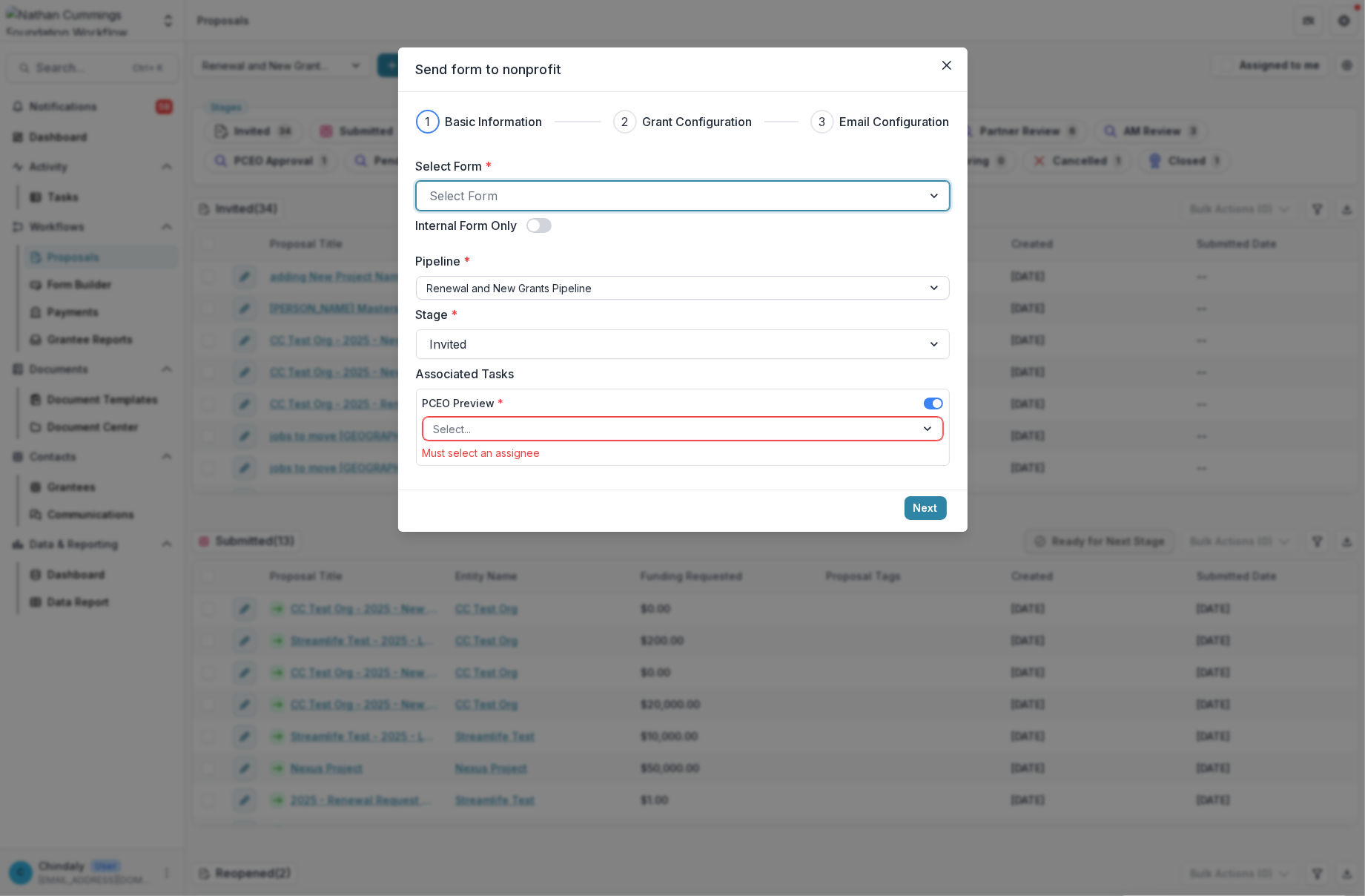
click at [914, 284] on div "Renewal and New Grants Pipeline" at bounding box center [670, 288] width 506 height 22
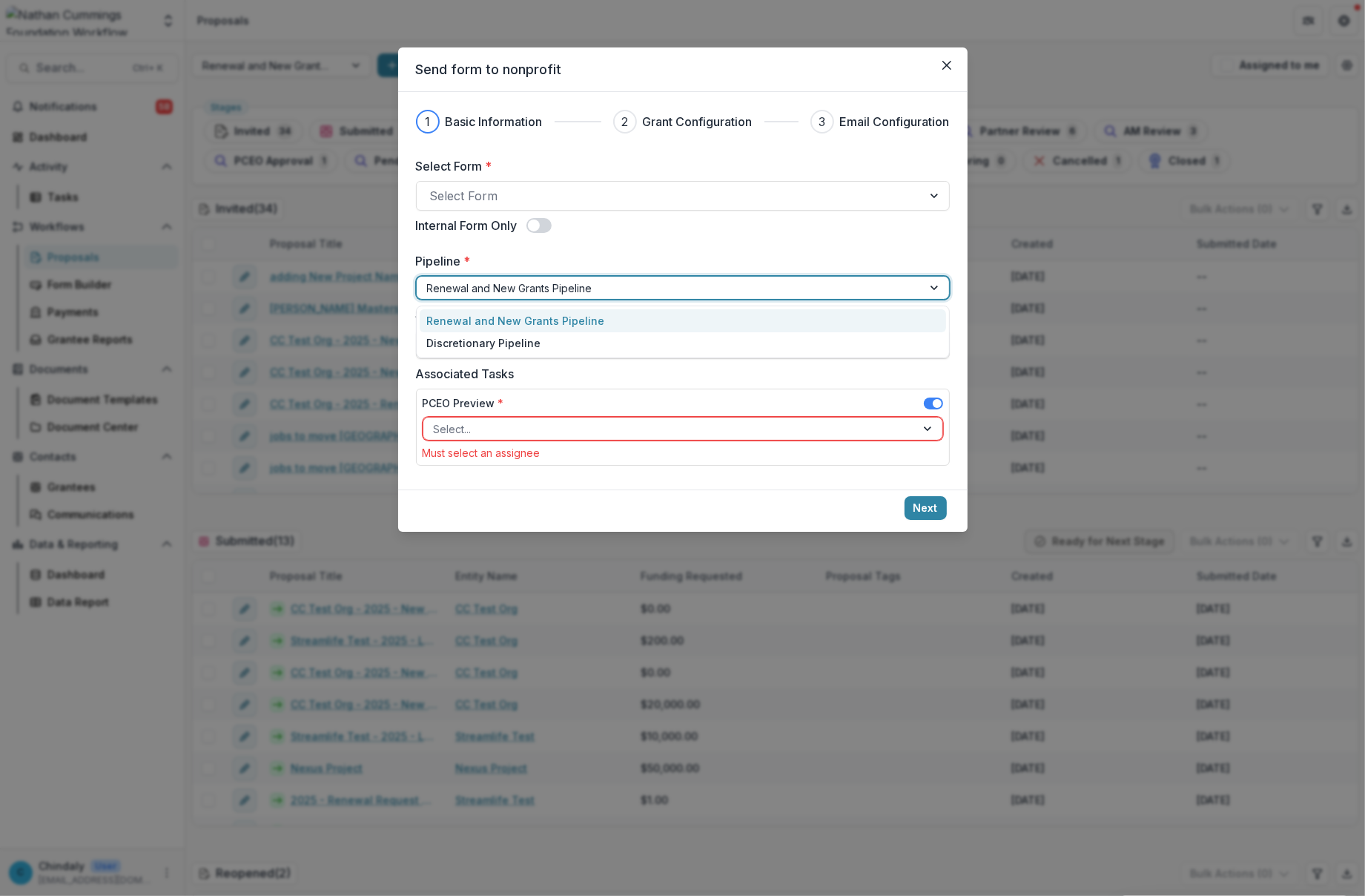
click at [903, 328] on div "Renewal and New Grants Pipeline" at bounding box center [682, 321] width 527 height 23
click at [511, 342] on div at bounding box center [670, 344] width 479 height 21
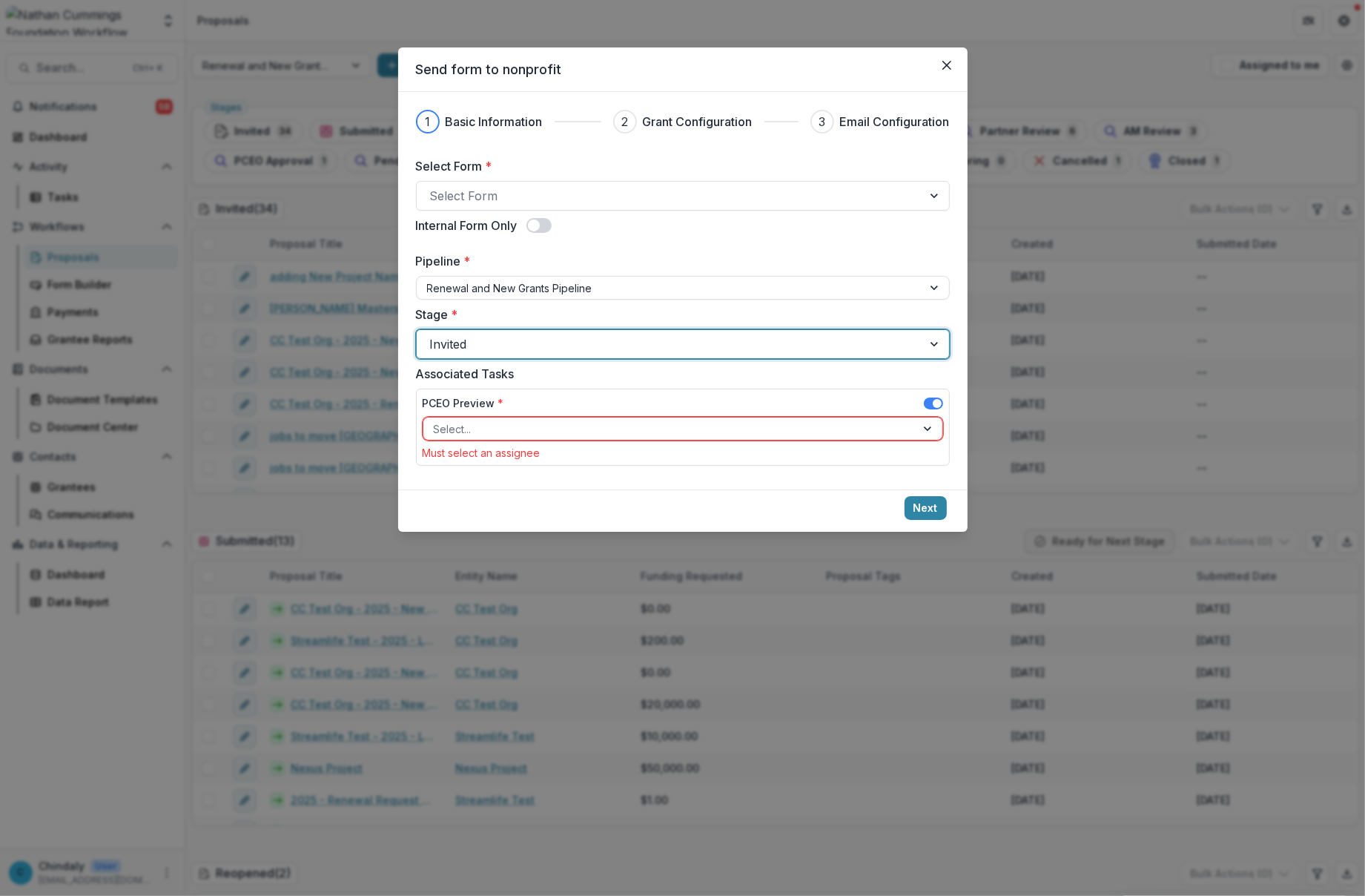
click at [511, 342] on div at bounding box center [670, 344] width 479 height 21
click at [582, 418] on div "Select..." at bounding box center [669, 429] width 493 height 22
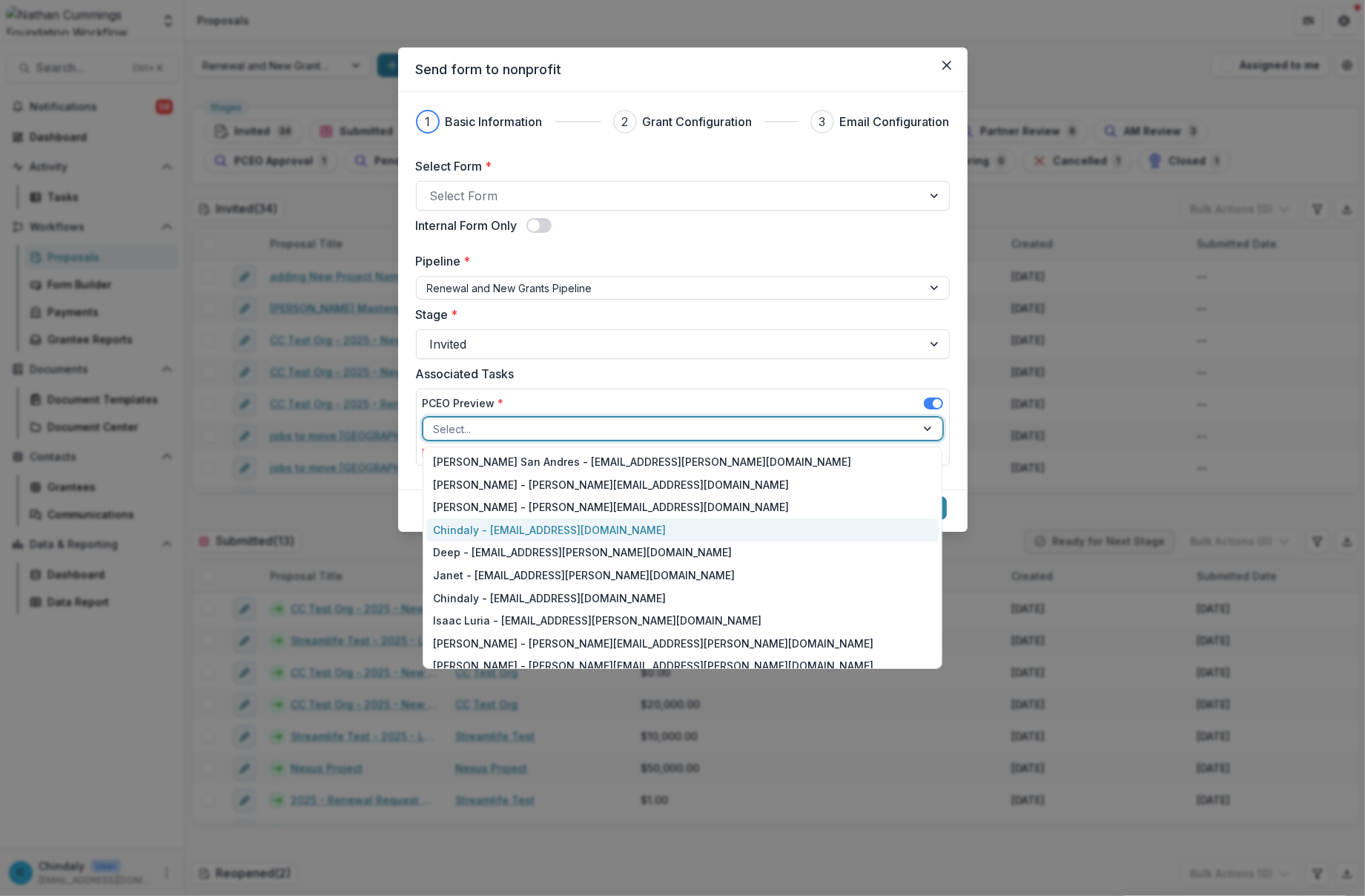
click at [586, 524] on div "Chindaly - chindaly@streamlifeconsulting.org" at bounding box center [683, 530] width 513 height 23
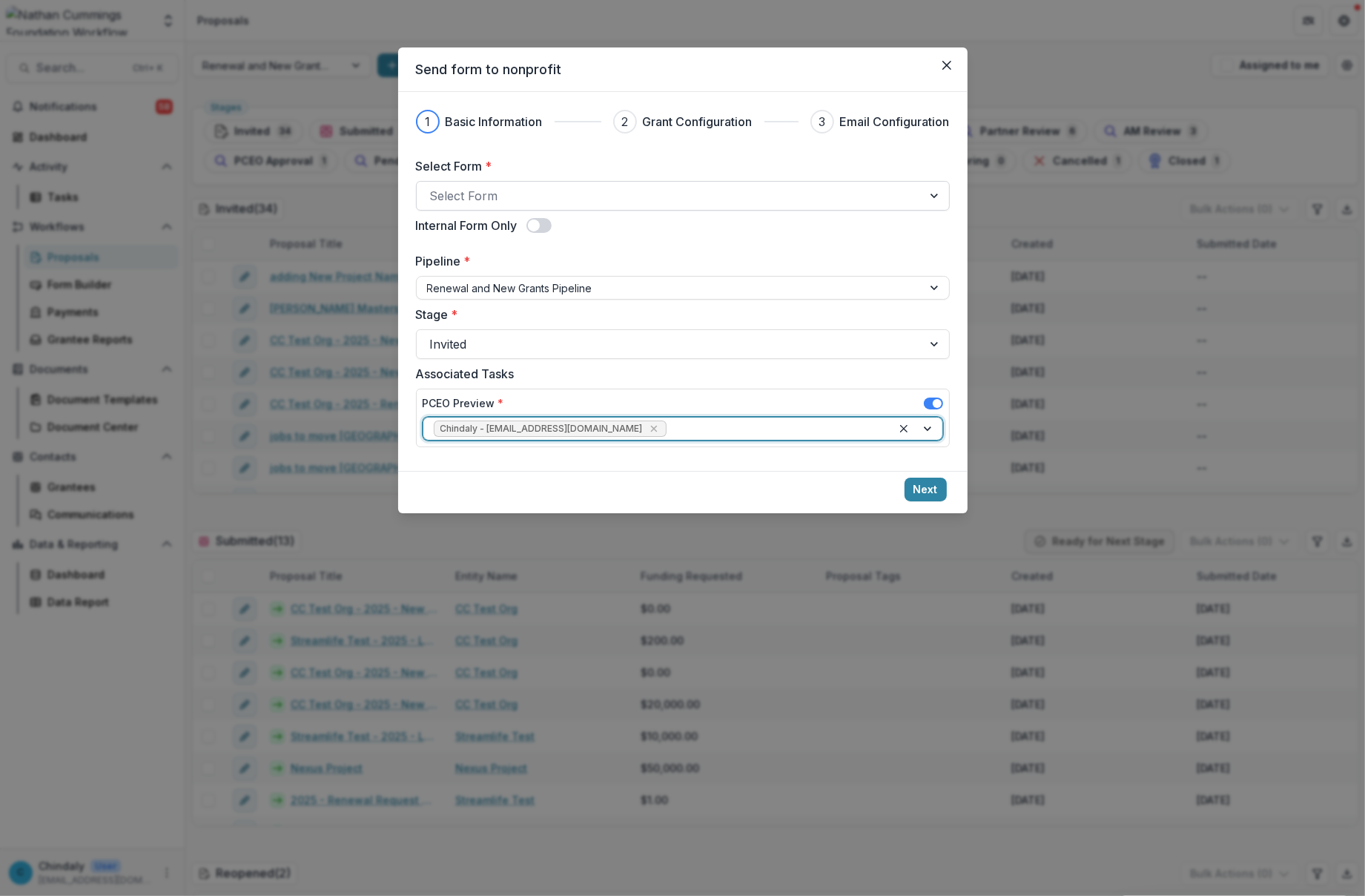
click at [603, 195] on div at bounding box center [670, 195] width 479 height 21
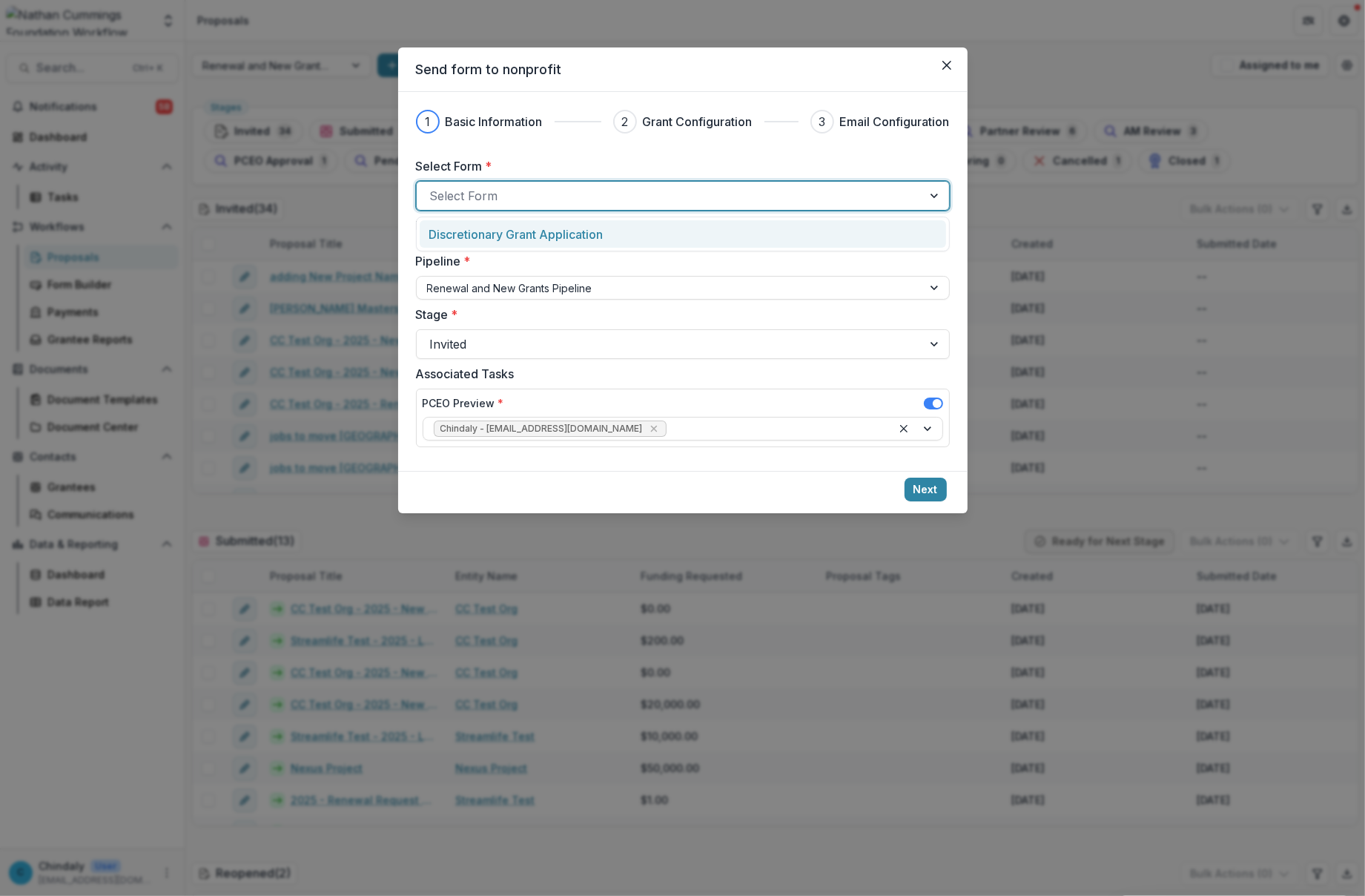
click at [603, 223] on div "Discretionary Grant Application" at bounding box center [682, 234] width 527 height 27
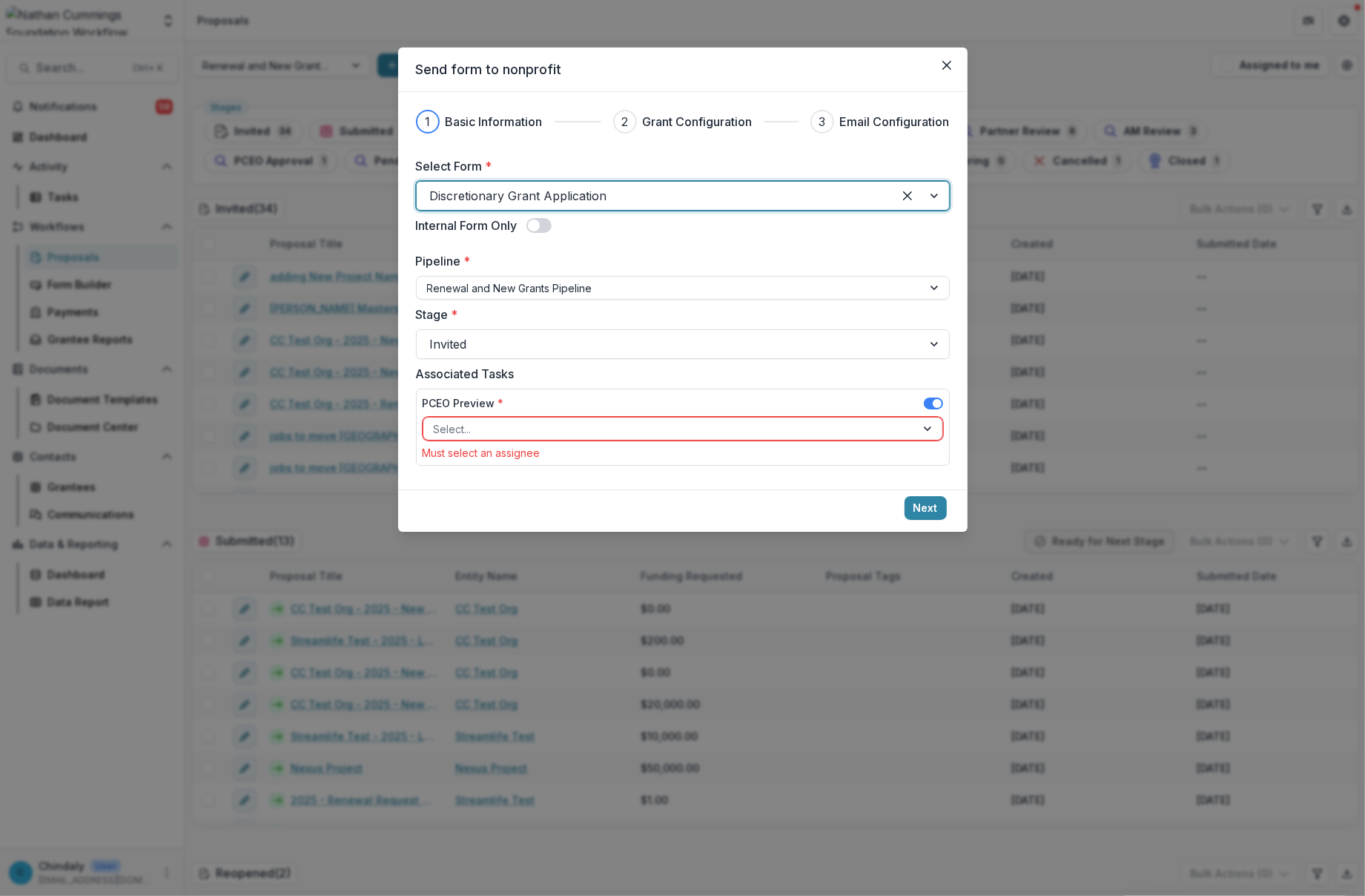
click at [739, 430] on div at bounding box center [670, 429] width 472 height 19
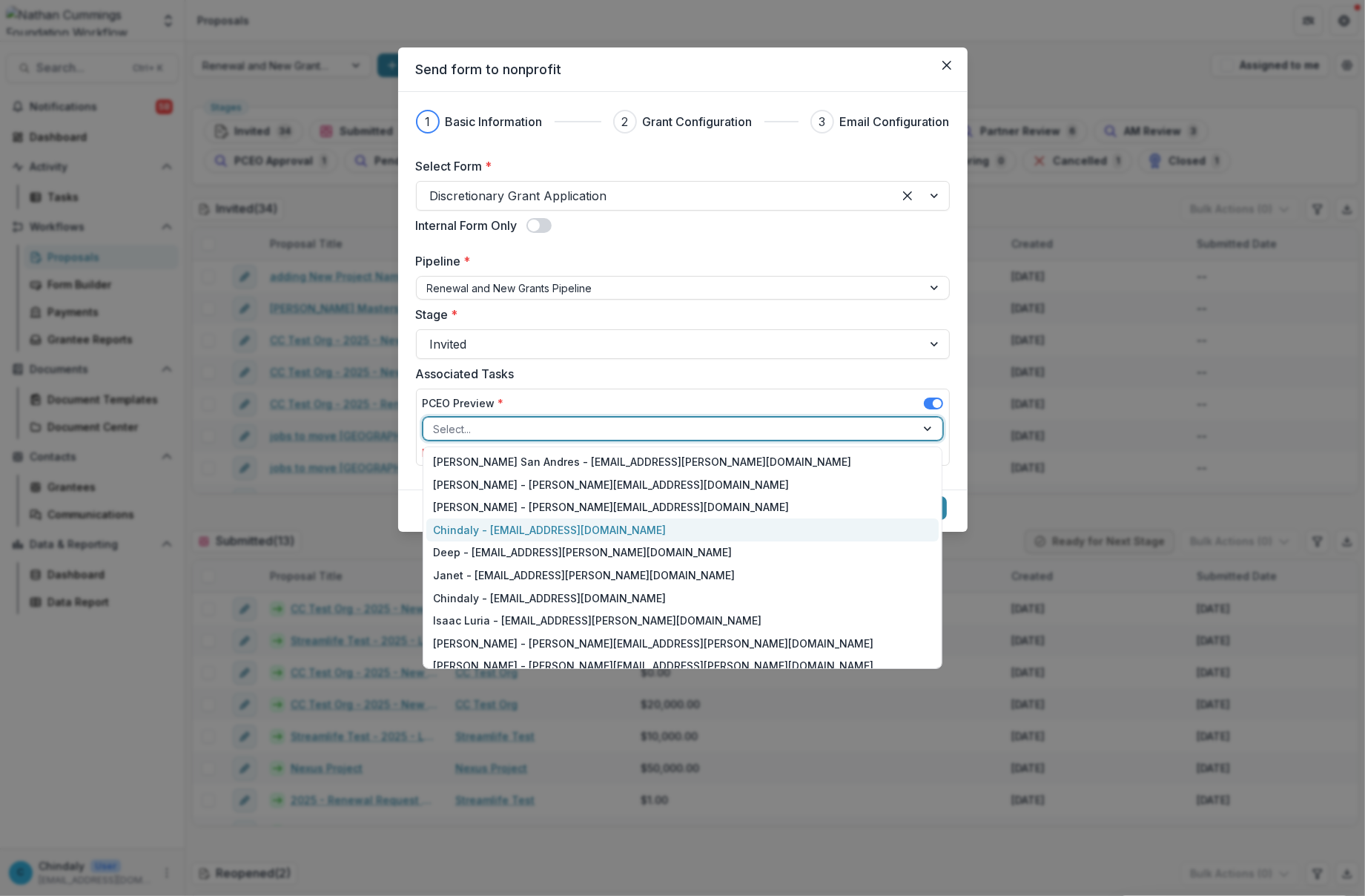
click at [736, 519] on div "Chindaly - chindaly@streamlifeconsulting.org" at bounding box center [683, 530] width 513 height 23
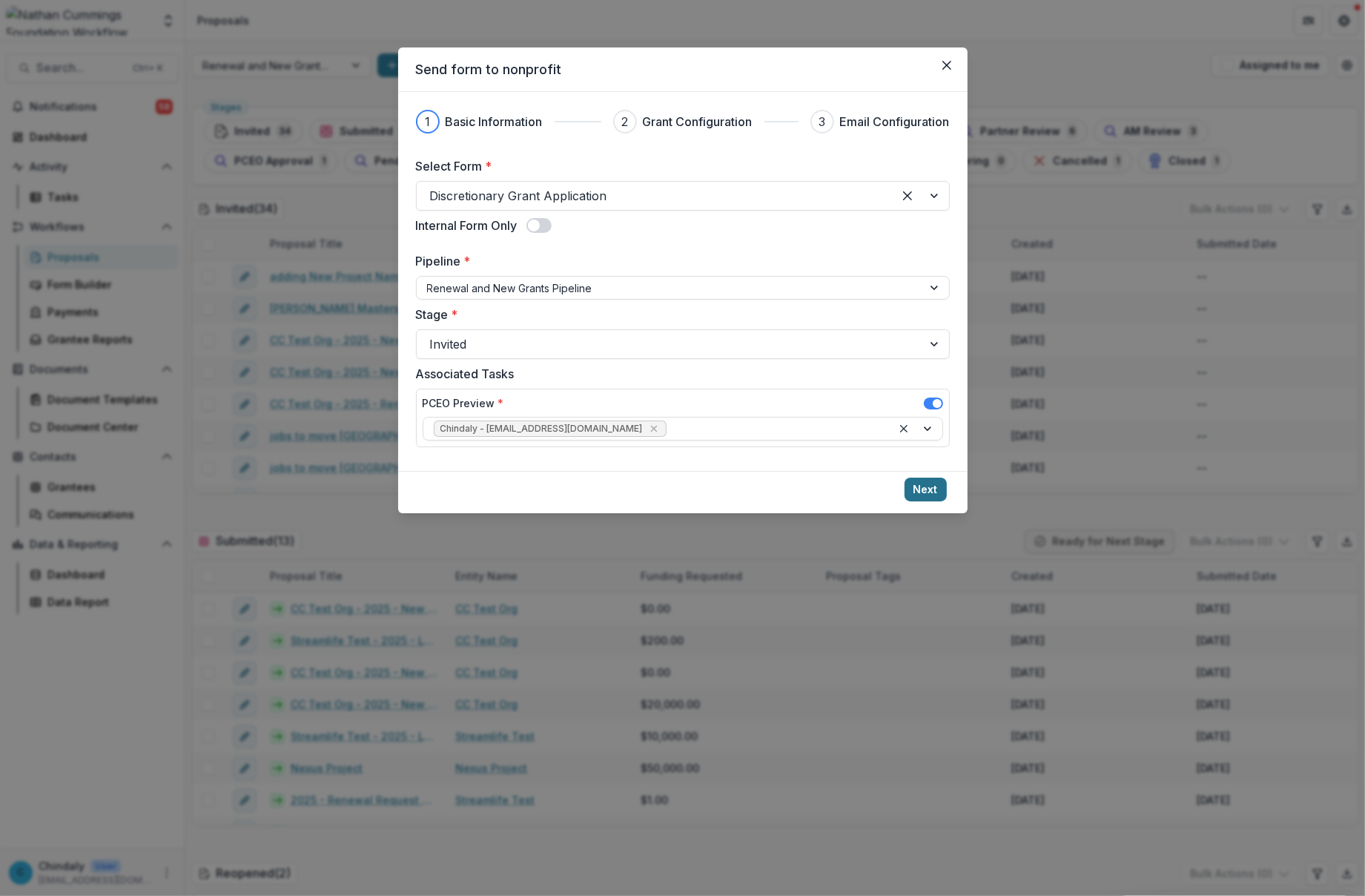
click at [914, 488] on button "Next" at bounding box center [926, 489] width 42 height 23
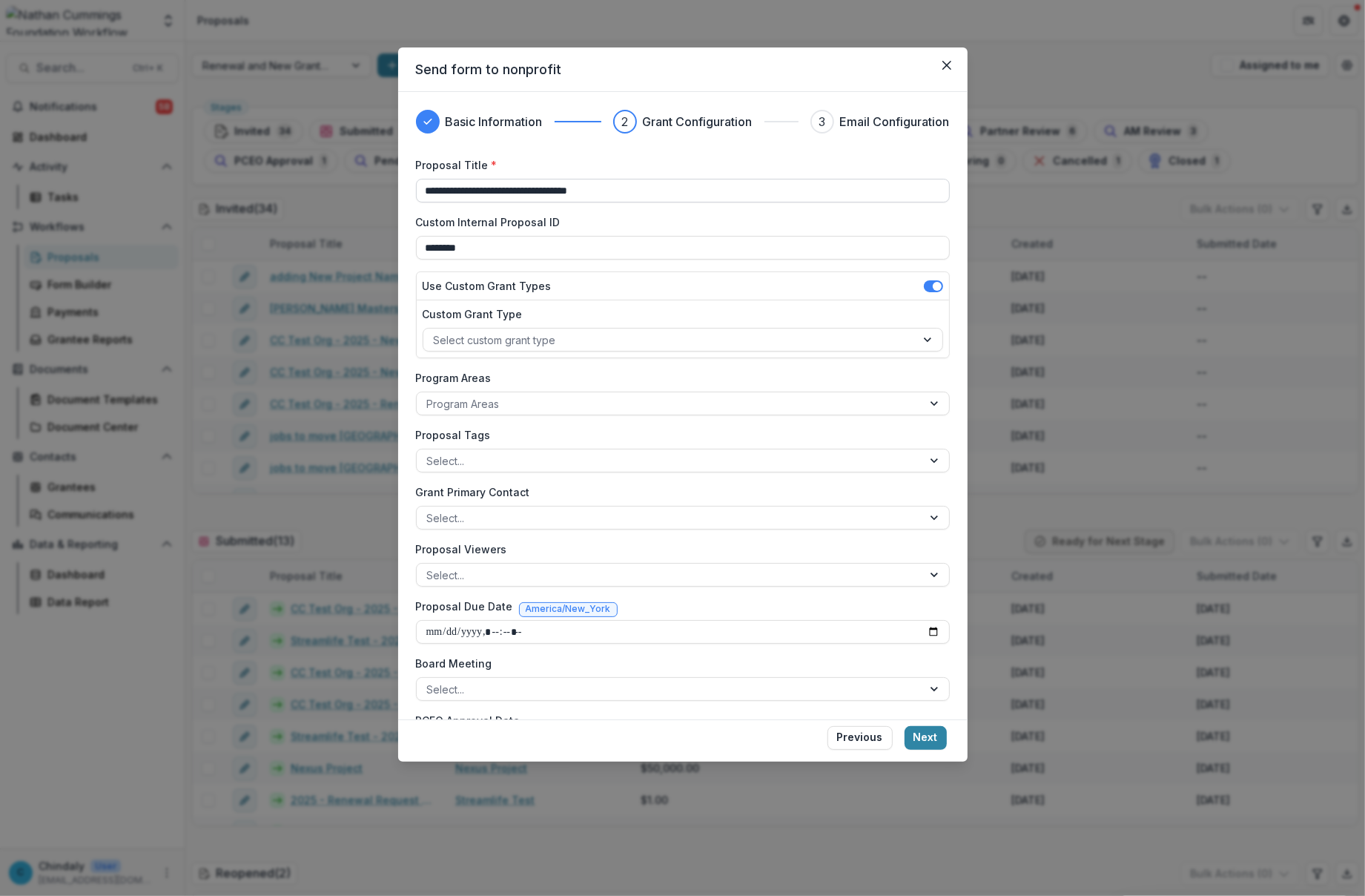
click at [675, 195] on input "**********" at bounding box center [682, 190] width 534 height 23
click at [457, 191] on input "**********" at bounding box center [682, 190] width 534 height 23
click at [598, 334] on div at bounding box center [670, 339] width 472 height 19
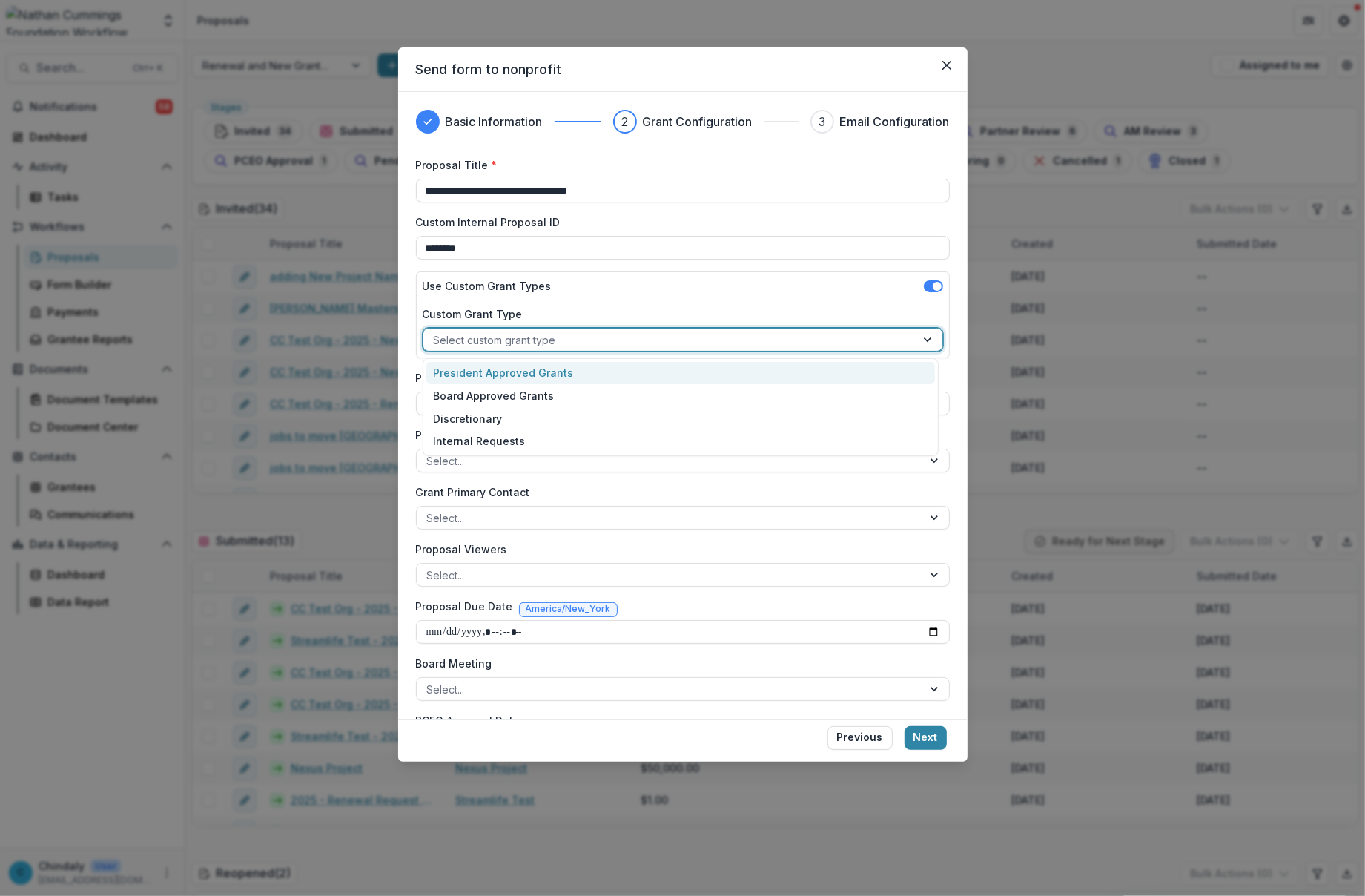
click at [597, 371] on div "President Approved Grants" at bounding box center [682, 374] width 510 height 23
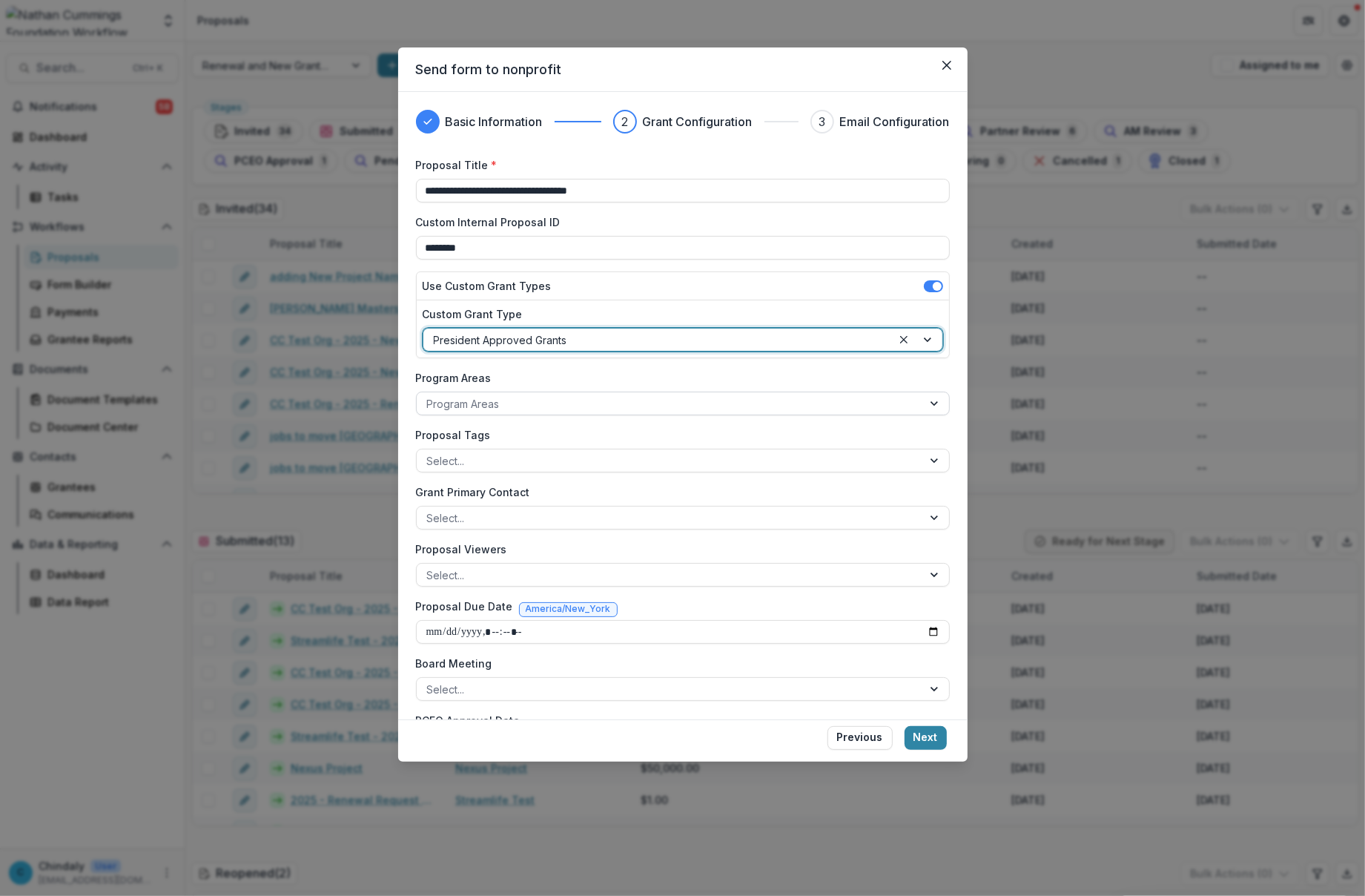
click at [599, 402] on div at bounding box center [669, 403] width 485 height 19
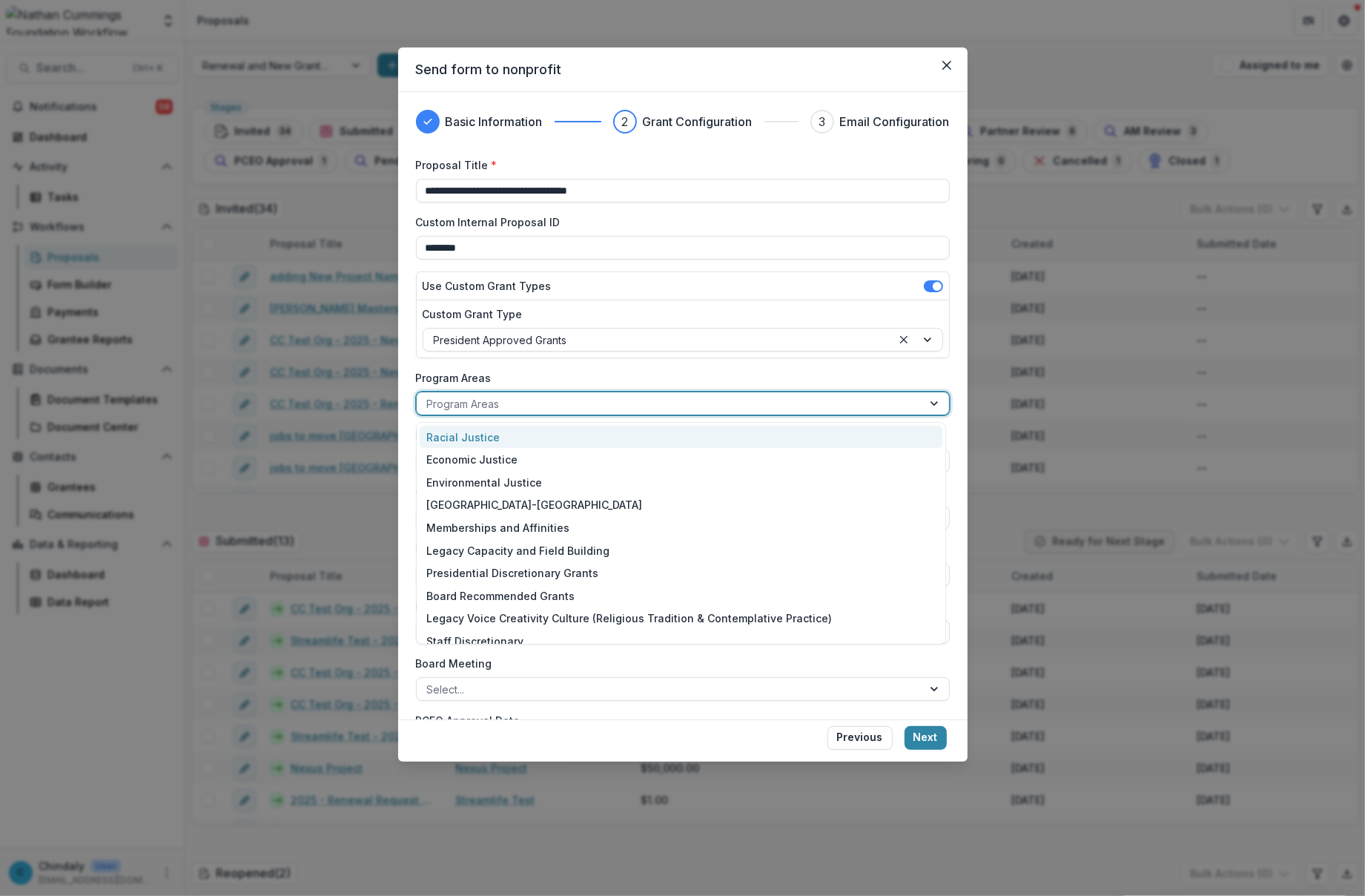
click at [601, 443] on div "Racial Justice" at bounding box center [681, 438] width 523 height 23
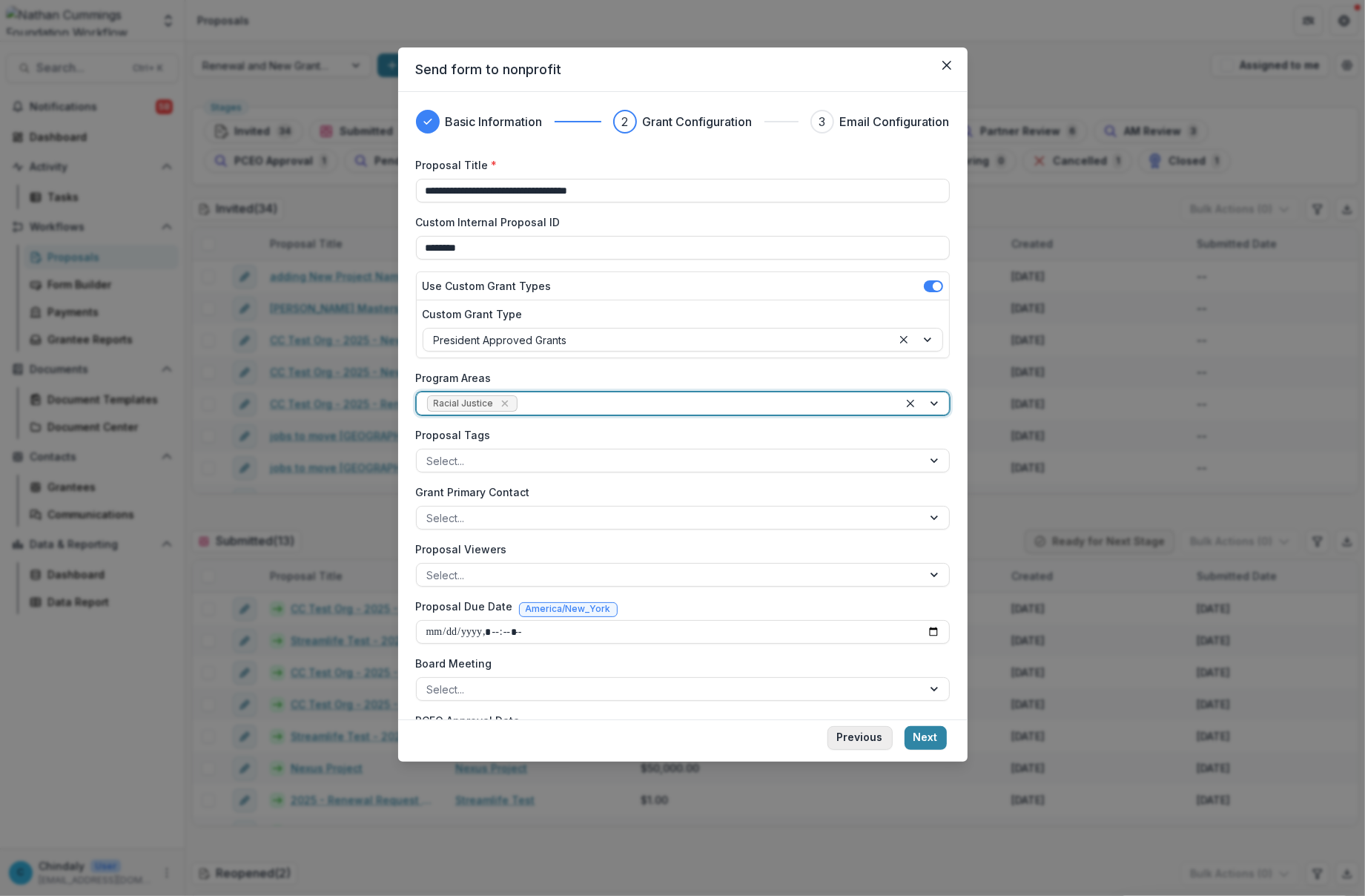
click at [850, 746] on button "Previous" at bounding box center [860, 738] width 65 height 23
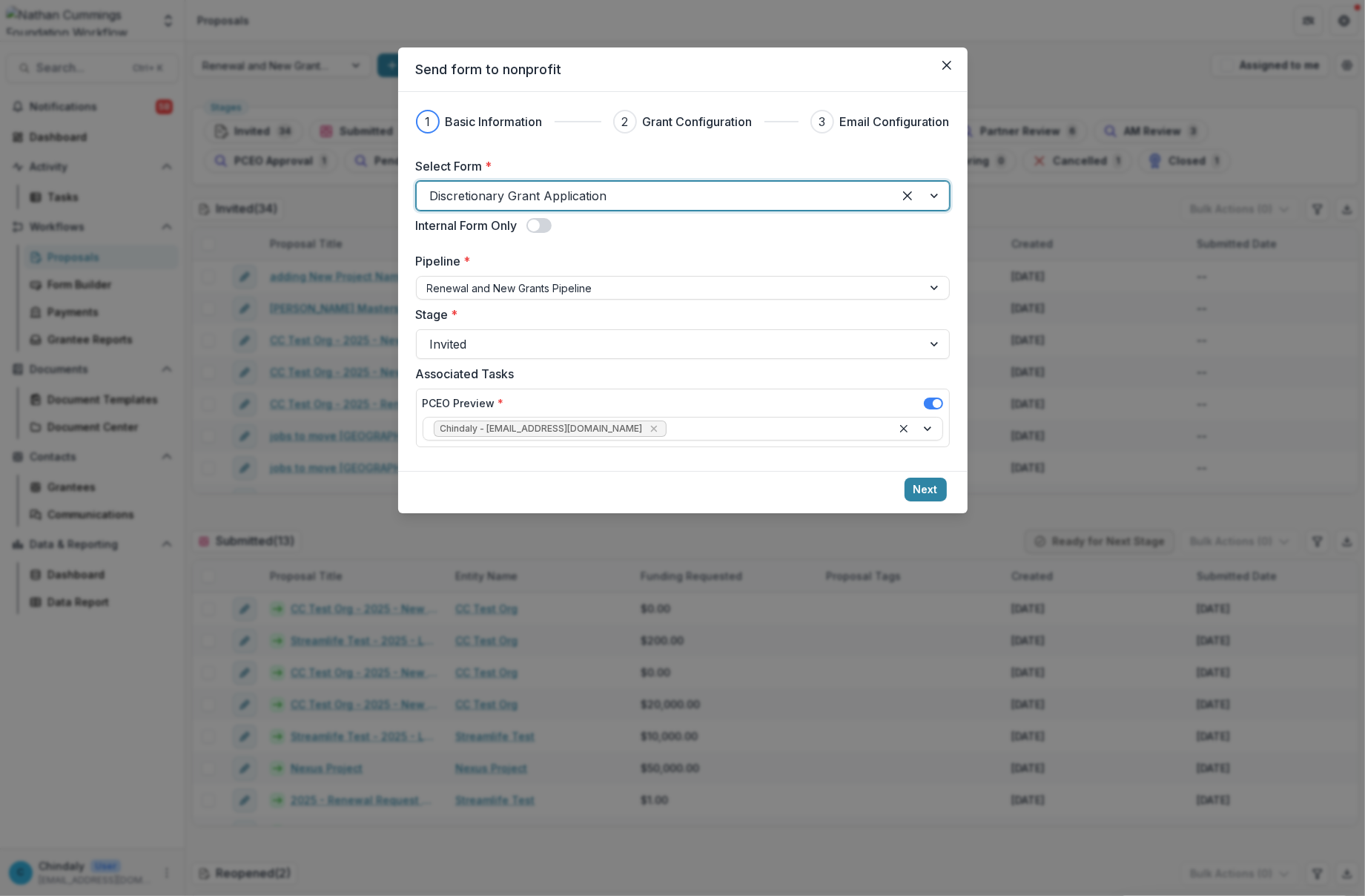
click at [765, 184] on div "Discretionary Grant Application" at bounding box center [655, 195] width 476 height 23
click at [899, 193] on div at bounding box center [670, 195] width 479 height 21
click at [800, 190] on div at bounding box center [670, 195] width 479 height 21
type input "***"
click at [800, 191] on div at bounding box center [670, 195] width 479 height 21
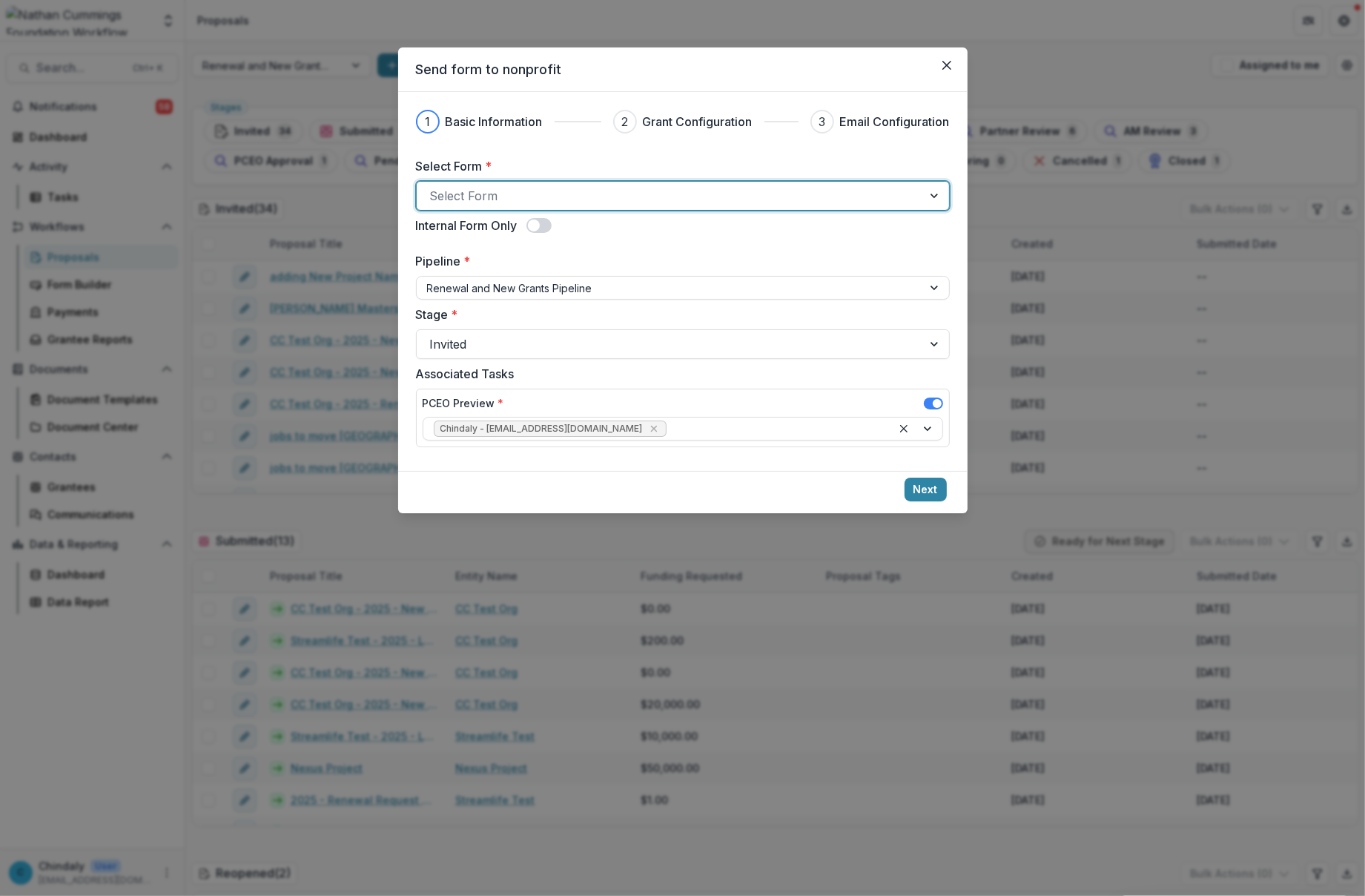
click at [800, 191] on div at bounding box center [670, 195] width 479 height 21
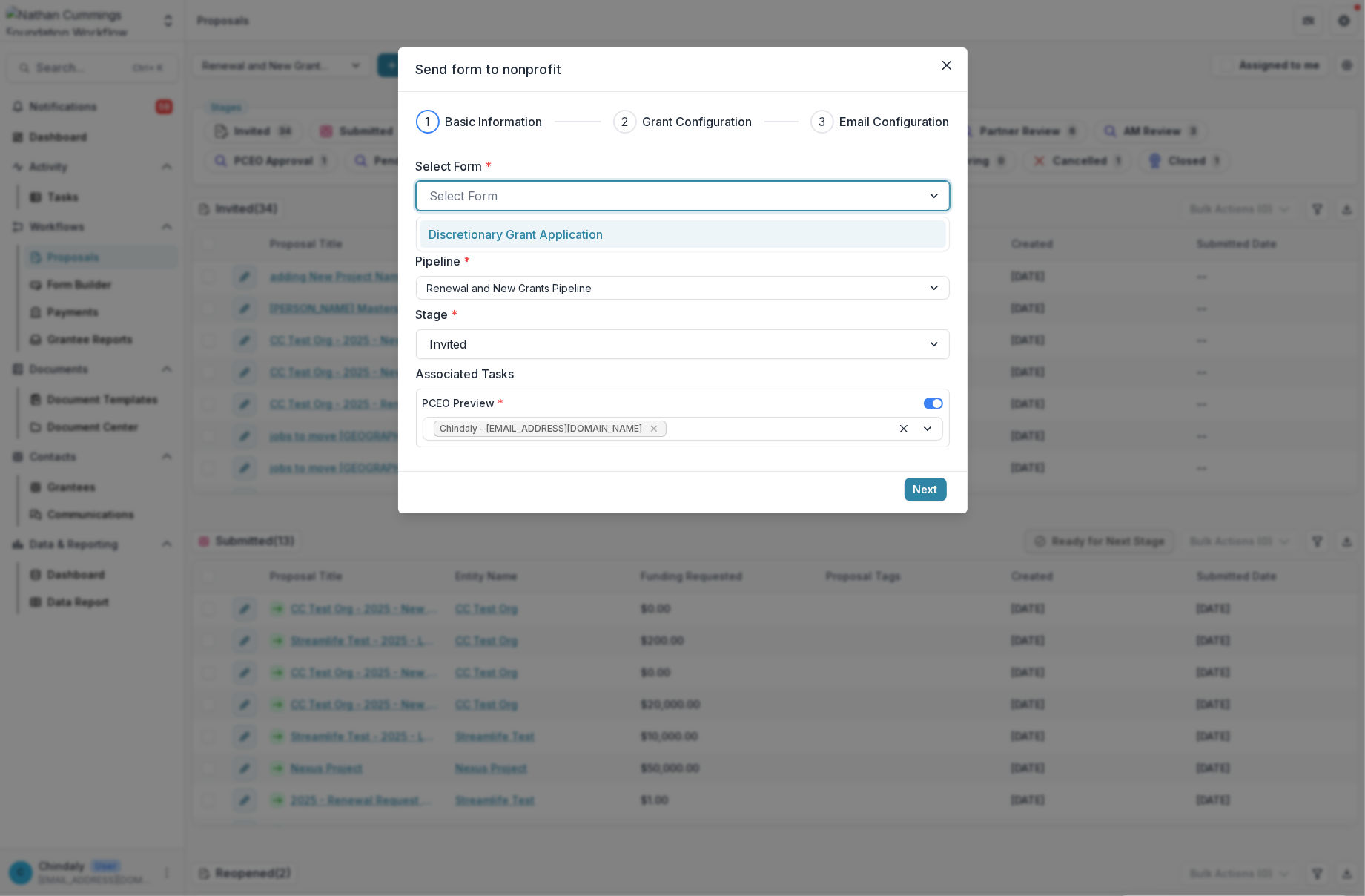
click at [800, 191] on div at bounding box center [670, 195] width 479 height 21
click at [800, 234] on div "Discretionary Grant Application" at bounding box center [682, 234] width 507 height 18
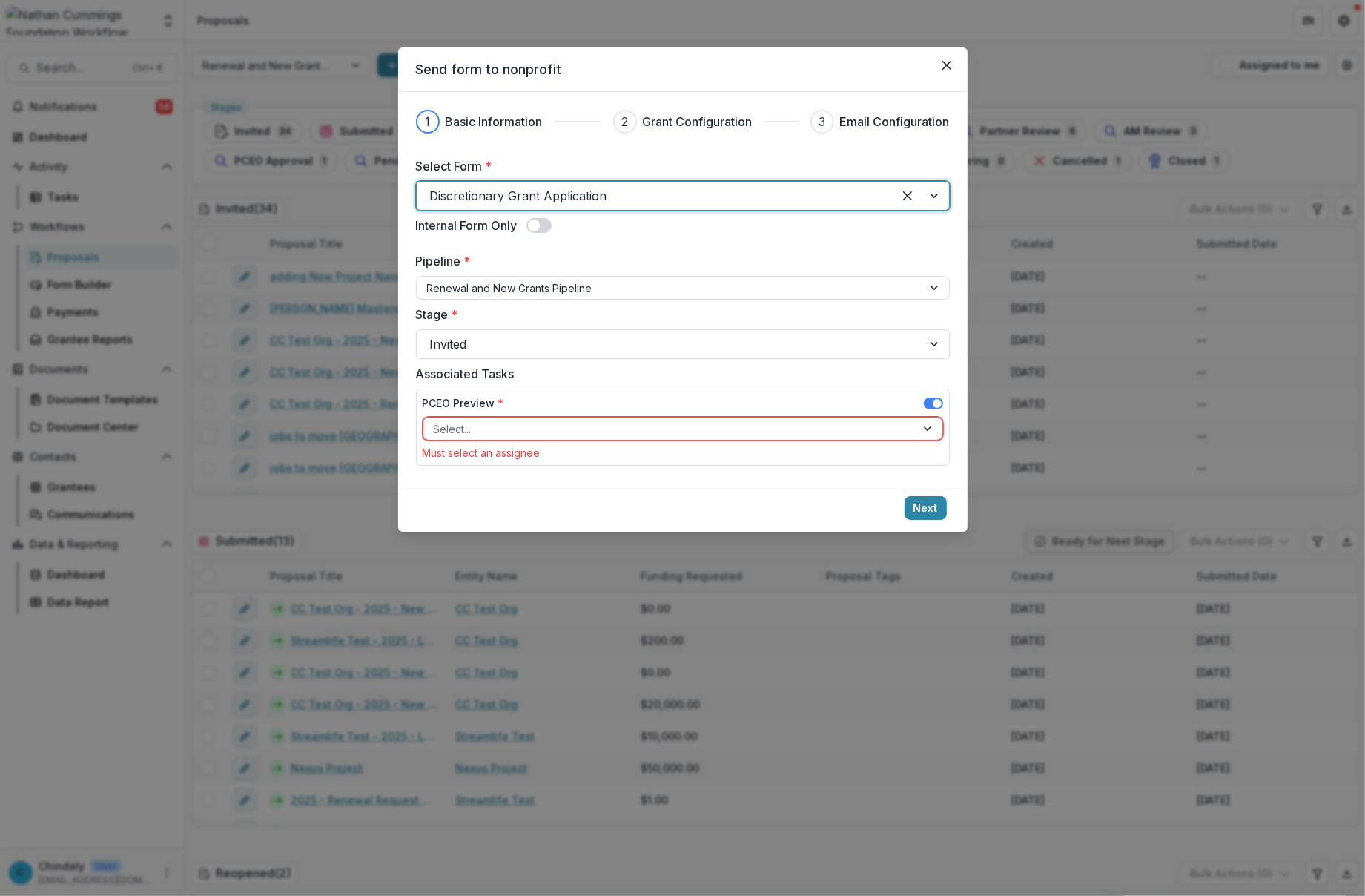
click at [791, 439] on div "Select..." at bounding box center [669, 429] width 493 height 22
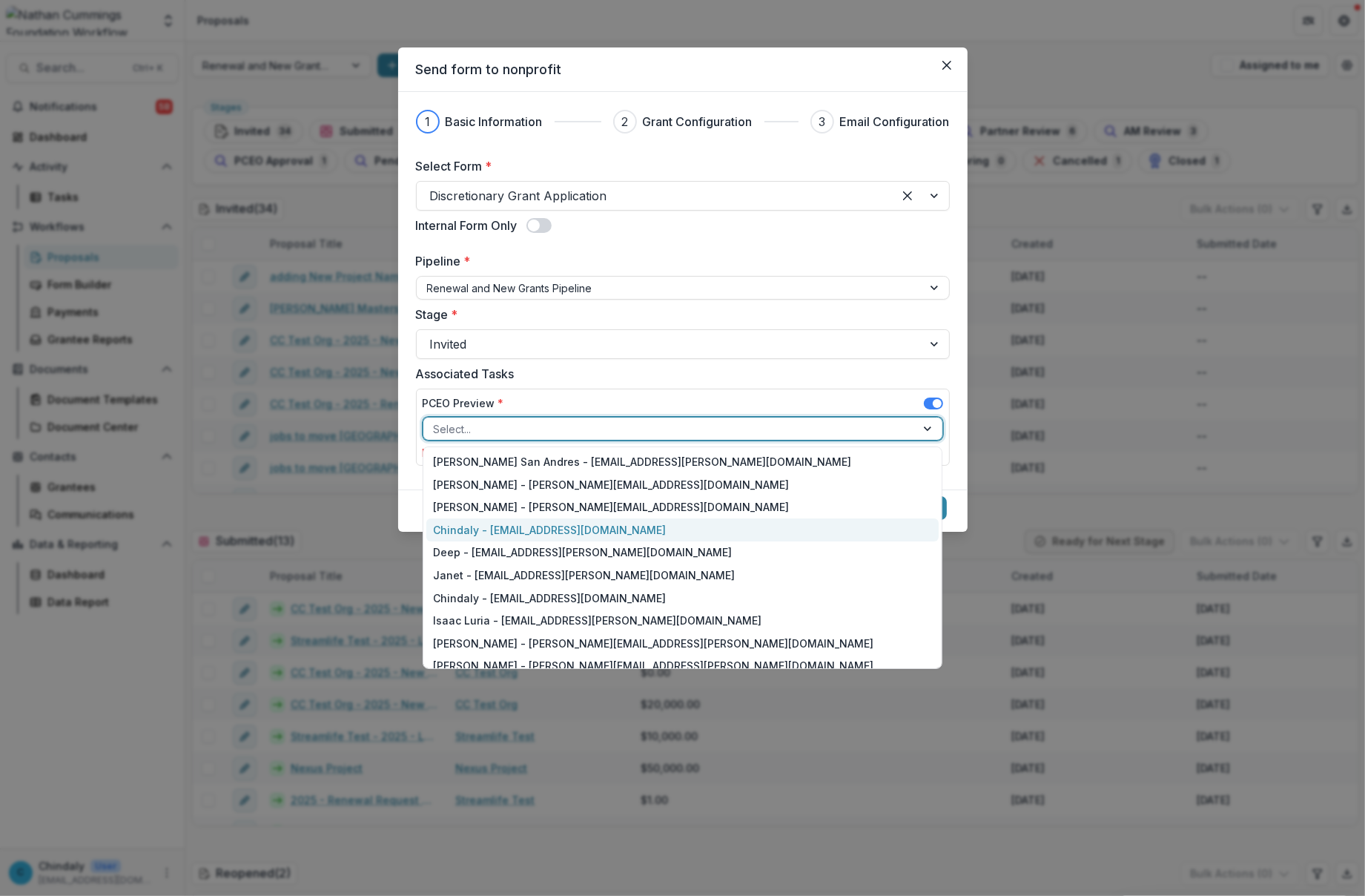
click at [765, 532] on div "Chindaly - chindaly@streamlifeconsulting.org" at bounding box center [683, 530] width 513 height 23
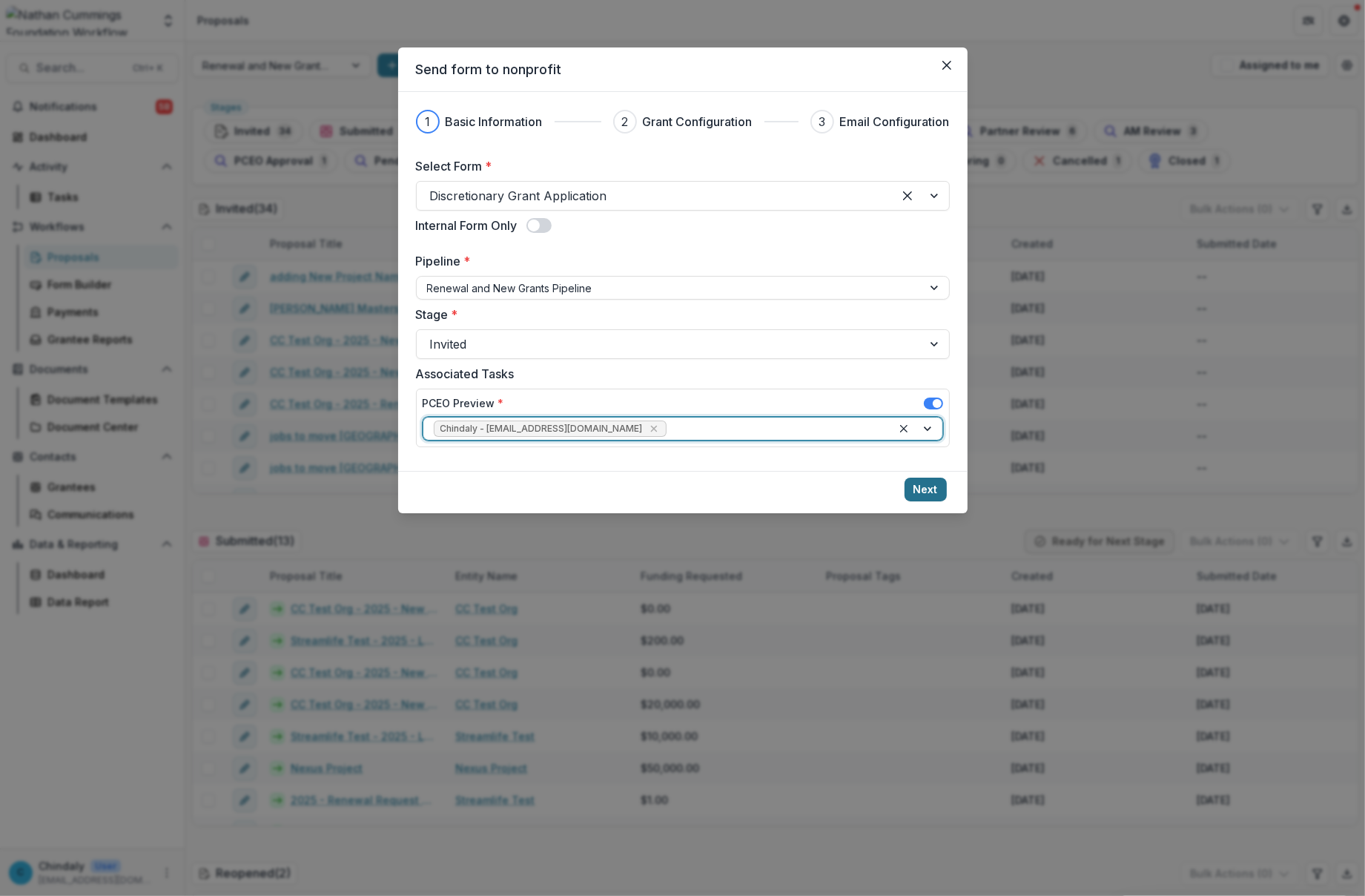
click at [914, 501] on button "Next" at bounding box center [926, 489] width 42 height 23
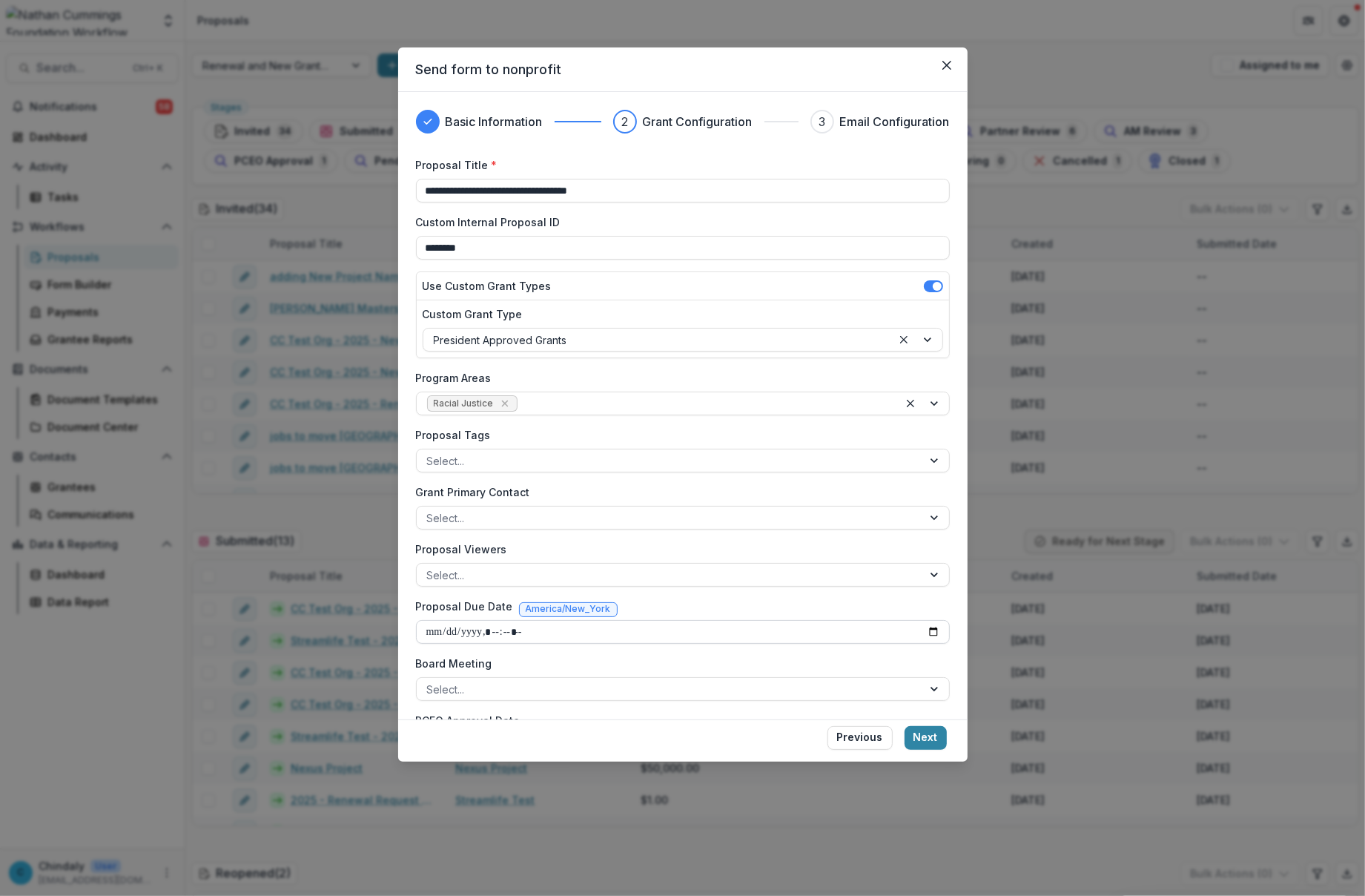
click at [925, 630] on input "Proposal Due Date" at bounding box center [682, 631] width 534 height 23
type input "**********"
click at [798, 684] on div at bounding box center [669, 689] width 485 height 19
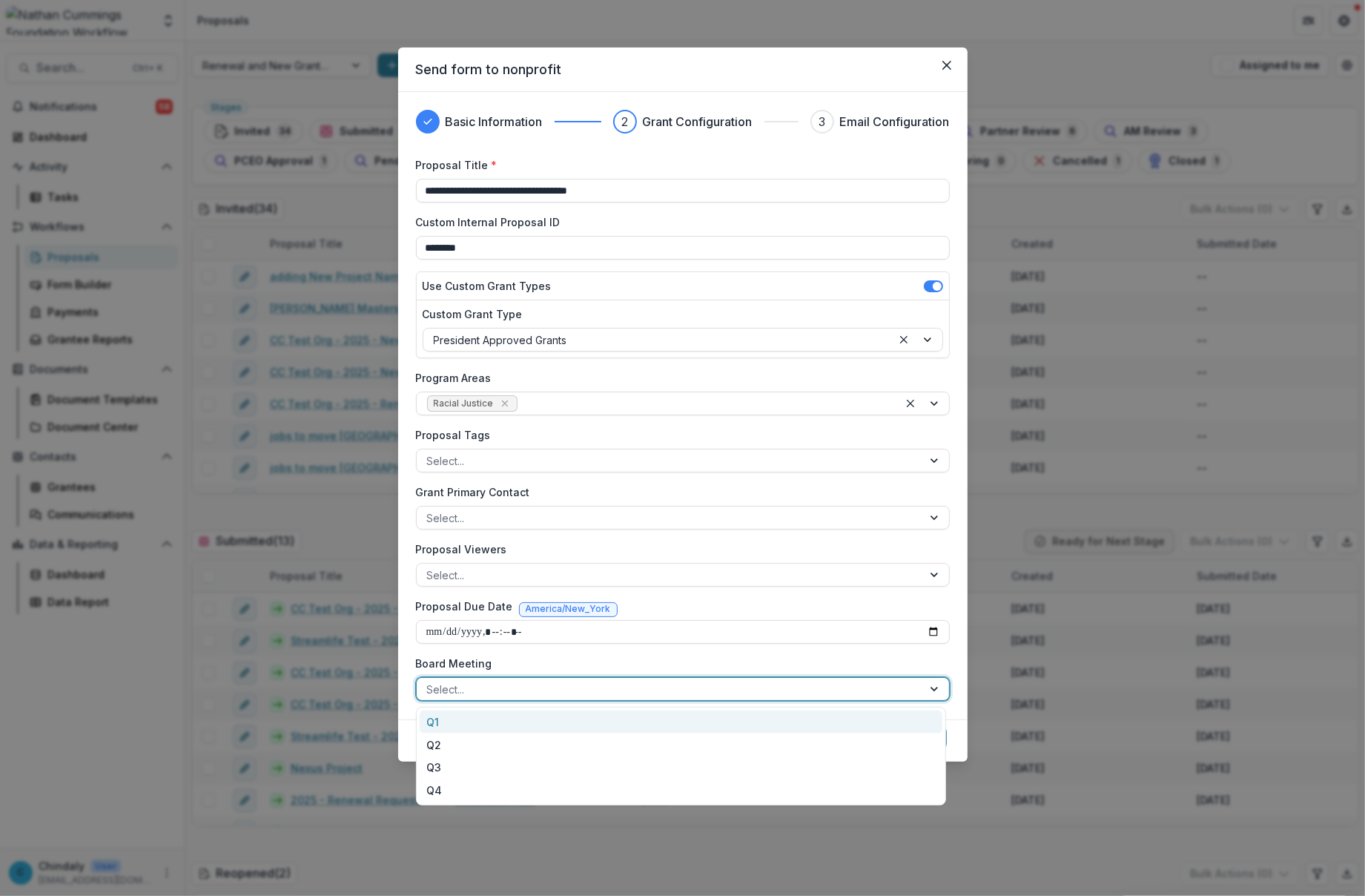
scroll to position [57, 0]
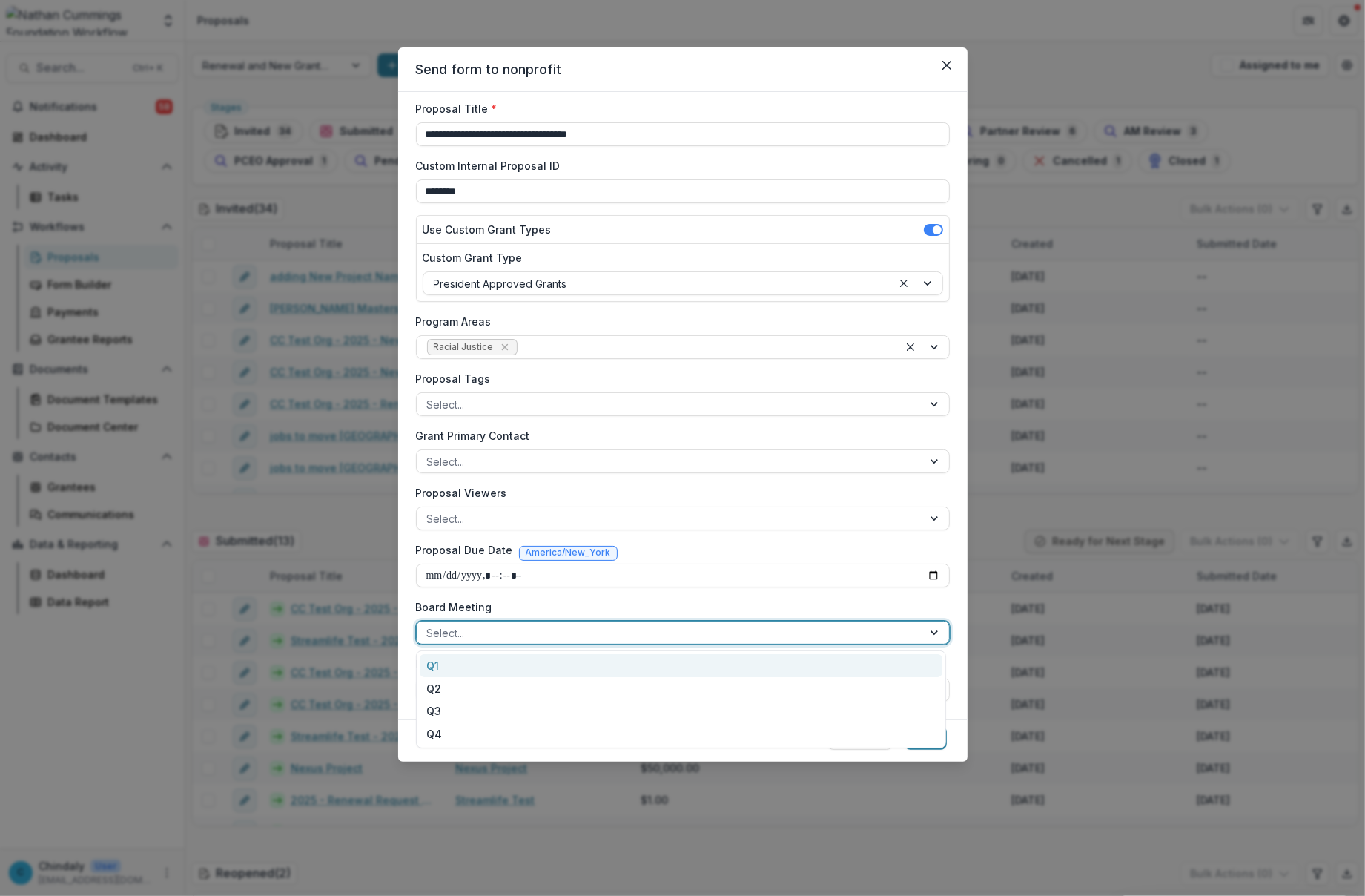
click at [890, 473] on div "**********" at bounding box center [682, 401] width 534 height 601
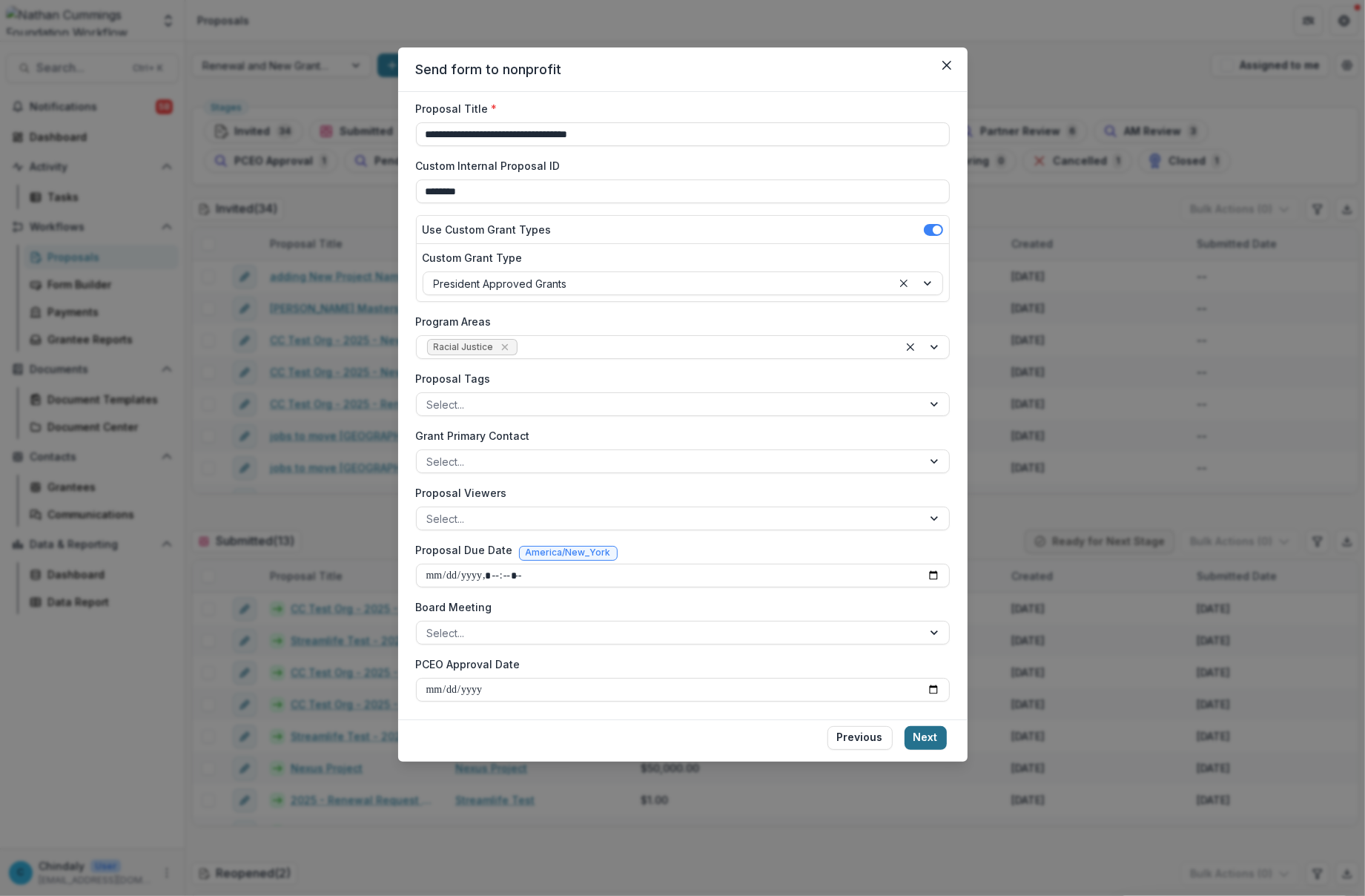
click at [932, 733] on button "Next" at bounding box center [926, 738] width 42 height 23
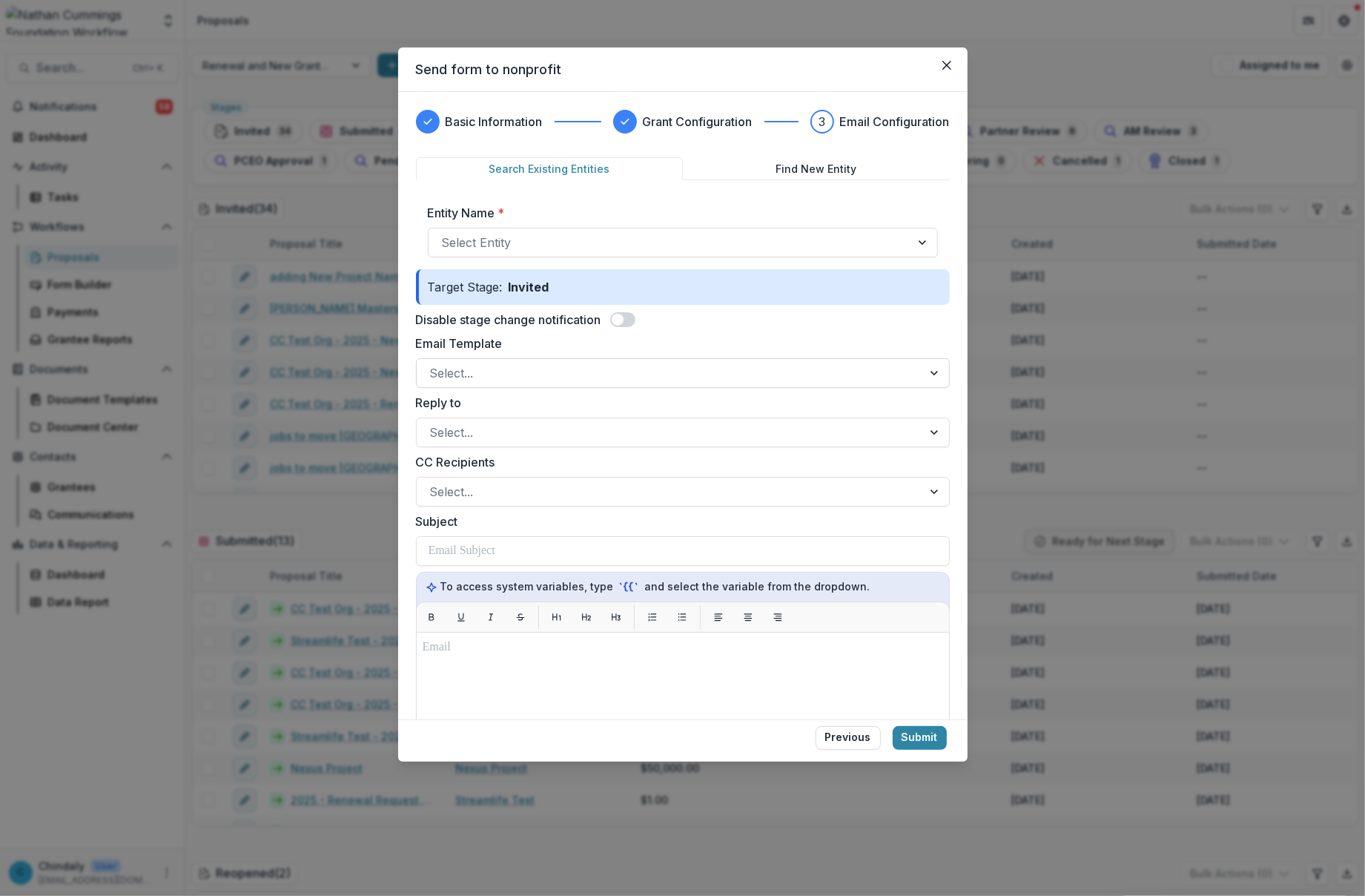
click at [628, 380] on div at bounding box center [670, 373] width 479 height 21
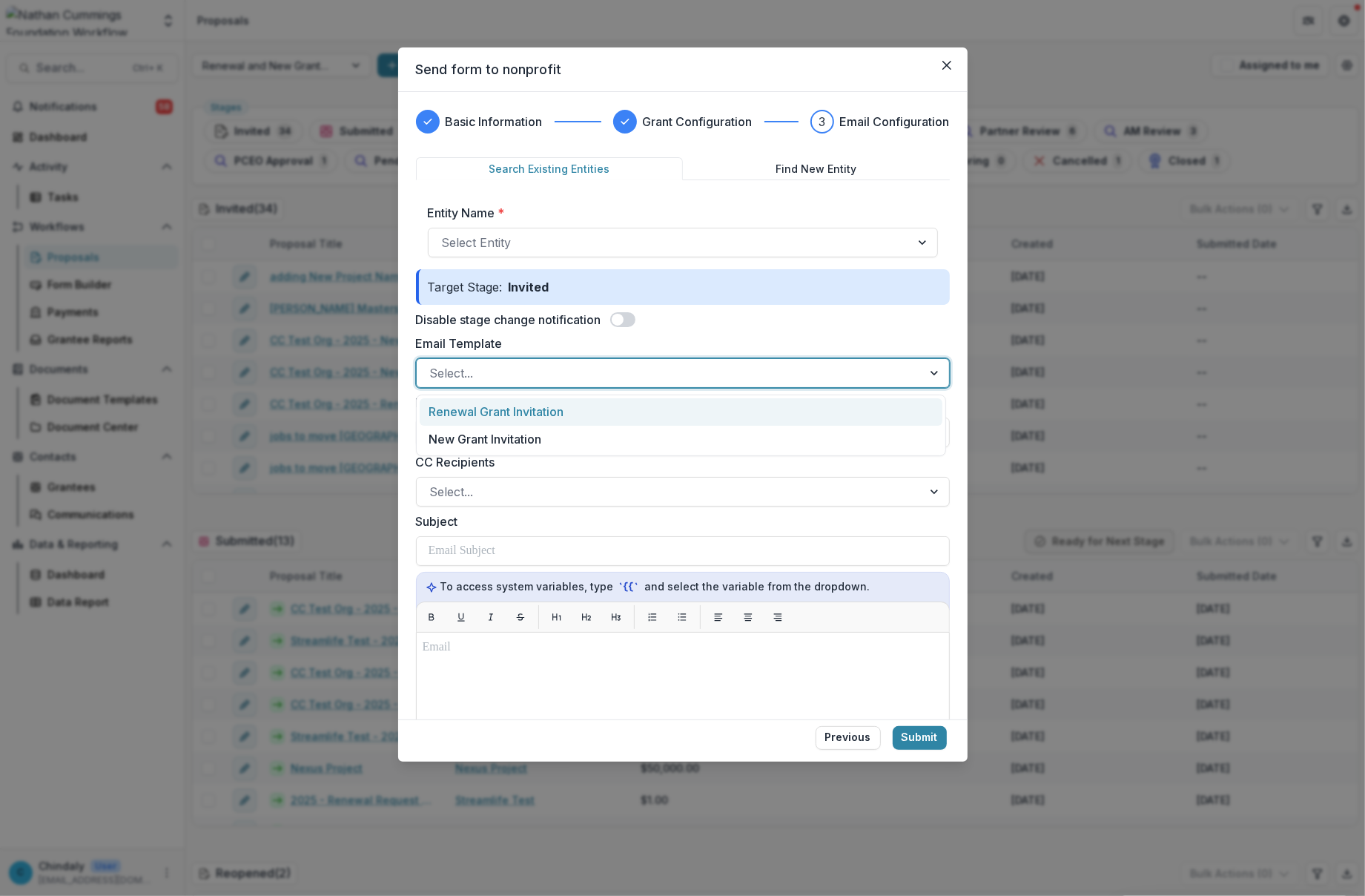
click at [634, 410] on div "Renewal Grant Invitation" at bounding box center [681, 412] width 523 height 27
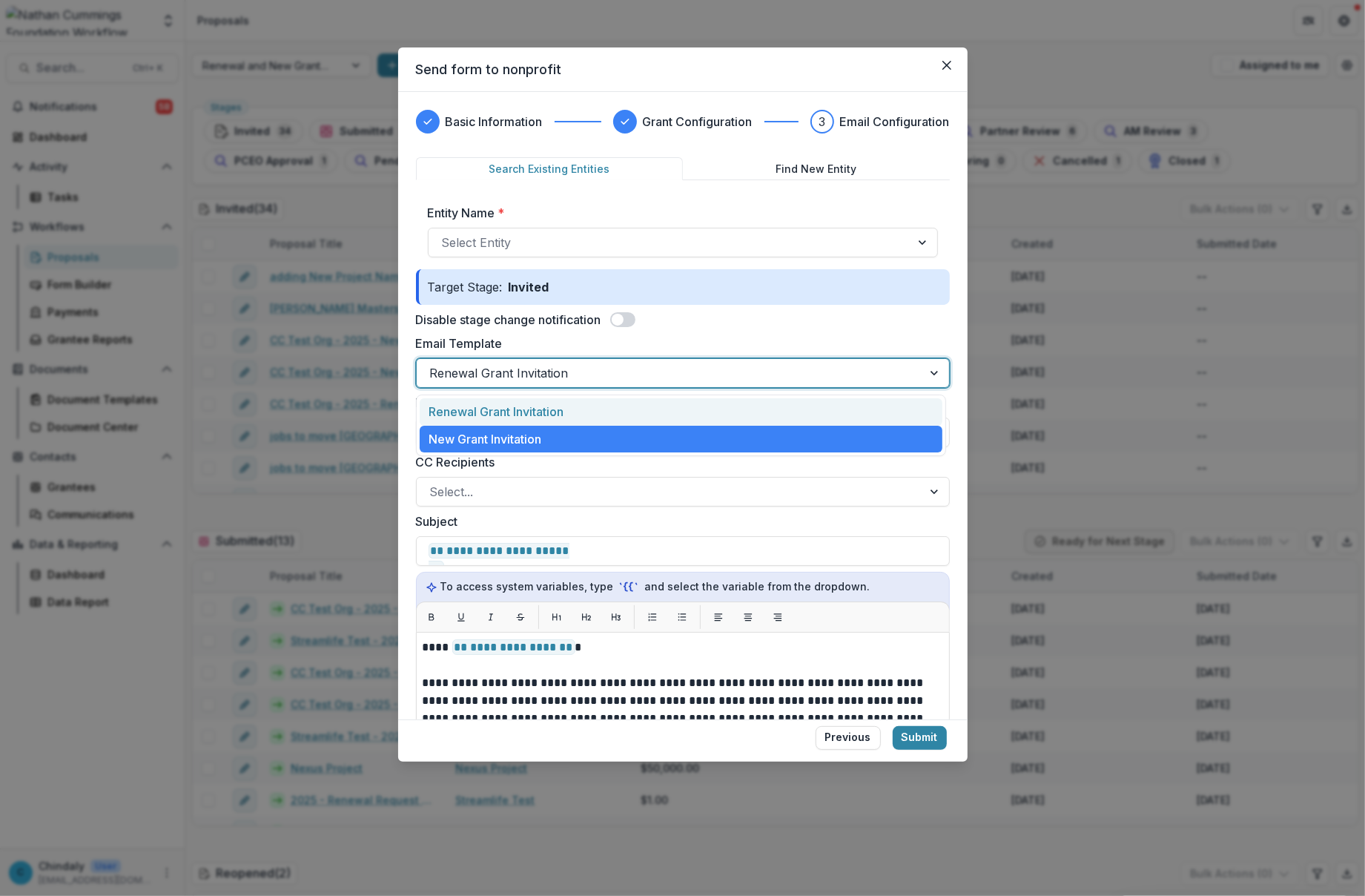
click at [632, 372] on div at bounding box center [670, 373] width 479 height 21
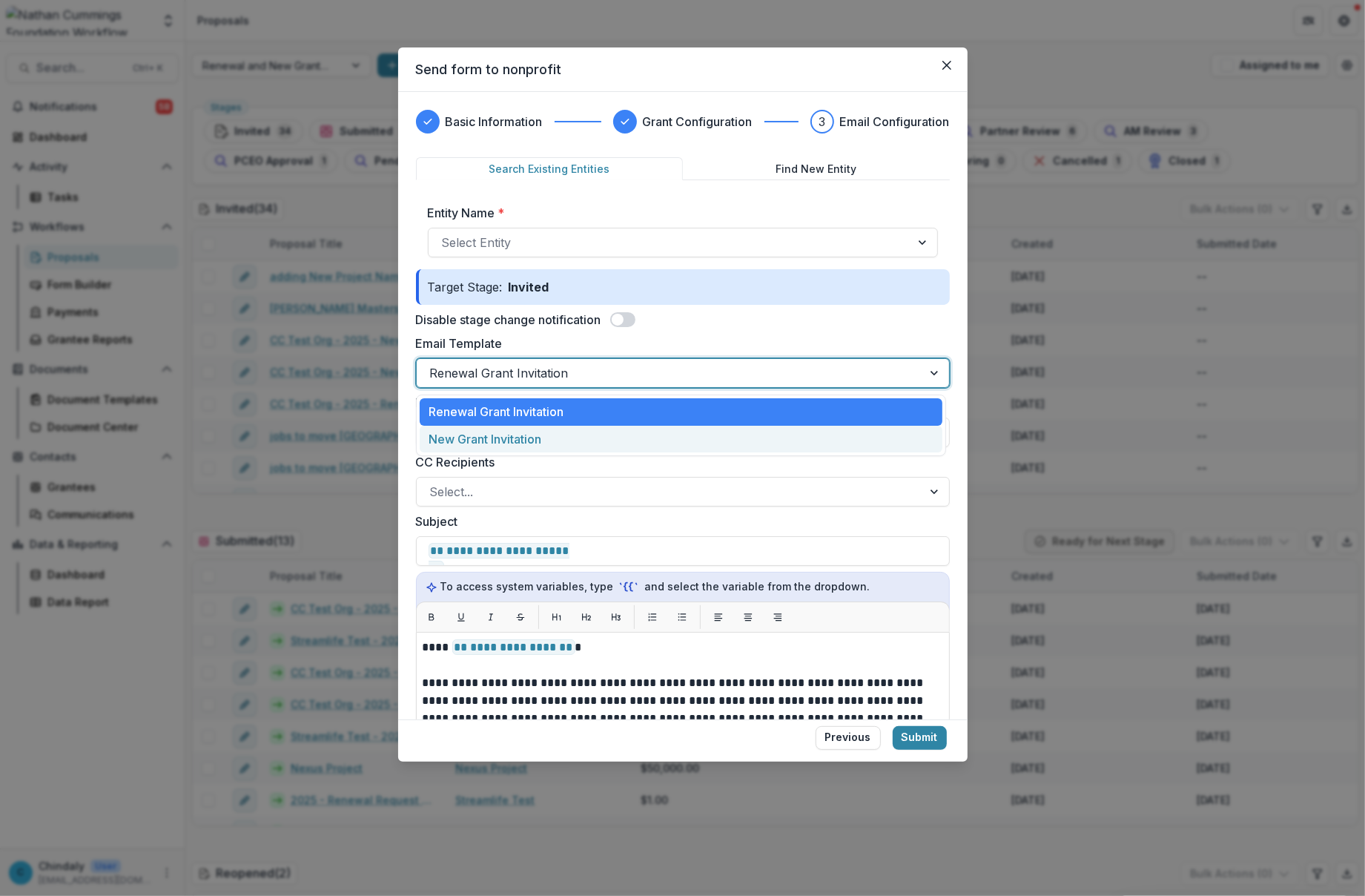
drag, startPoint x: 620, startPoint y: 425, endPoint x: 625, endPoint y: 436, distance: 12.1
click at [625, 436] on div "New Grant Invitation" at bounding box center [681, 439] width 523 height 27
click at [625, 436] on div at bounding box center [670, 432] width 479 height 21
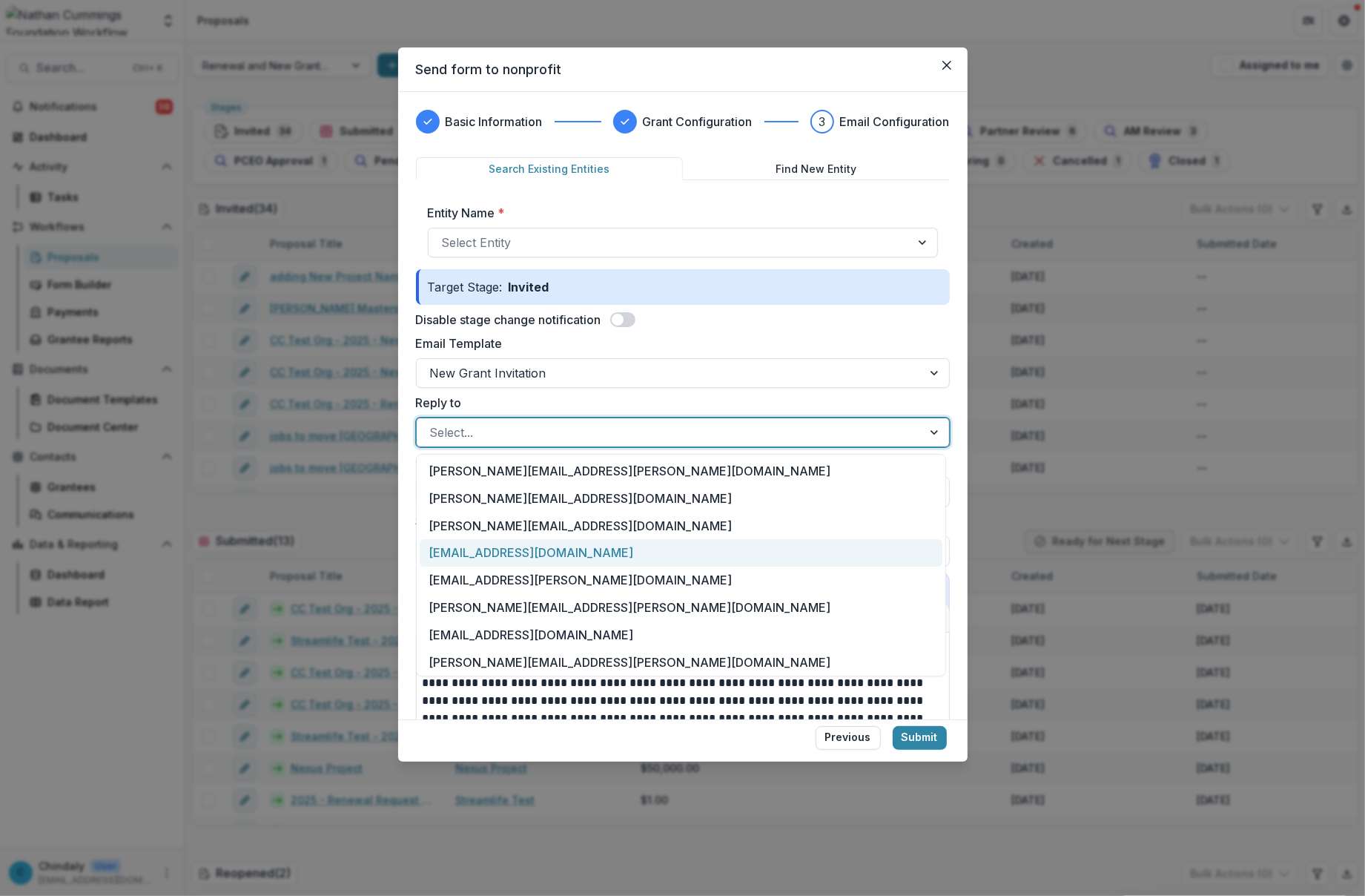
click at [628, 546] on div "[EMAIL_ADDRESS][DOMAIN_NAME]" at bounding box center [681, 553] width 523 height 27
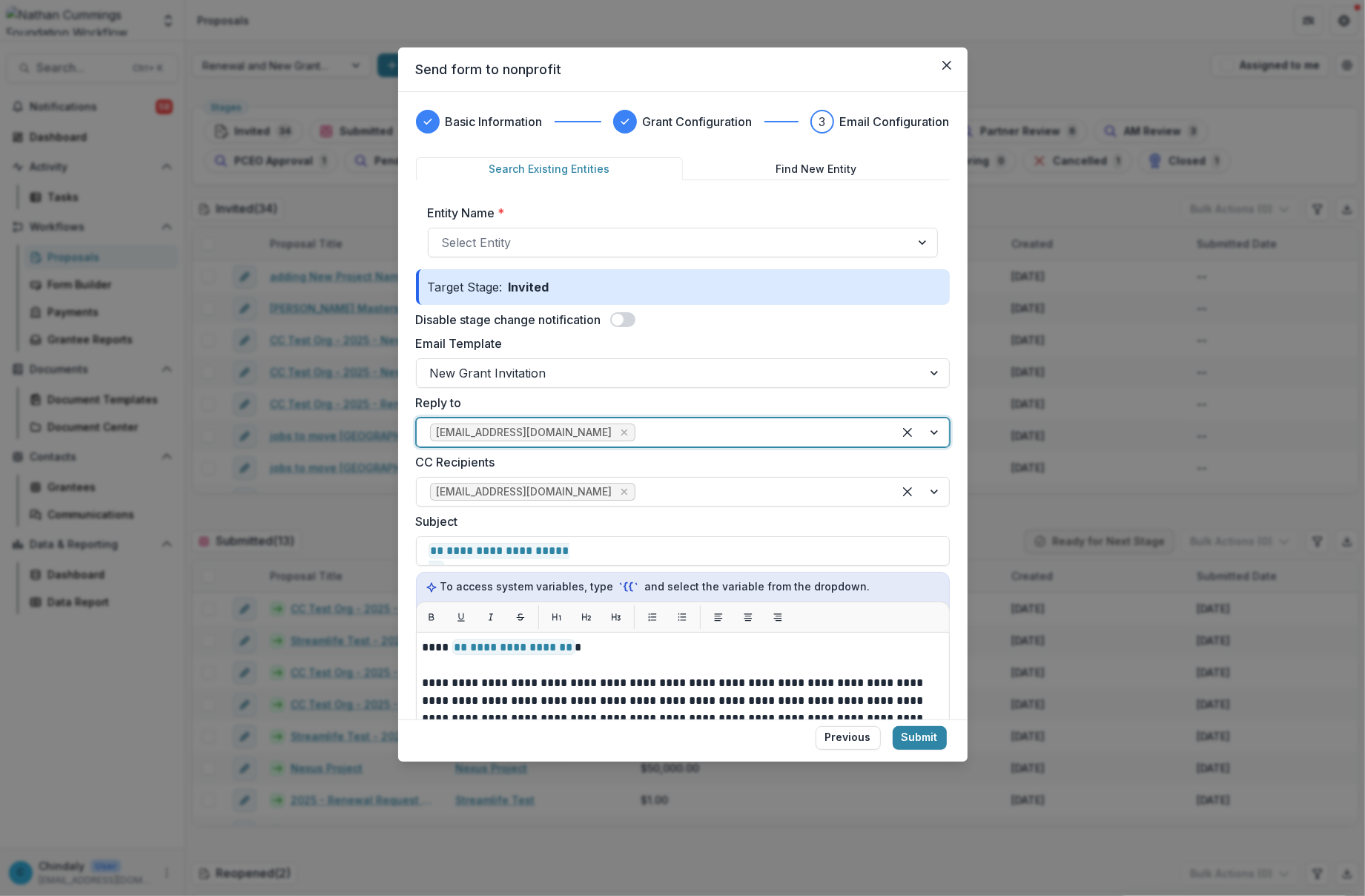
click at [909, 756] on footer "Previous Submit" at bounding box center [682, 740] width 569 height 42
click at [909, 743] on button "Submit" at bounding box center [920, 738] width 54 height 23
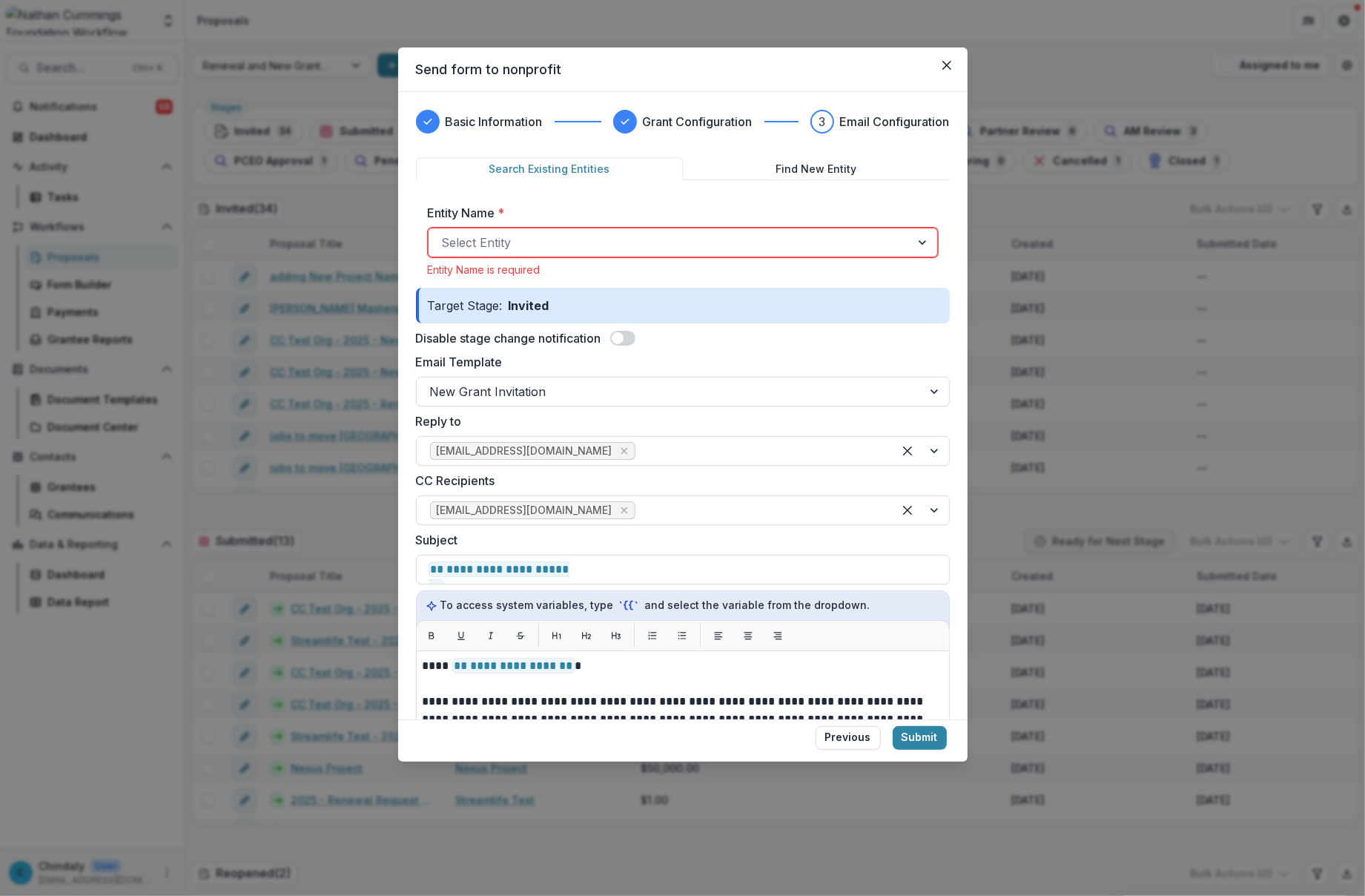
click at [723, 241] on div at bounding box center [670, 242] width 456 height 21
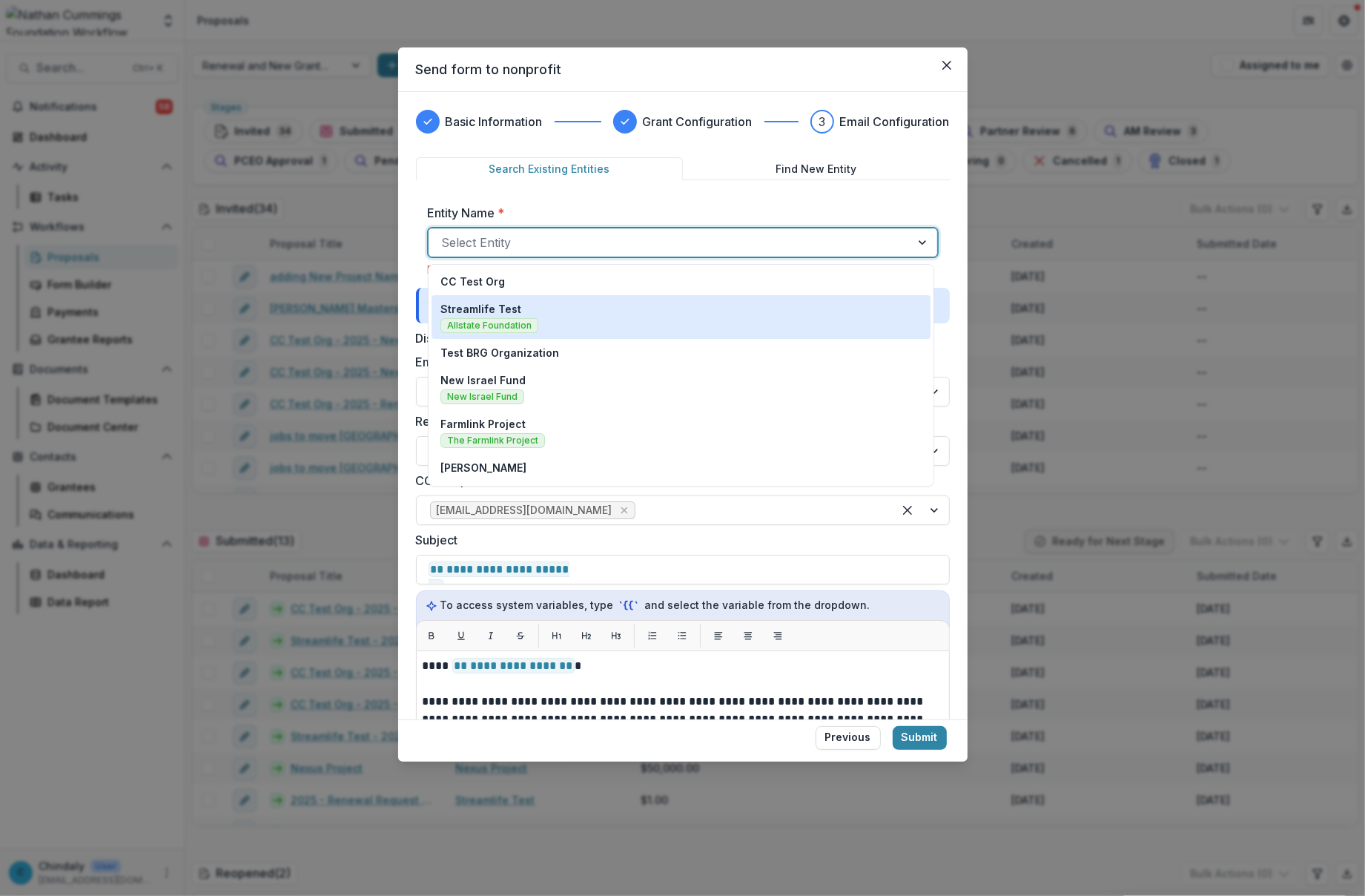
click at [714, 313] on div "Streamlife Test Allstate Foundation" at bounding box center [681, 316] width 481 height 32
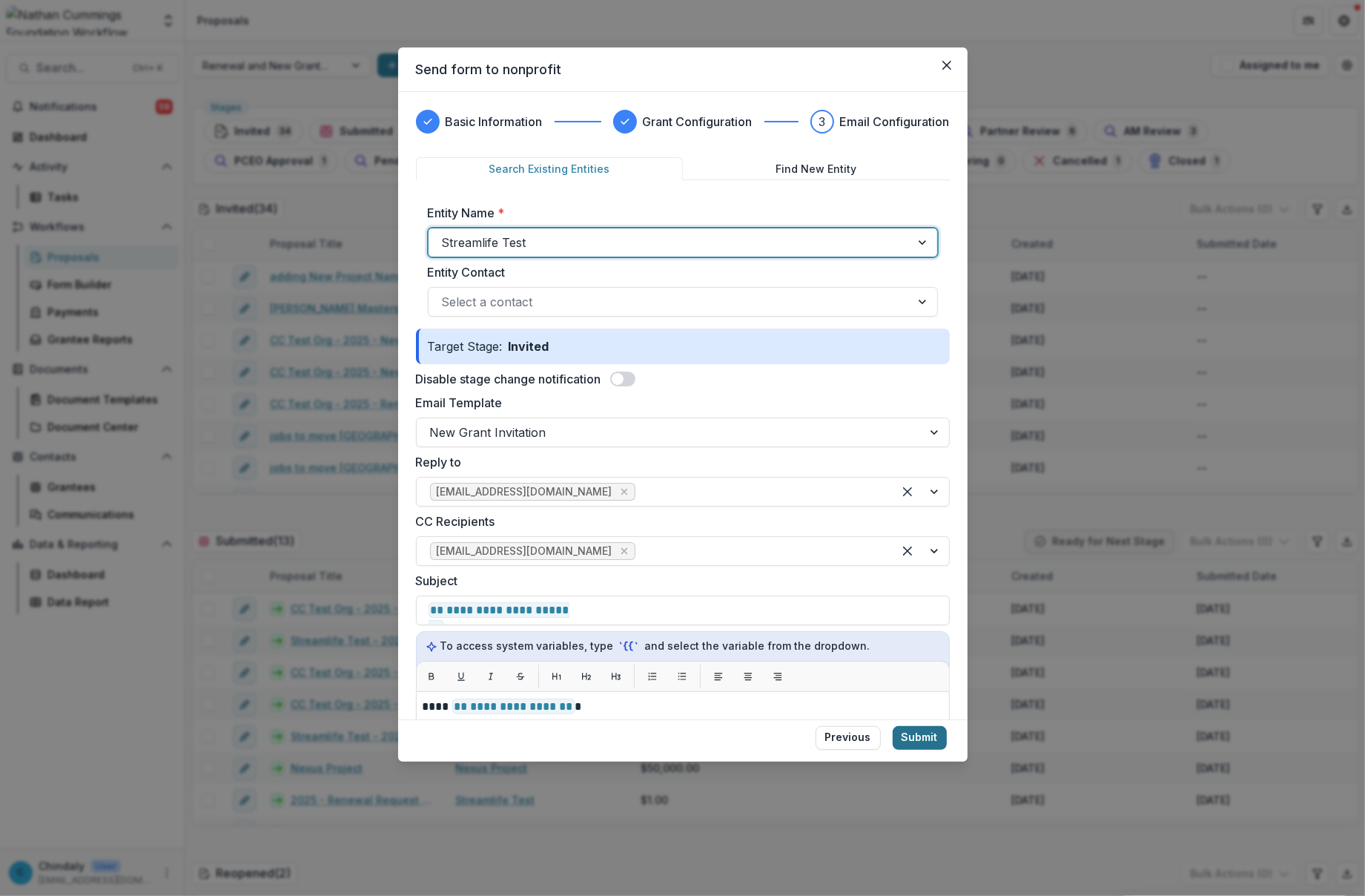
click at [917, 727] on button "Submit" at bounding box center [920, 738] width 54 height 23
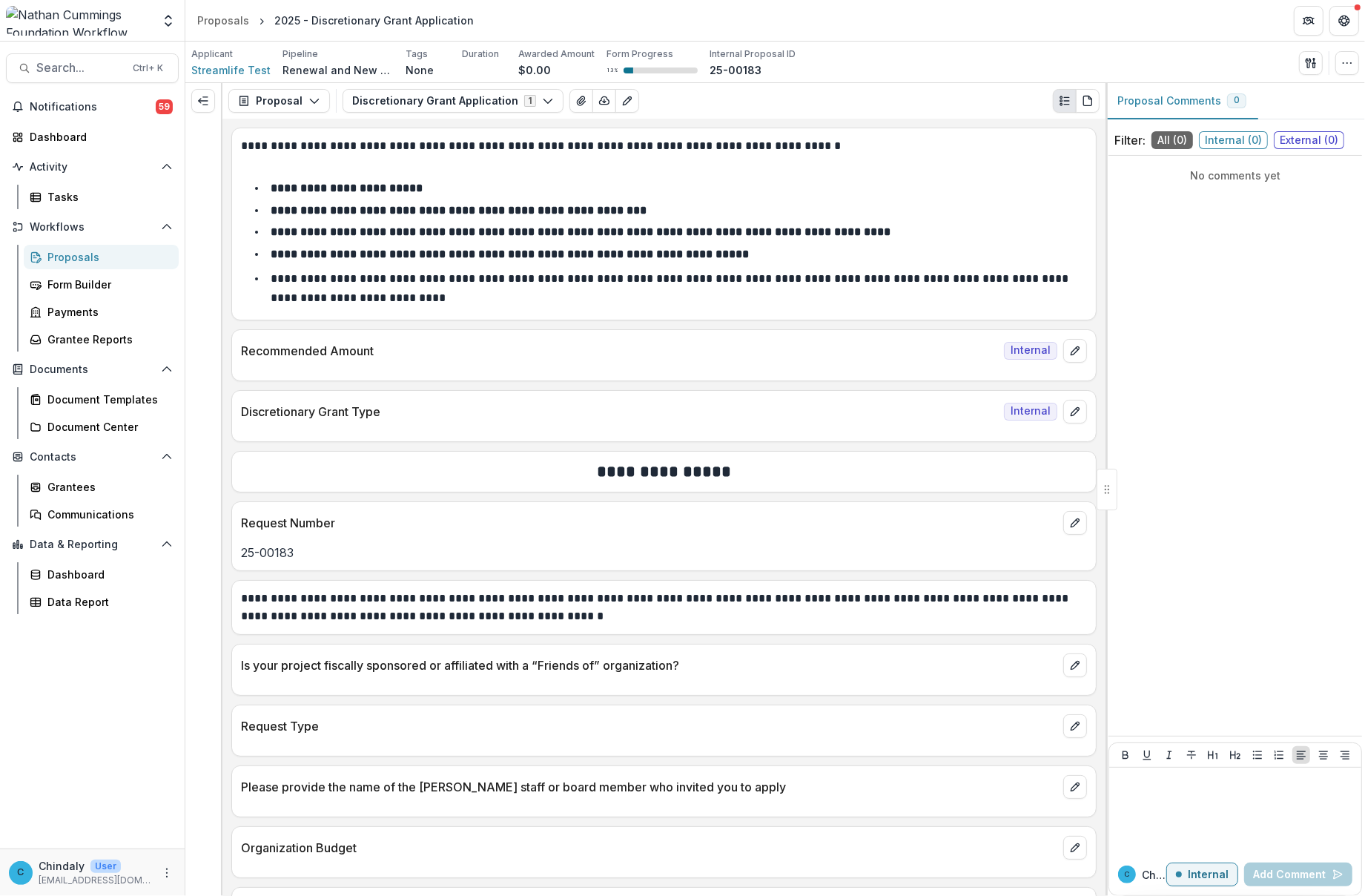
click at [86, 256] on div "Proposals" at bounding box center [107, 257] width 120 height 15
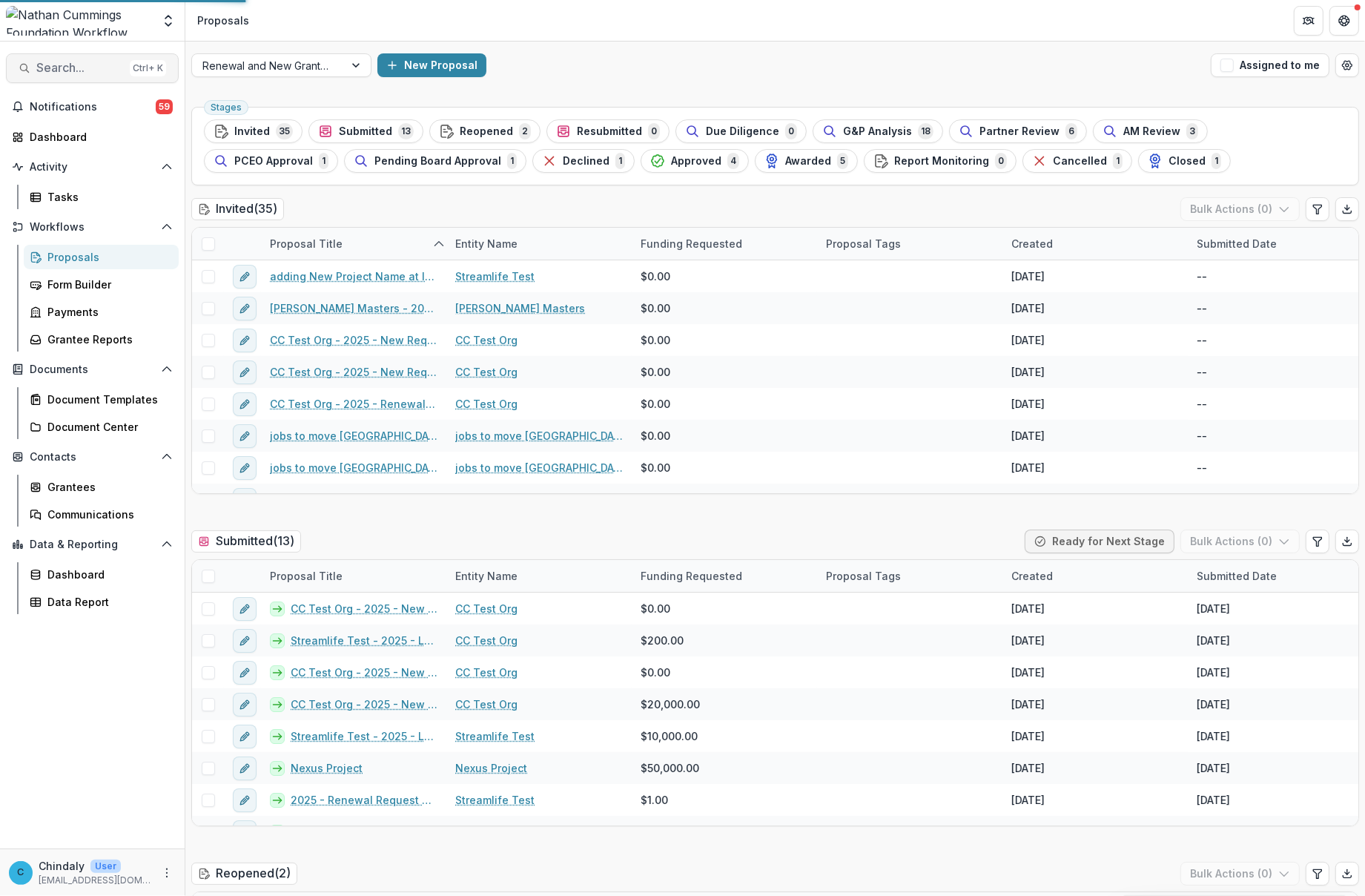
click at [68, 67] on span "Search..." at bounding box center [79, 68] width 87 height 14
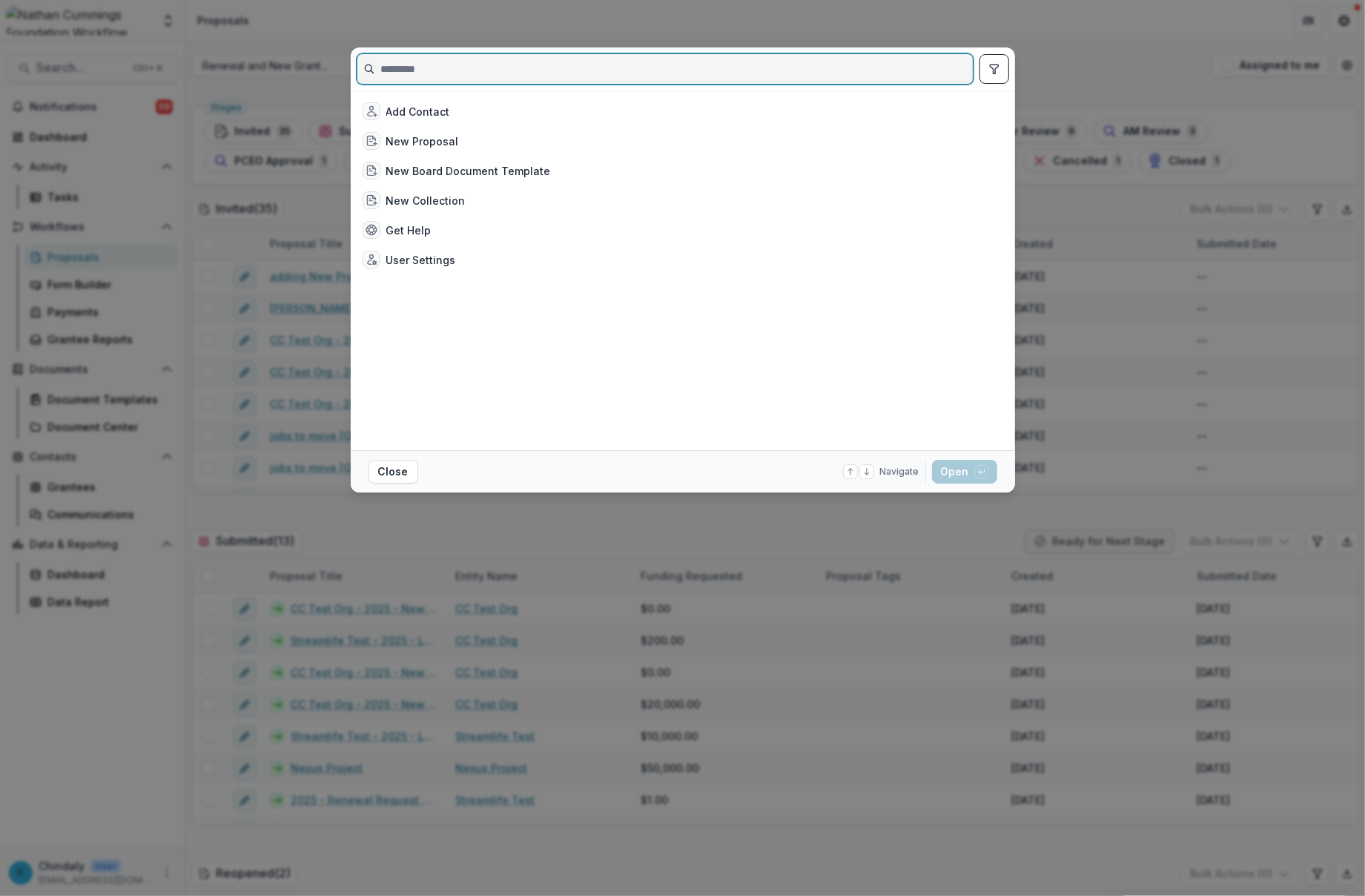
click at [416, 71] on input at bounding box center [665, 68] width 616 height 23
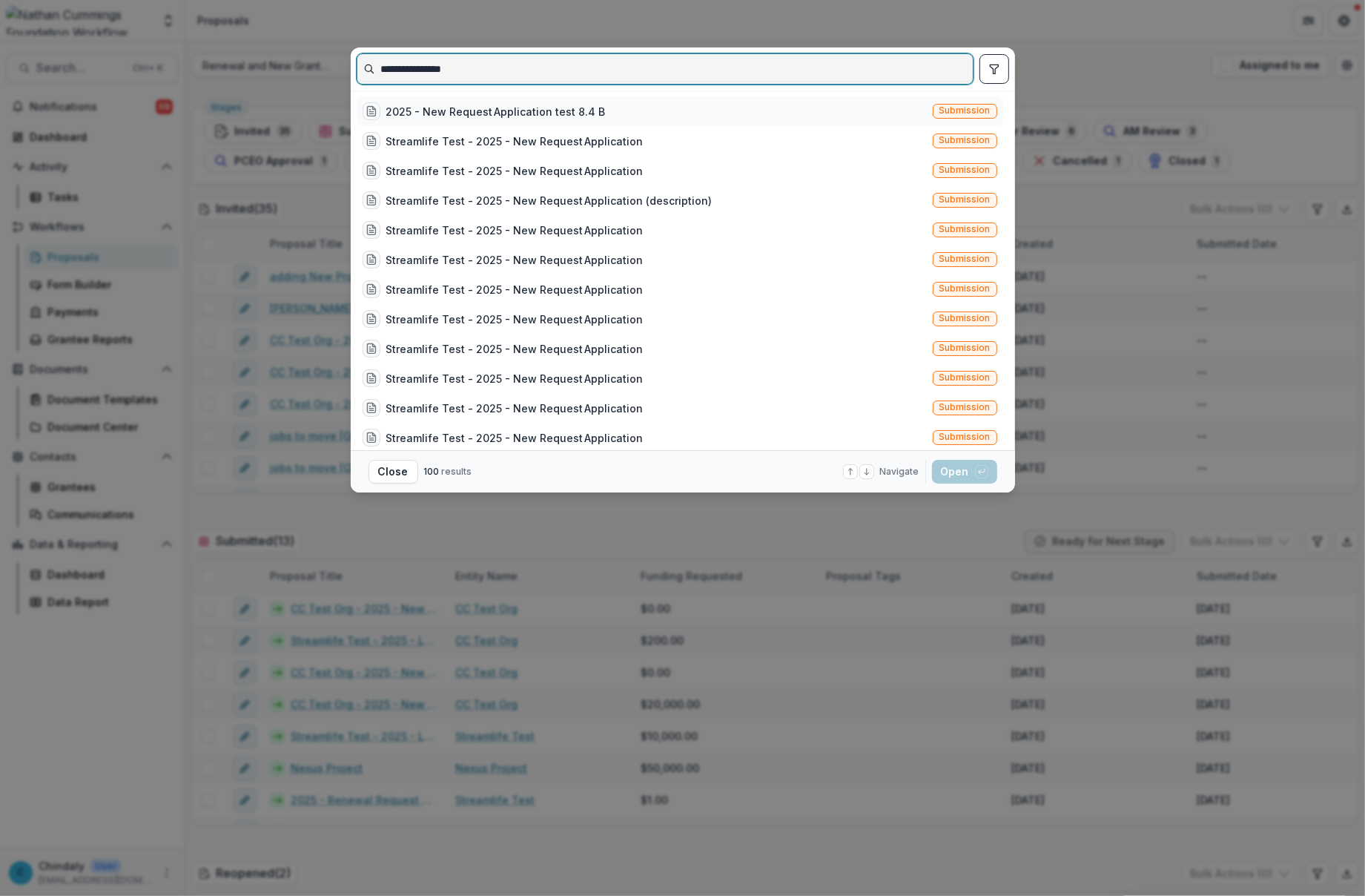
type input "**********"
click at [964, 104] on span "Submission" at bounding box center [965, 111] width 65 height 14
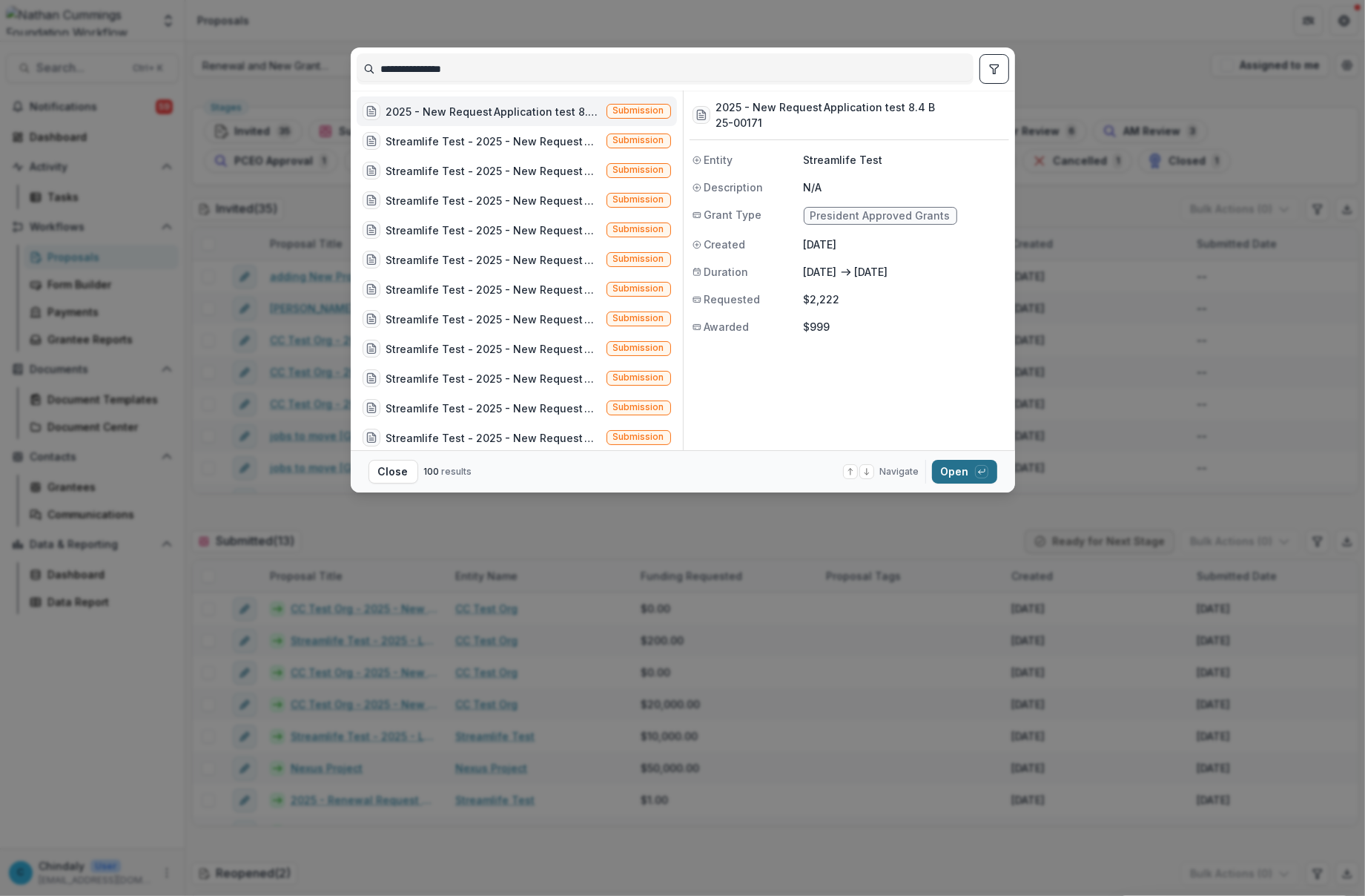
click at [953, 475] on button "Open with enter key" at bounding box center [964, 472] width 65 height 23
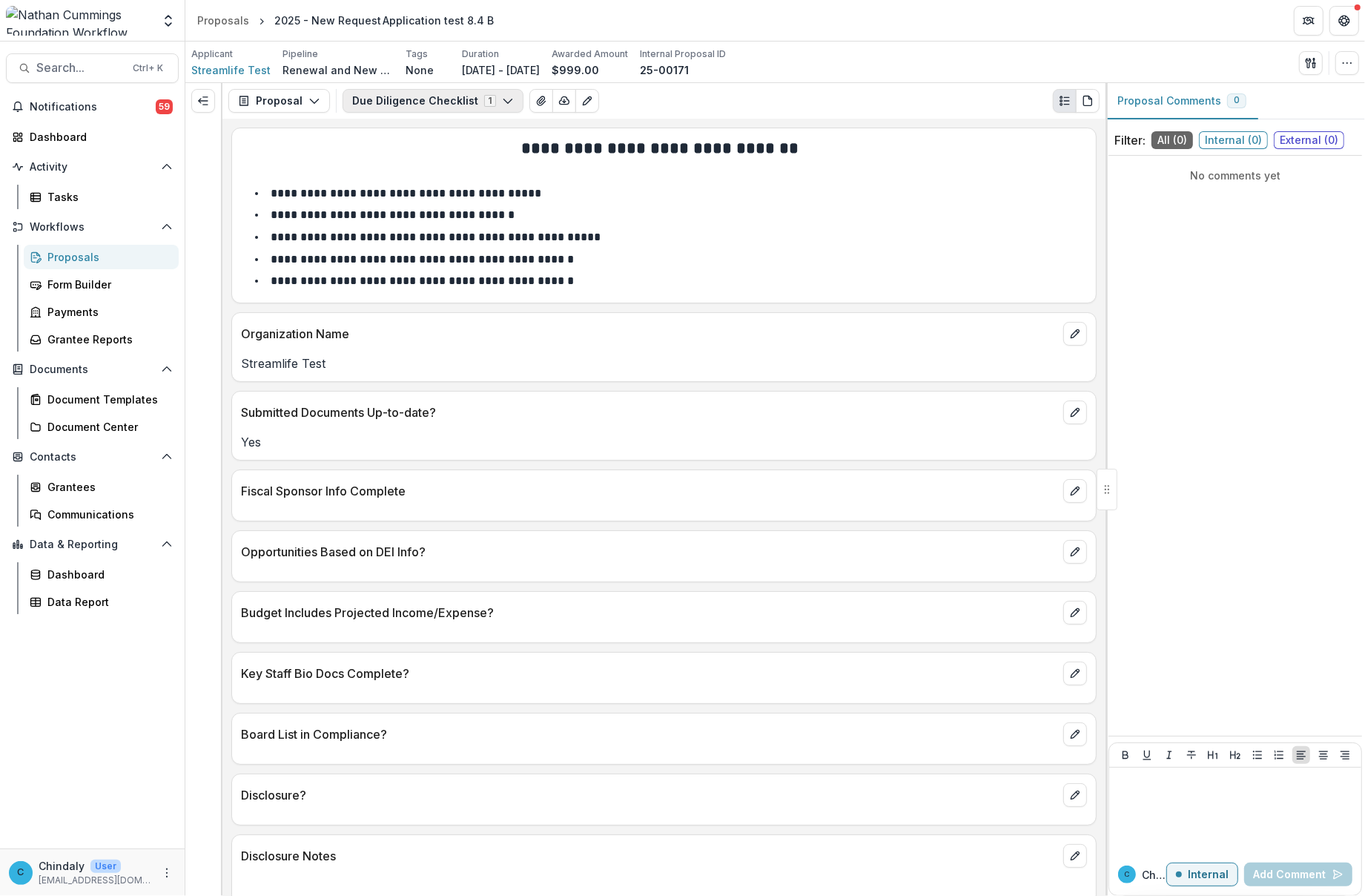
click at [442, 104] on button "Due Diligence Checklist 1" at bounding box center [432, 101] width 181 height 23
click at [319, 102] on button "Proposal" at bounding box center [279, 101] width 102 height 23
click at [380, 95] on button "Due Diligence Checklist 1" at bounding box center [432, 101] width 181 height 23
click at [217, 95] on div at bounding box center [203, 101] width 36 height 36
click at [258, 99] on button "Proposal" at bounding box center [279, 101] width 102 height 23
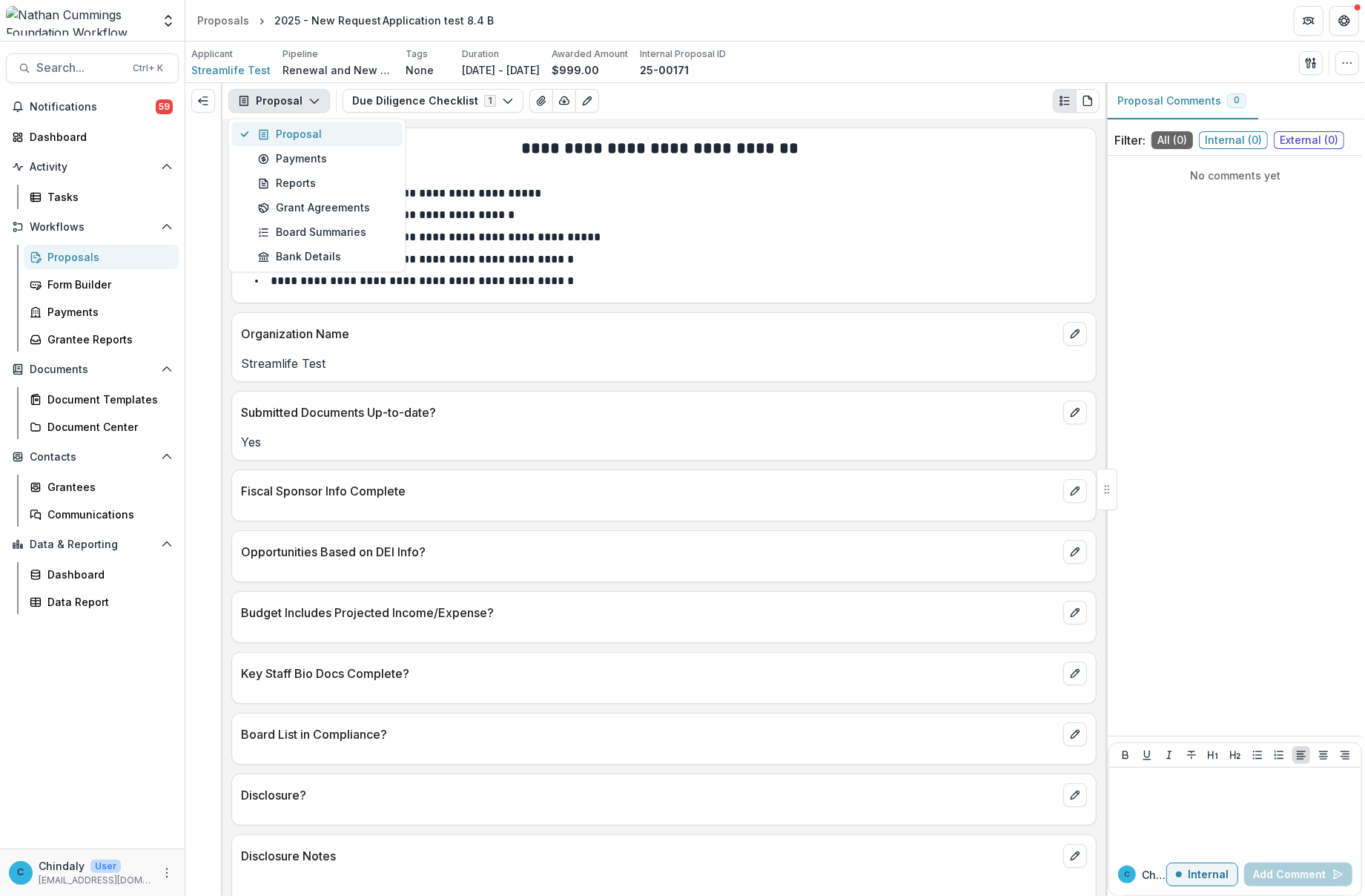
click at [271, 139] on div "Proposal" at bounding box center [326, 134] width 136 height 15
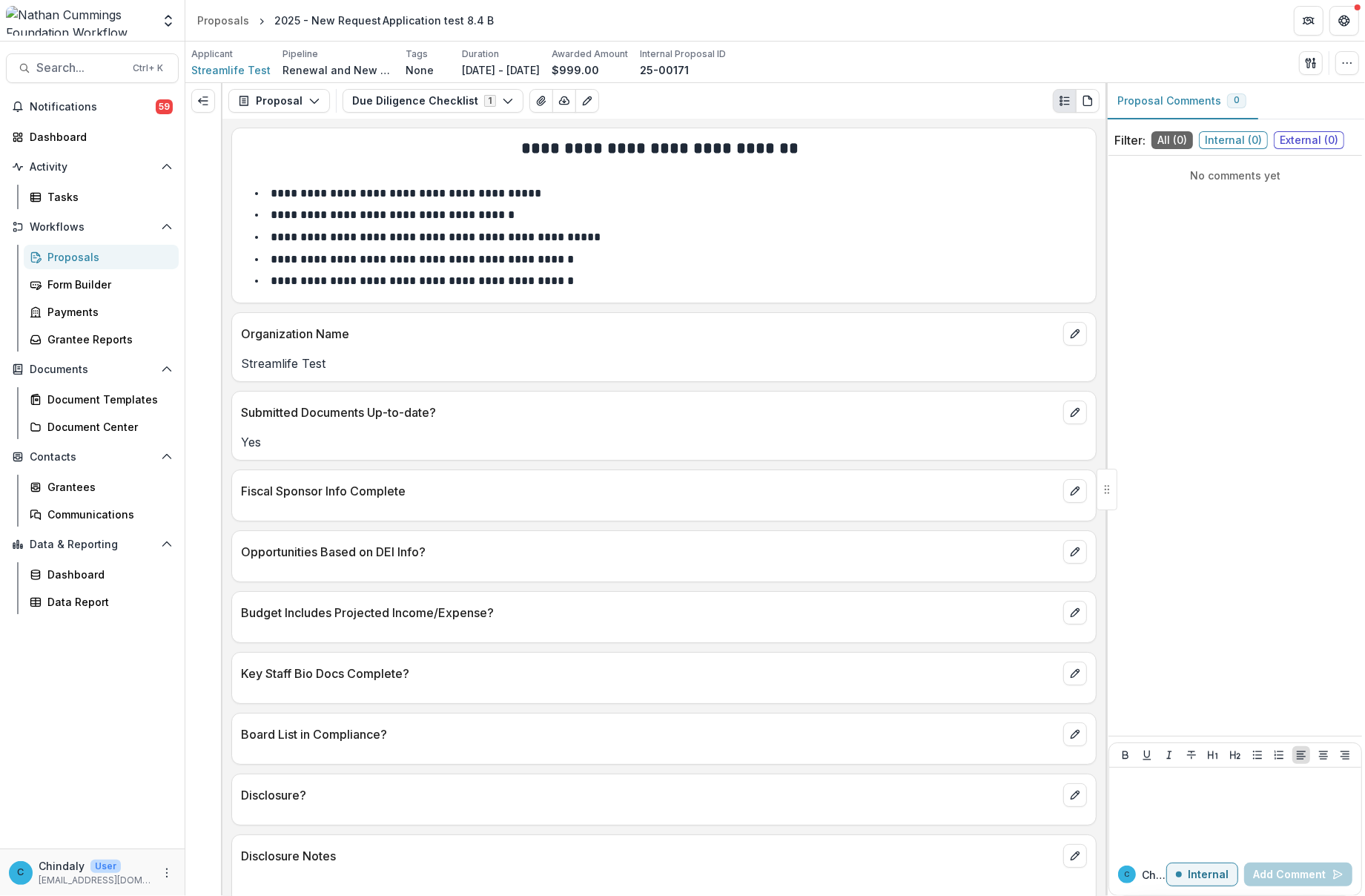
click at [538, 176] on p at bounding box center [664, 169] width 846 height 18
click at [76, 253] on div "Proposals" at bounding box center [107, 257] width 120 height 15
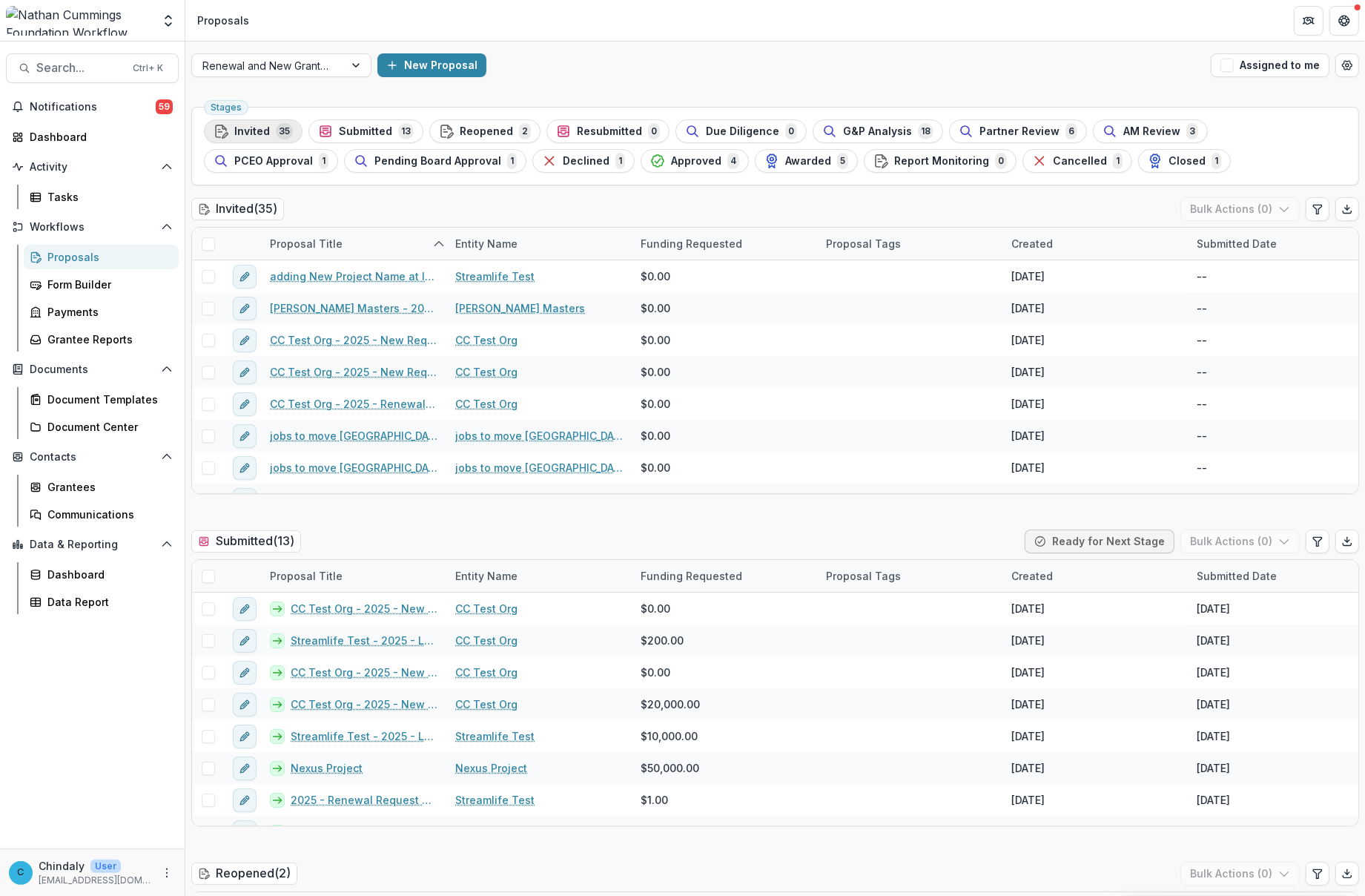
click at [234, 122] on button "Invited 35" at bounding box center [253, 131] width 99 height 23
